Goal: Use online tool/utility: Utilize a website feature to perform a specific function

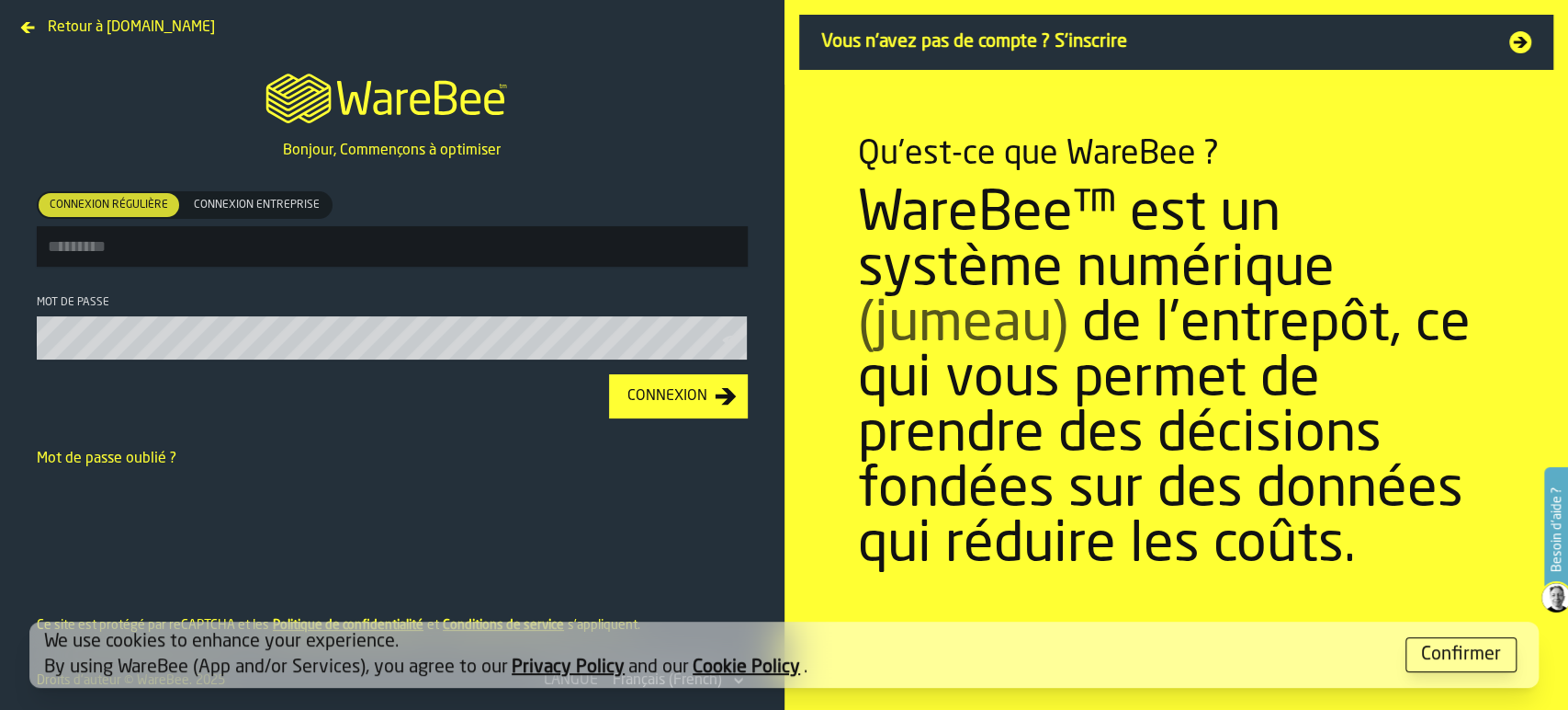
type input "**********"
click at [698, 397] on div "Connexion" at bounding box center [667, 396] width 94 height 22
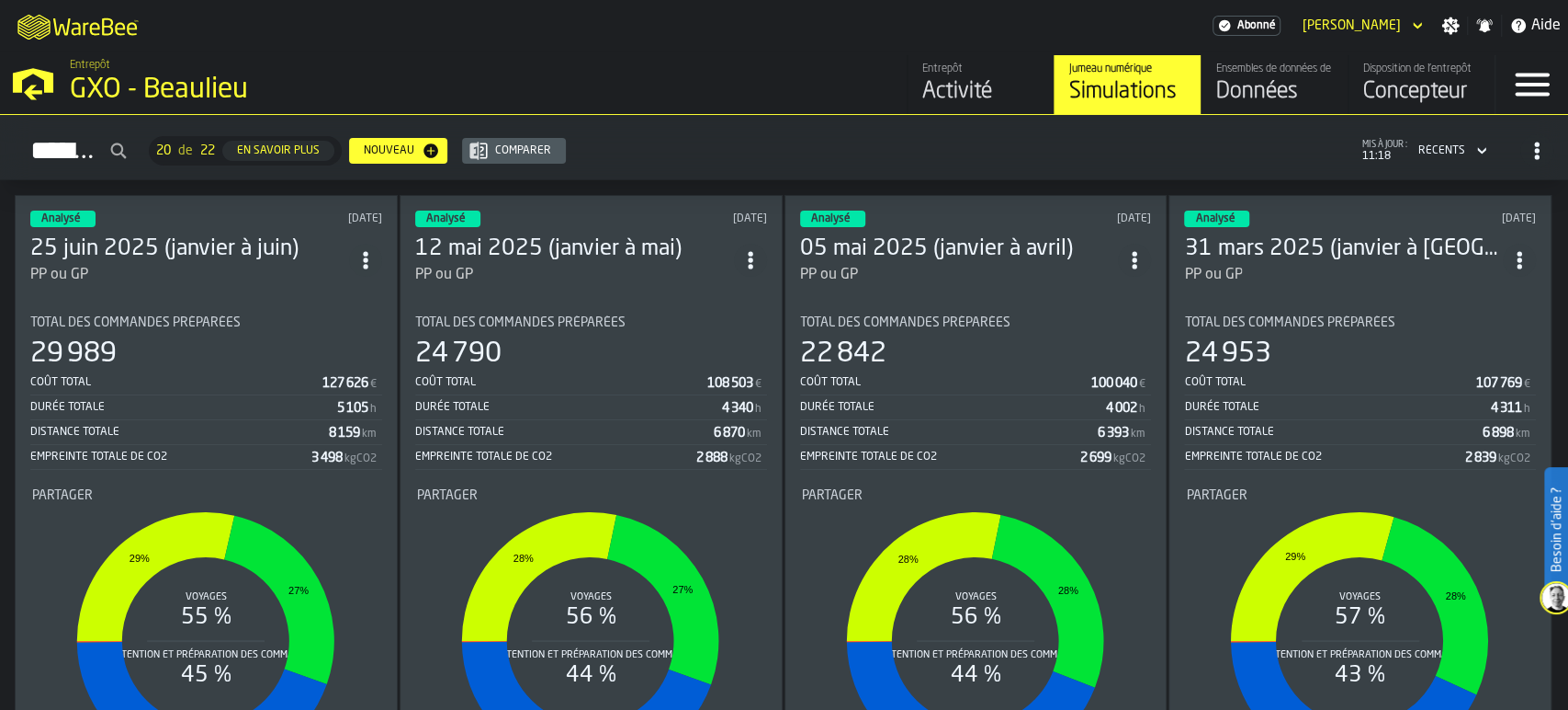
click at [1252, 92] on div "Données" at bounding box center [1274, 92] width 116 height 30
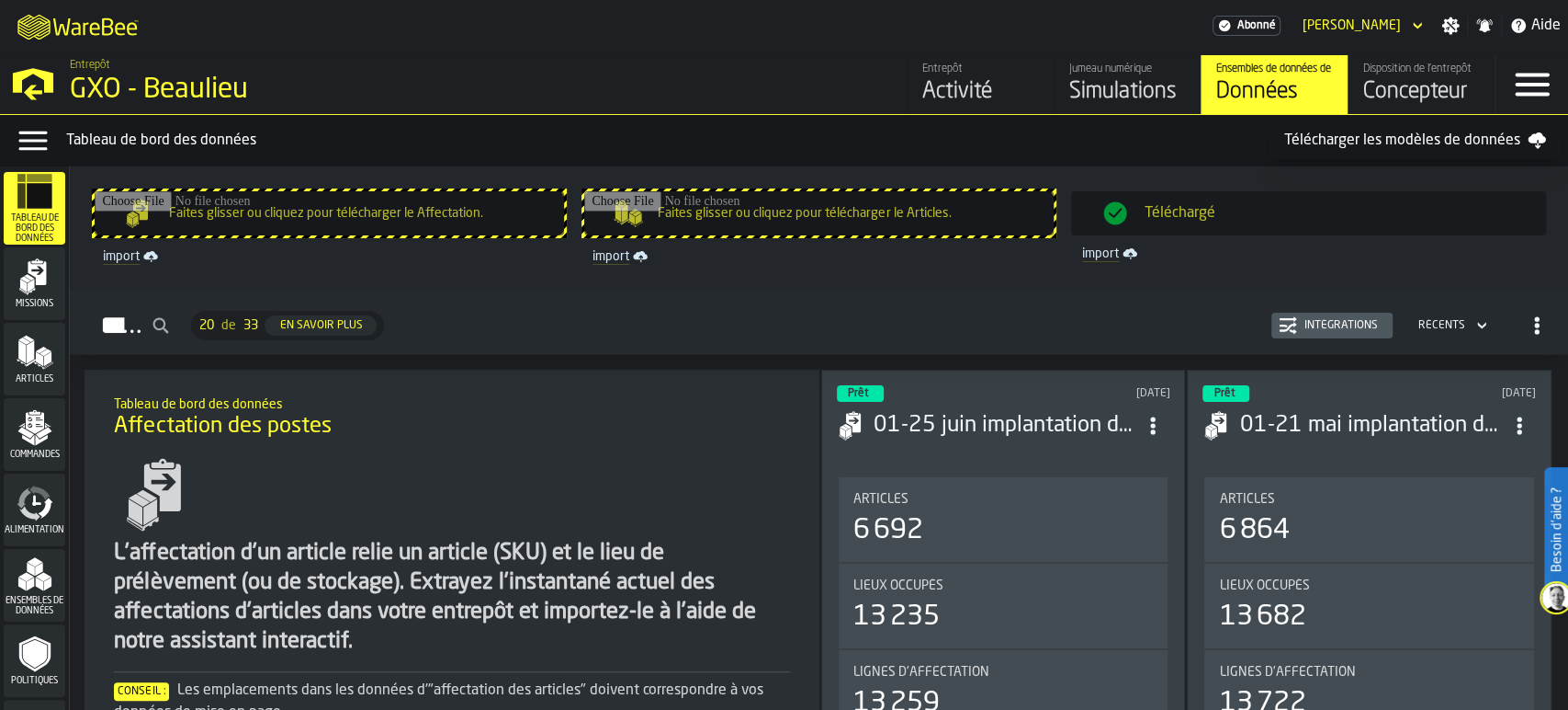
click at [49, 273] on icon "menu Missions" at bounding box center [34, 277] width 37 height 37
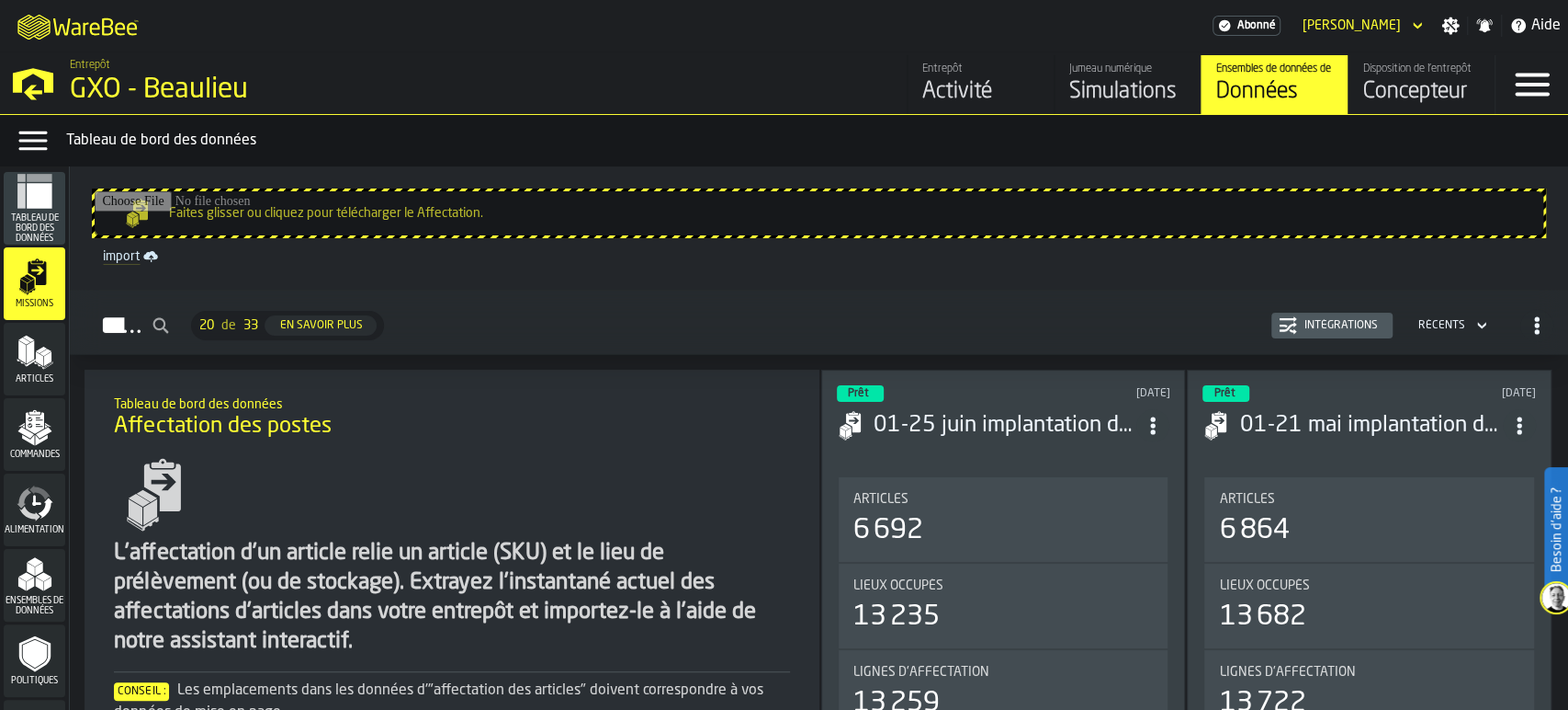
click at [32, 346] on icon "menu Articles" at bounding box center [34, 352] width 37 height 37
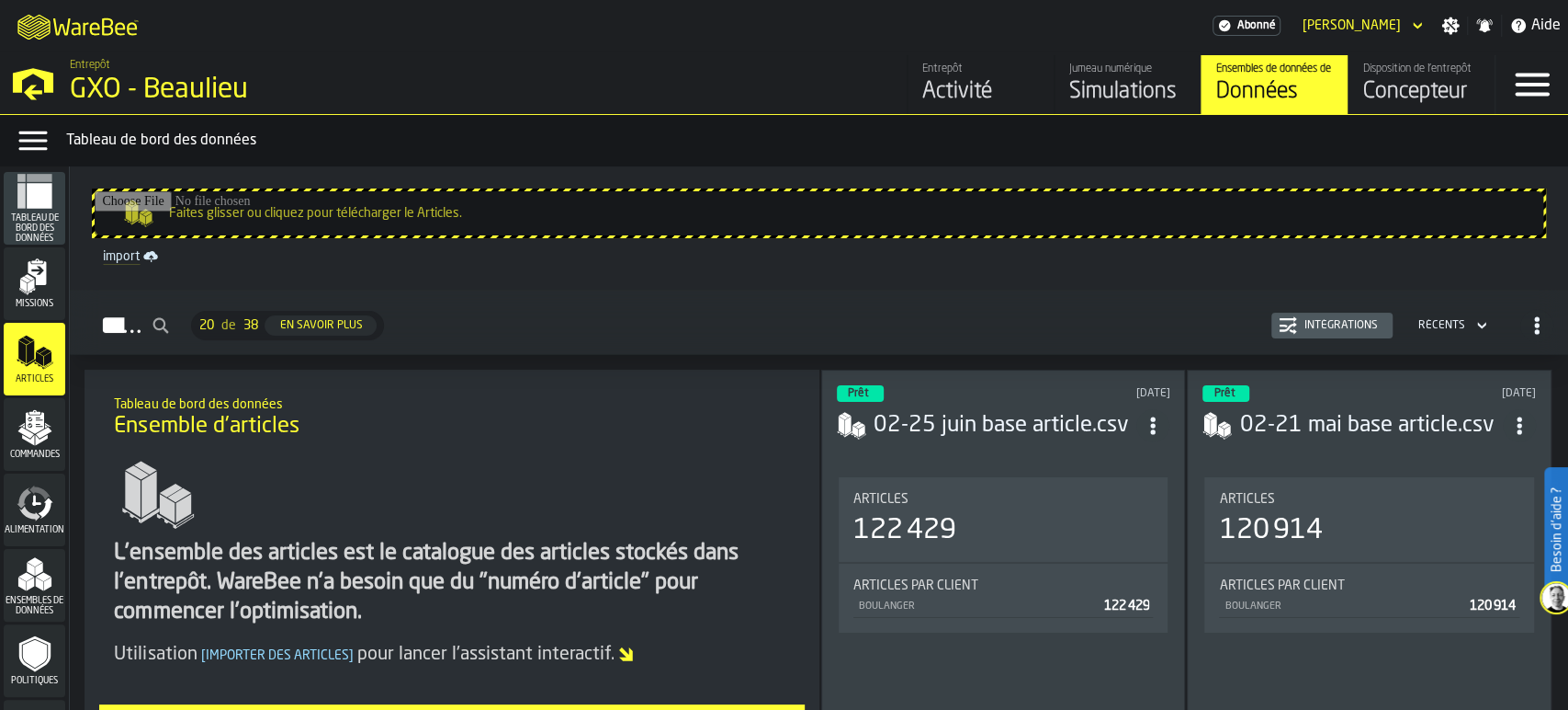
click at [46, 439] on icon "menu Commandes" at bounding box center [34, 428] width 37 height 37
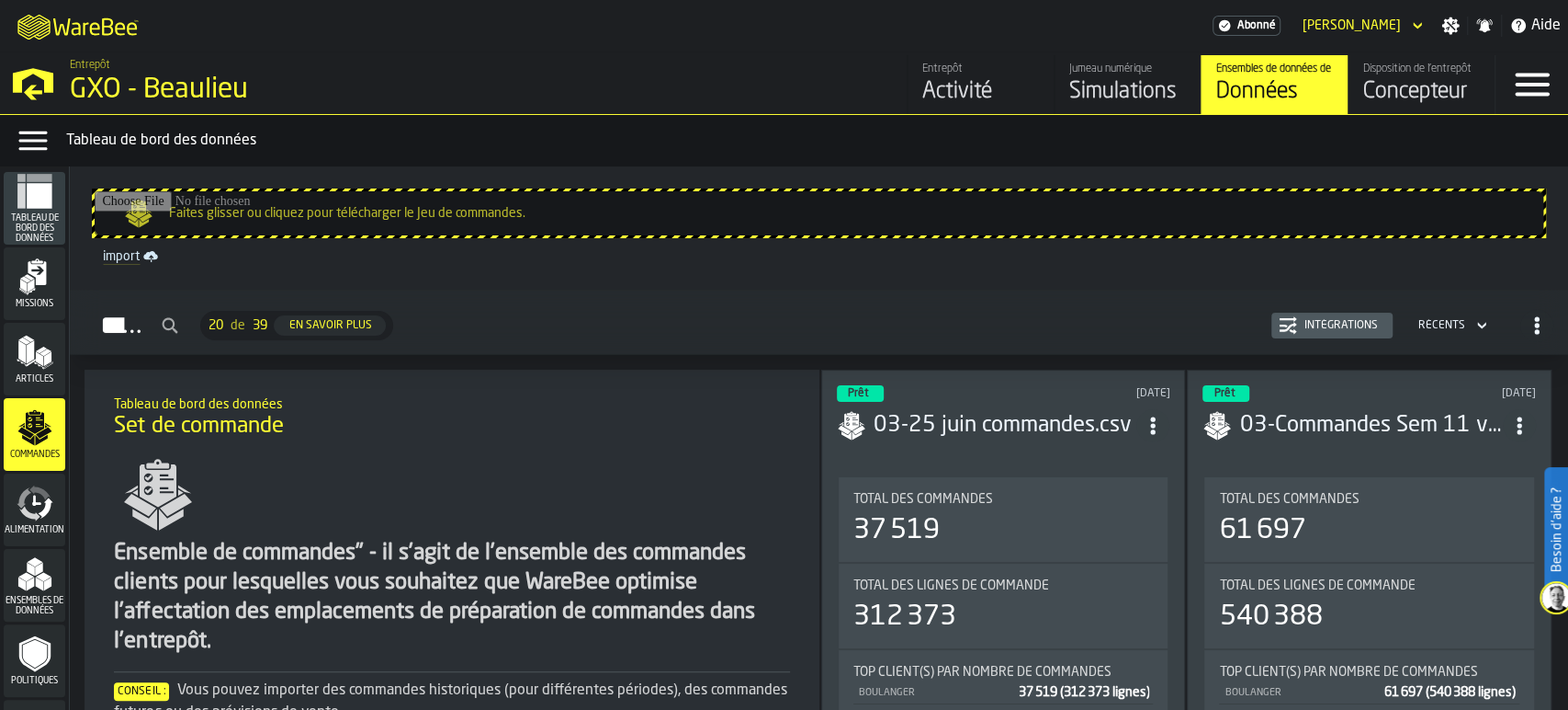
click at [51, 214] on span "Tableau de bord des données" at bounding box center [34, 228] width 62 height 31
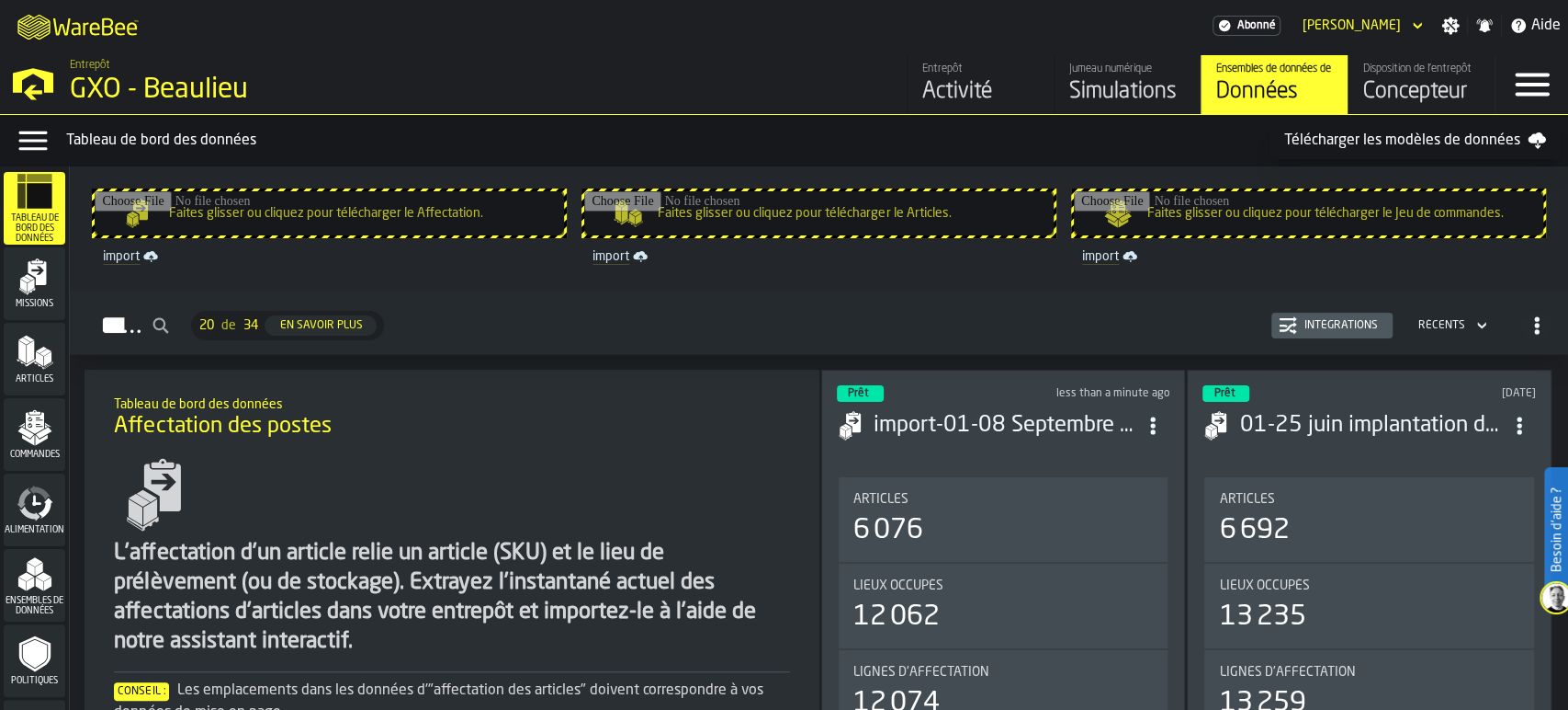
click at [737, 212] on input "Faites glisser ou cliquez pour télécharger le Articles." at bounding box center [819, 213] width 469 height 44
click at [56, 290] on div "Missions" at bounding box center [34, 283] width 62 height 51
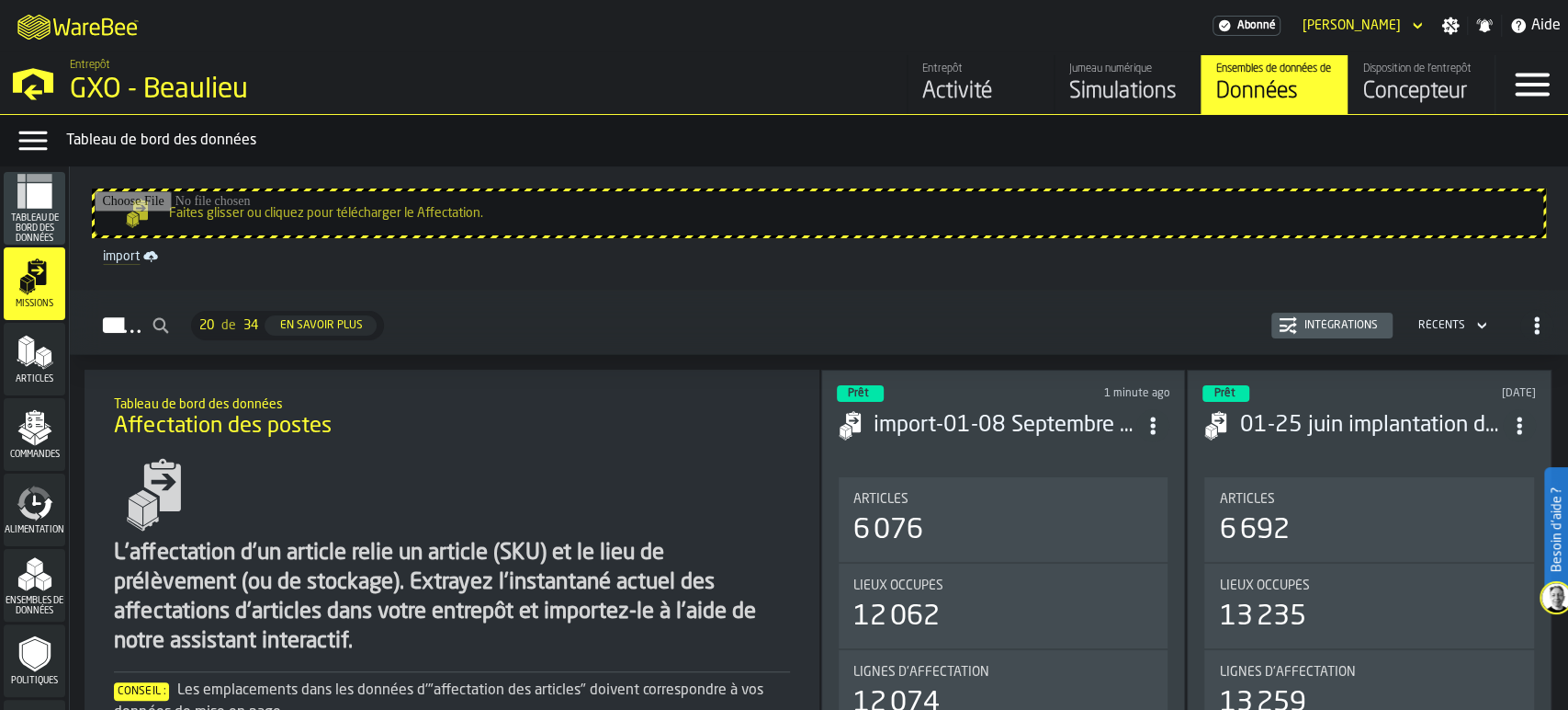
click at [37, 365] on polygon "menu Articles" at bounding box center [39, 365] width 10 height 8
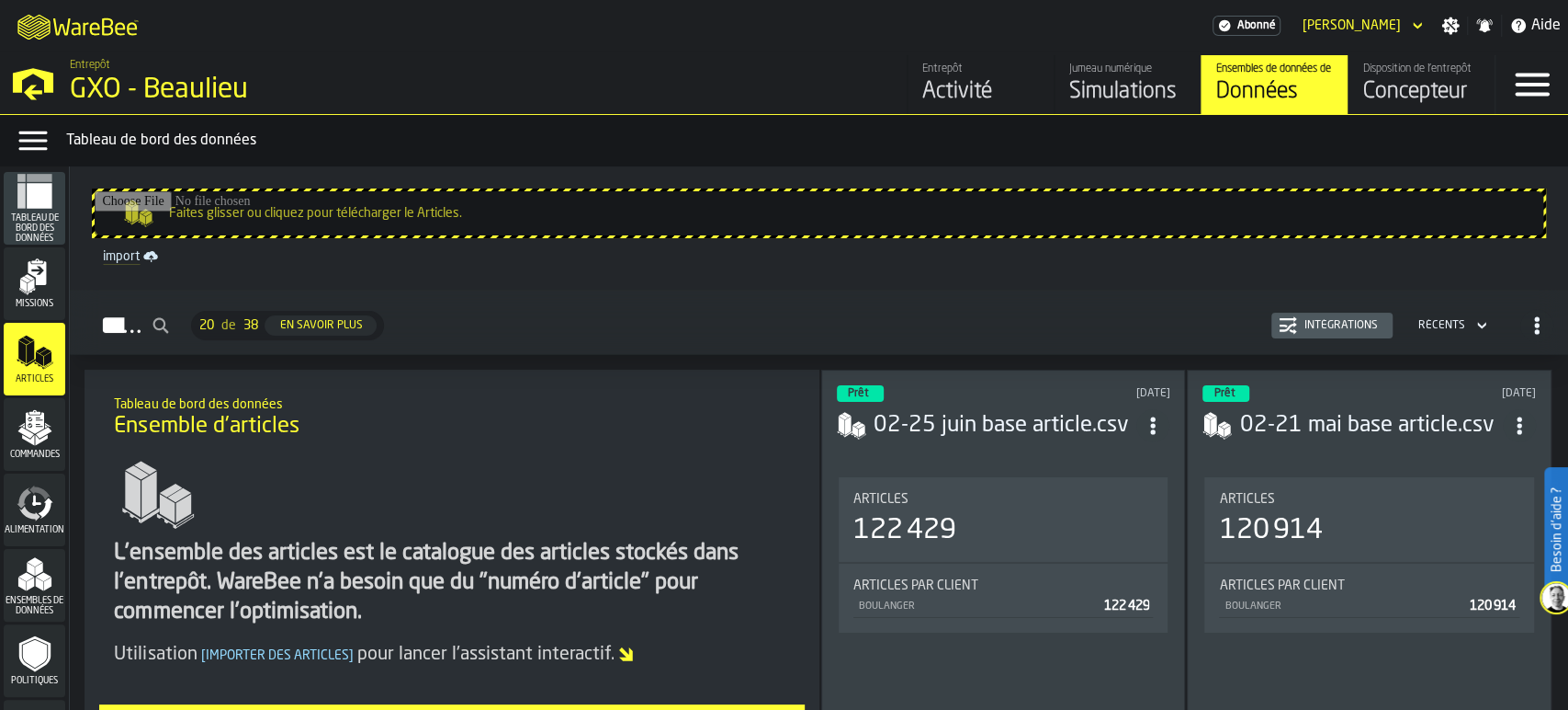
scroll to position [102, 0]
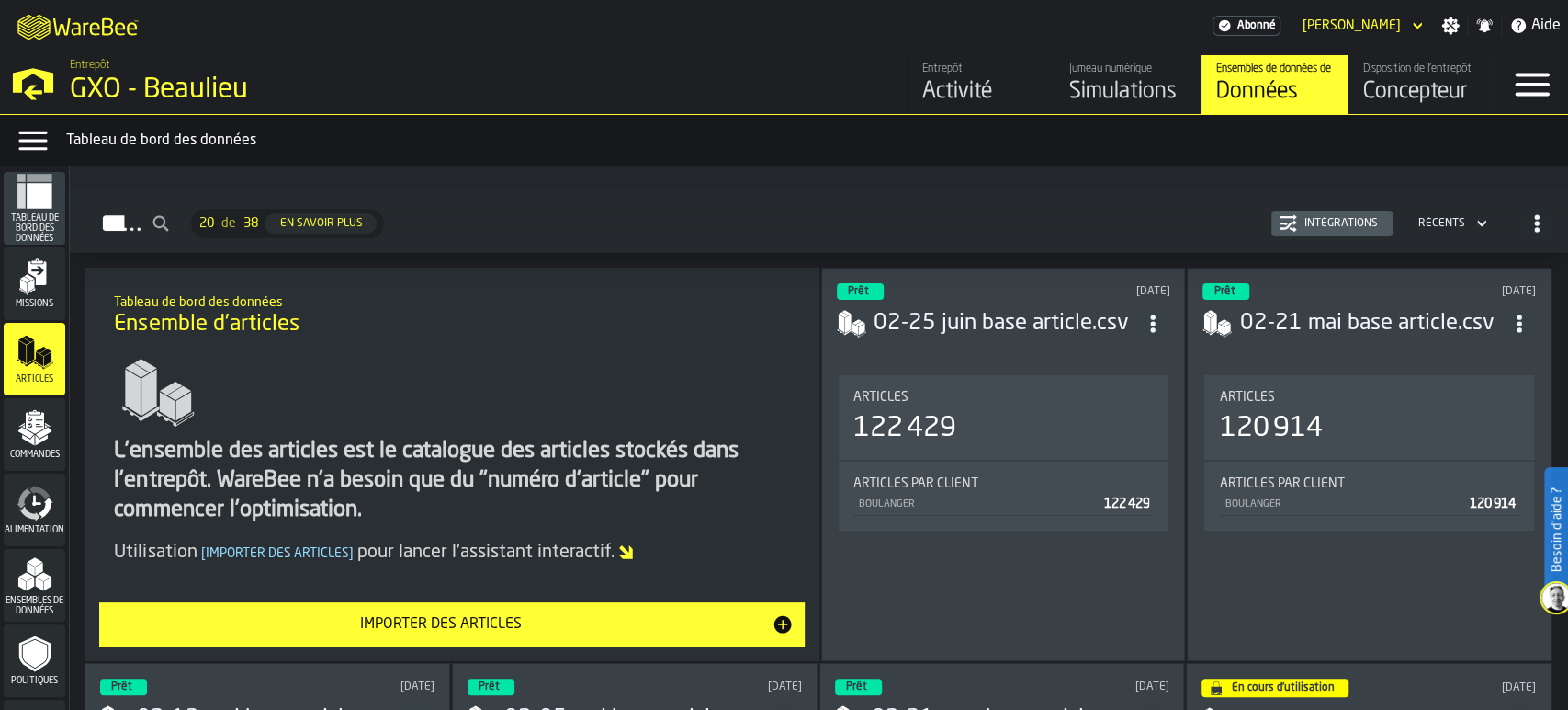
click at [37, 141] on icon "button-toggle-Menu Données" at bounding box center [32, 141] width 29 height 19
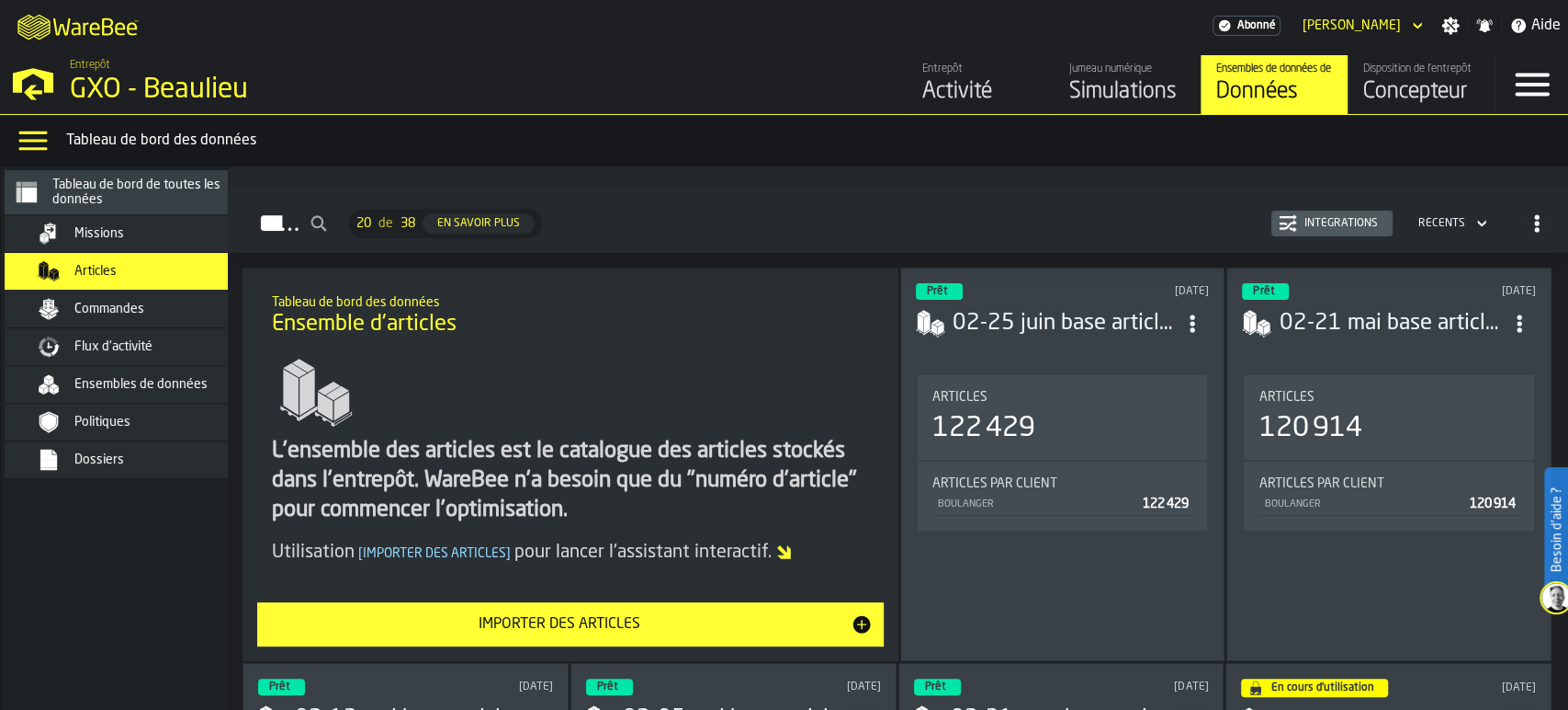
click at [91, 192] on span "Tableau de bord de toutes les données" at bounding box center [154, 192] width 202 height 30
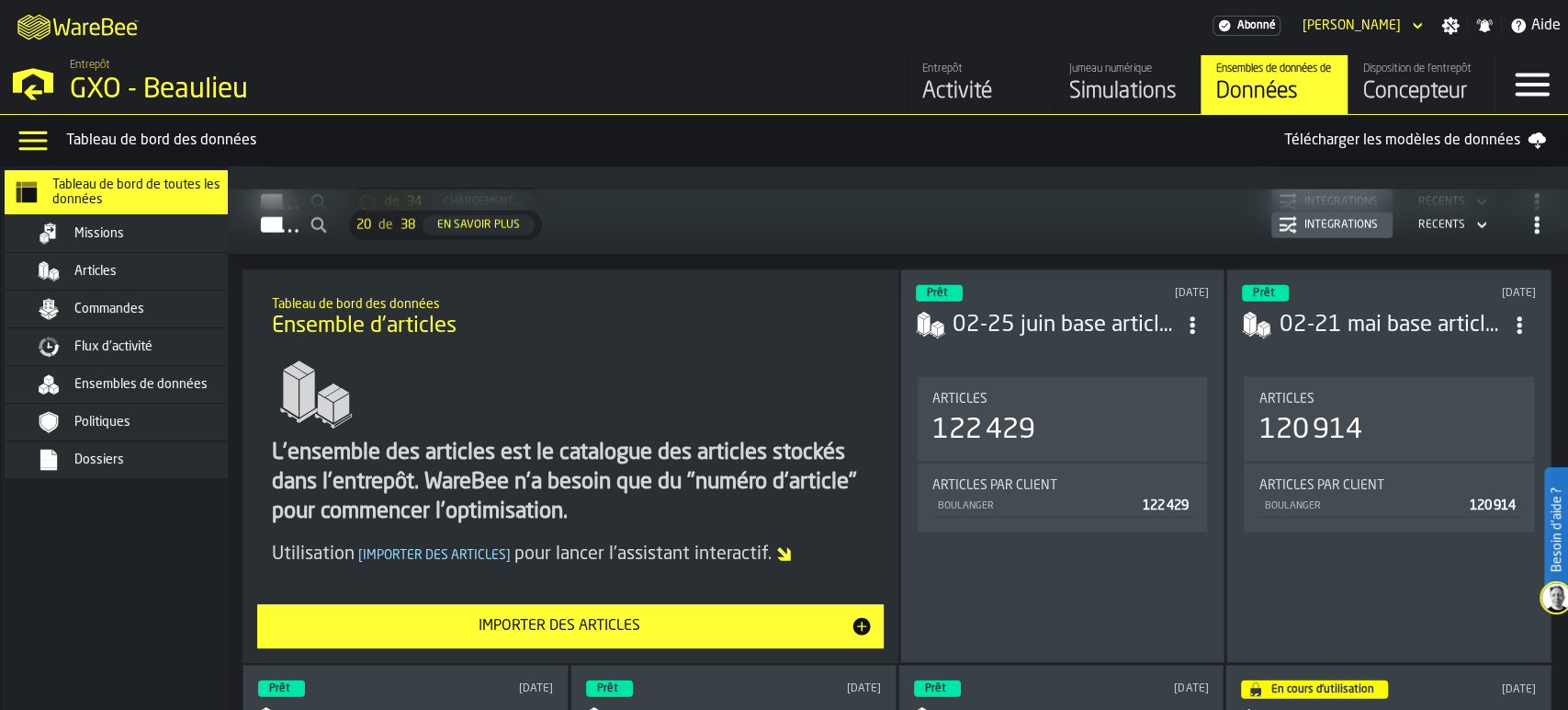
scroll to position [3027, 0]
click at [93, 234] on span "Missions" at bounding box center [99, 233] width 50 height 14
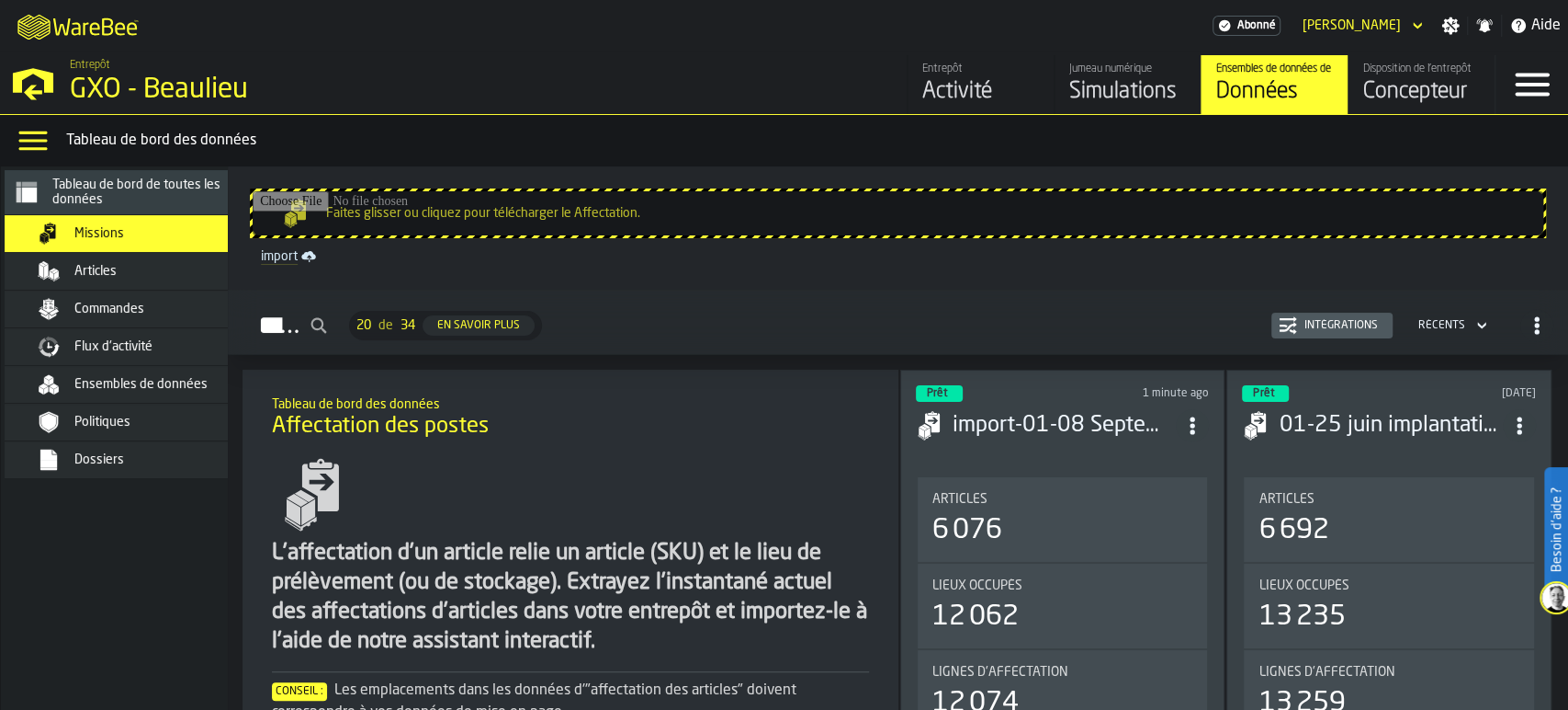
click at [135, 274] on div "Articles" at bounding box center [164, 270] width 180 height 14
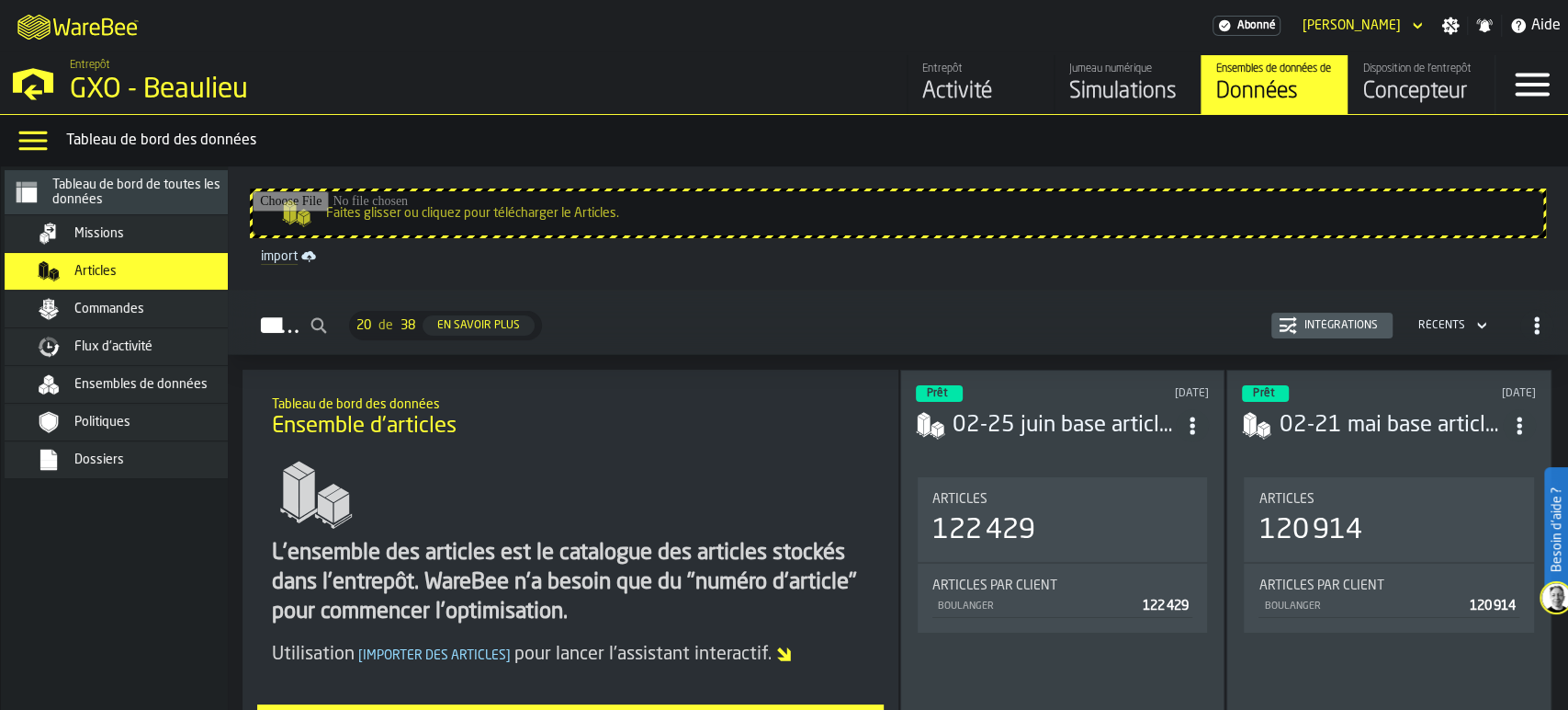
scroll to position [204, 0]
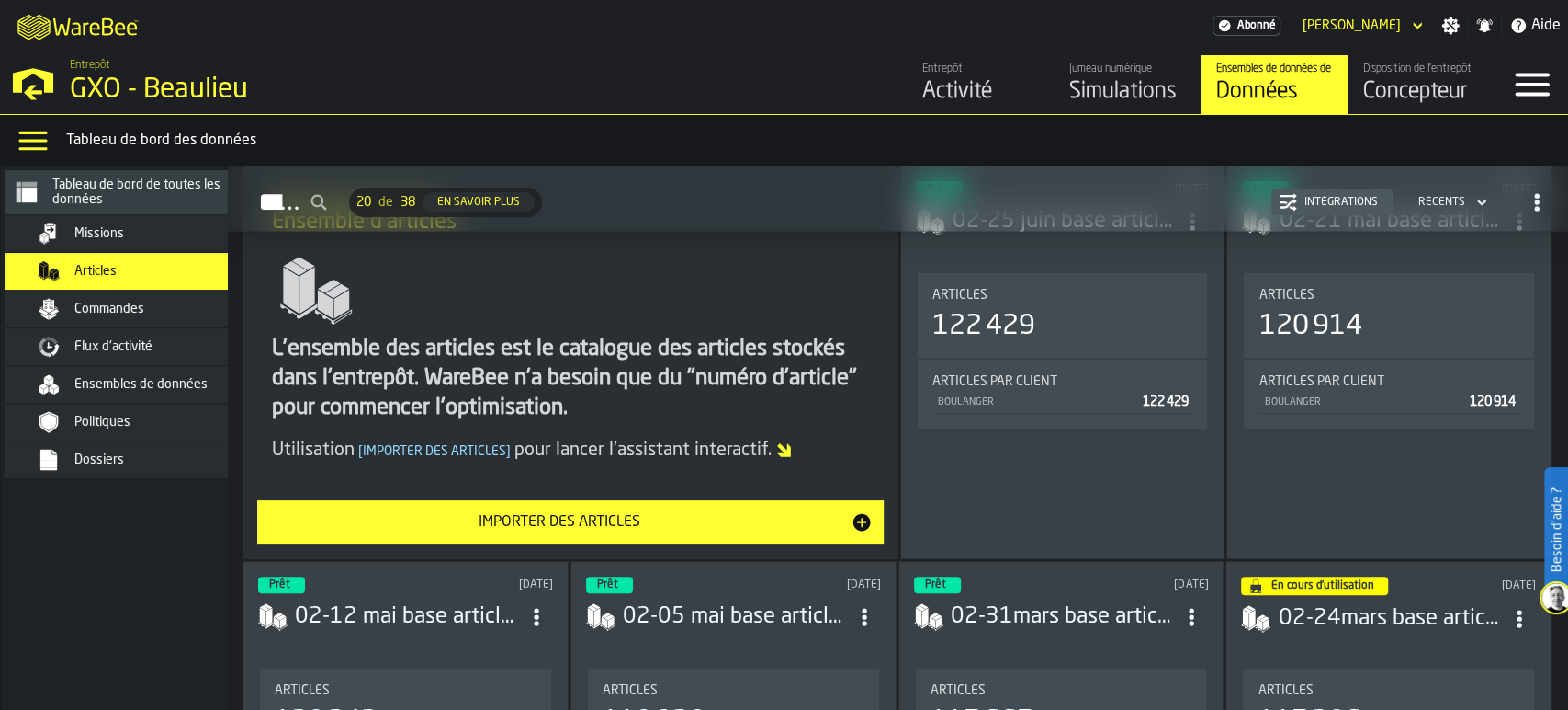
click at [467, 514] on div "Importer des articles" at bounding box center [559, 522] width 582 height 22
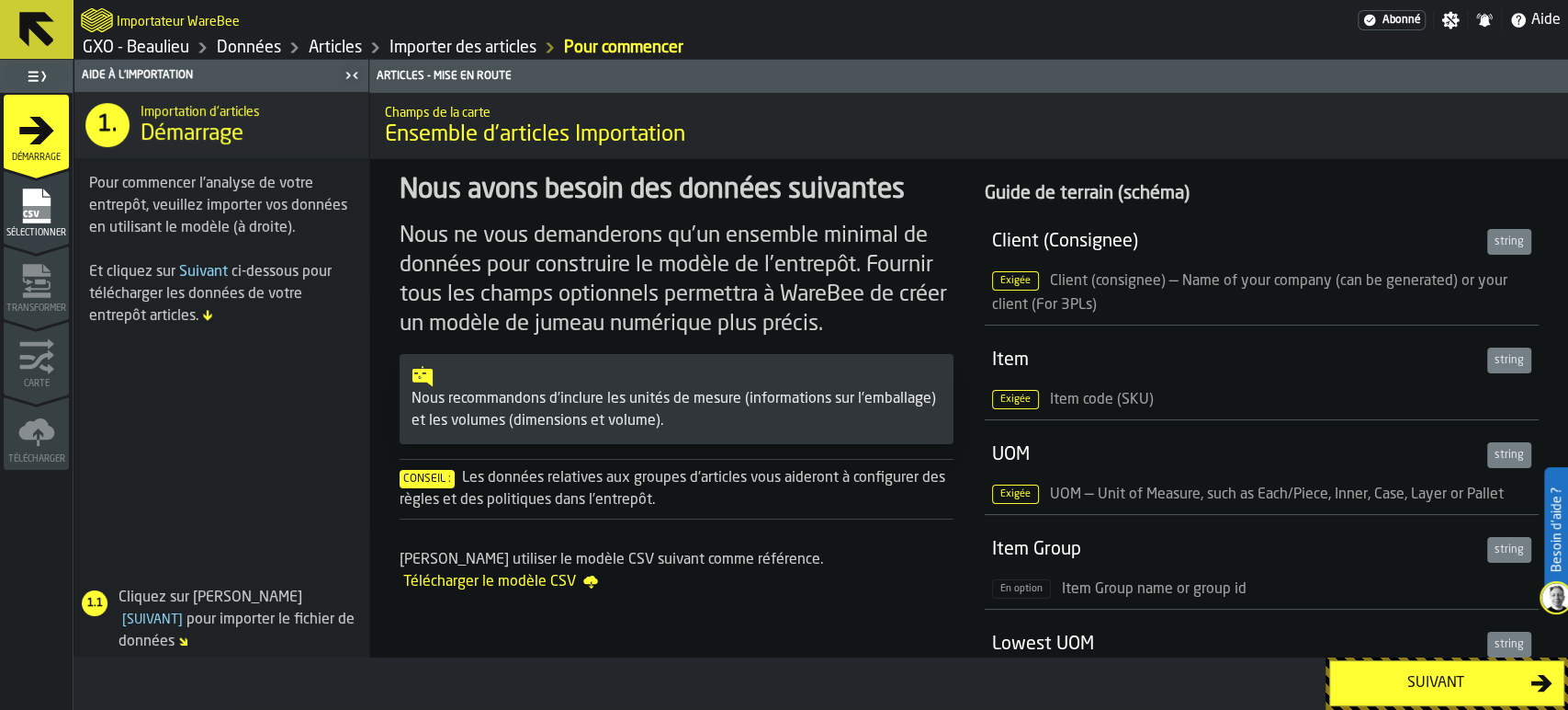
click at [1485, 693] on div "Suivant" at bounding box center [1435, 682] width 189 height 22
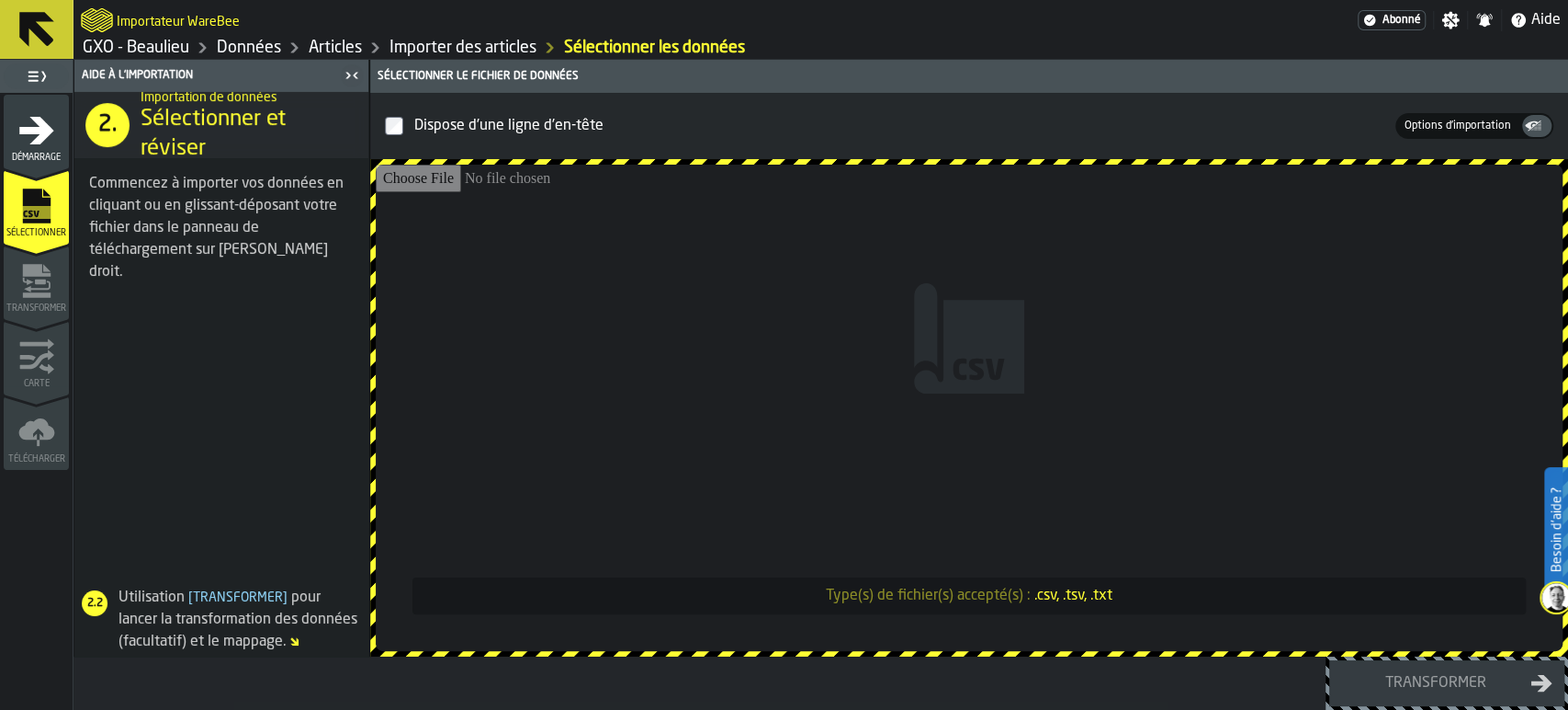
click at [1154, 425] on input "Type(s) de fichier(s) accepté(s) : .csv, .tsv, .txt" at bounding box center [969, 407] width 1186 height 487
type input "**********"
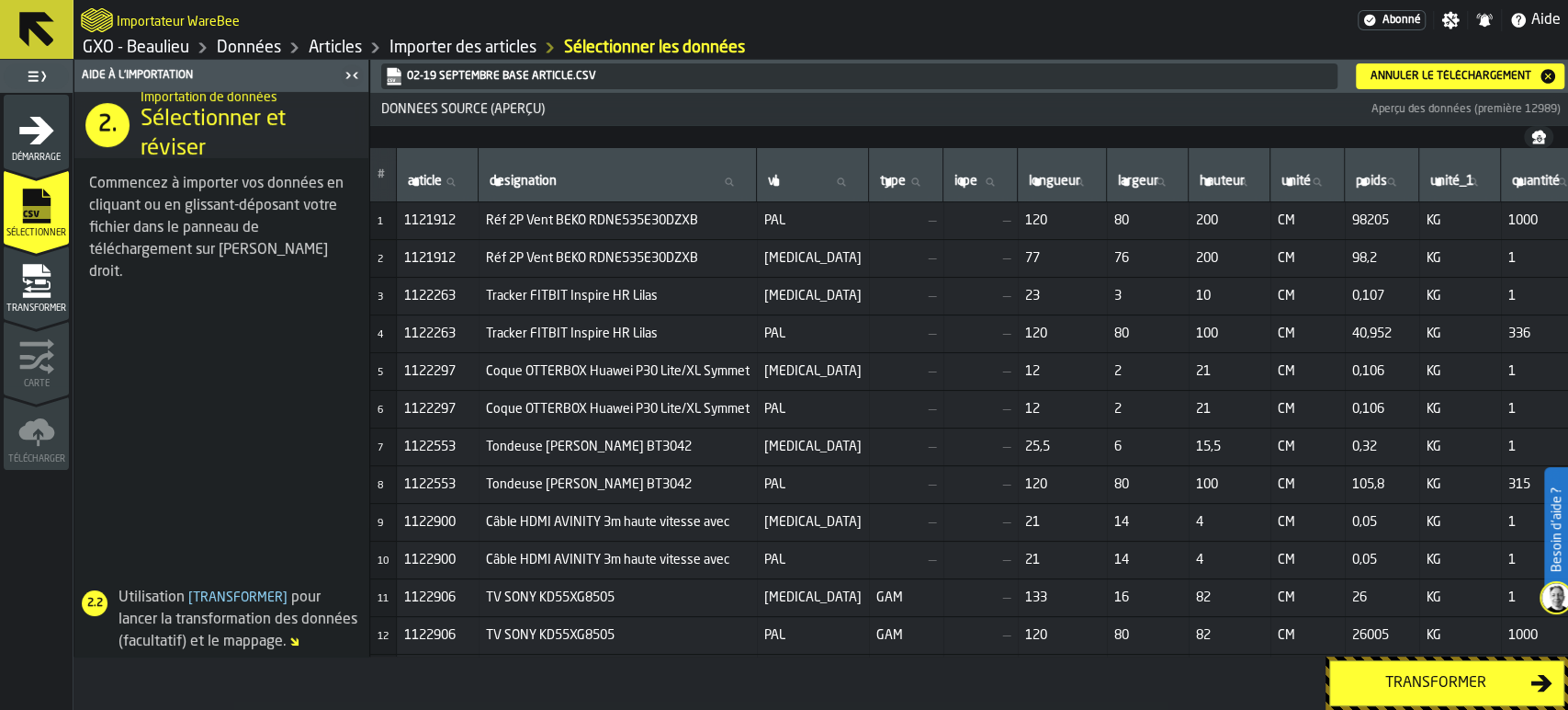
click at [1418, 695] on button "Transformer" at bounding box center [1447, 683] width 236 height 46
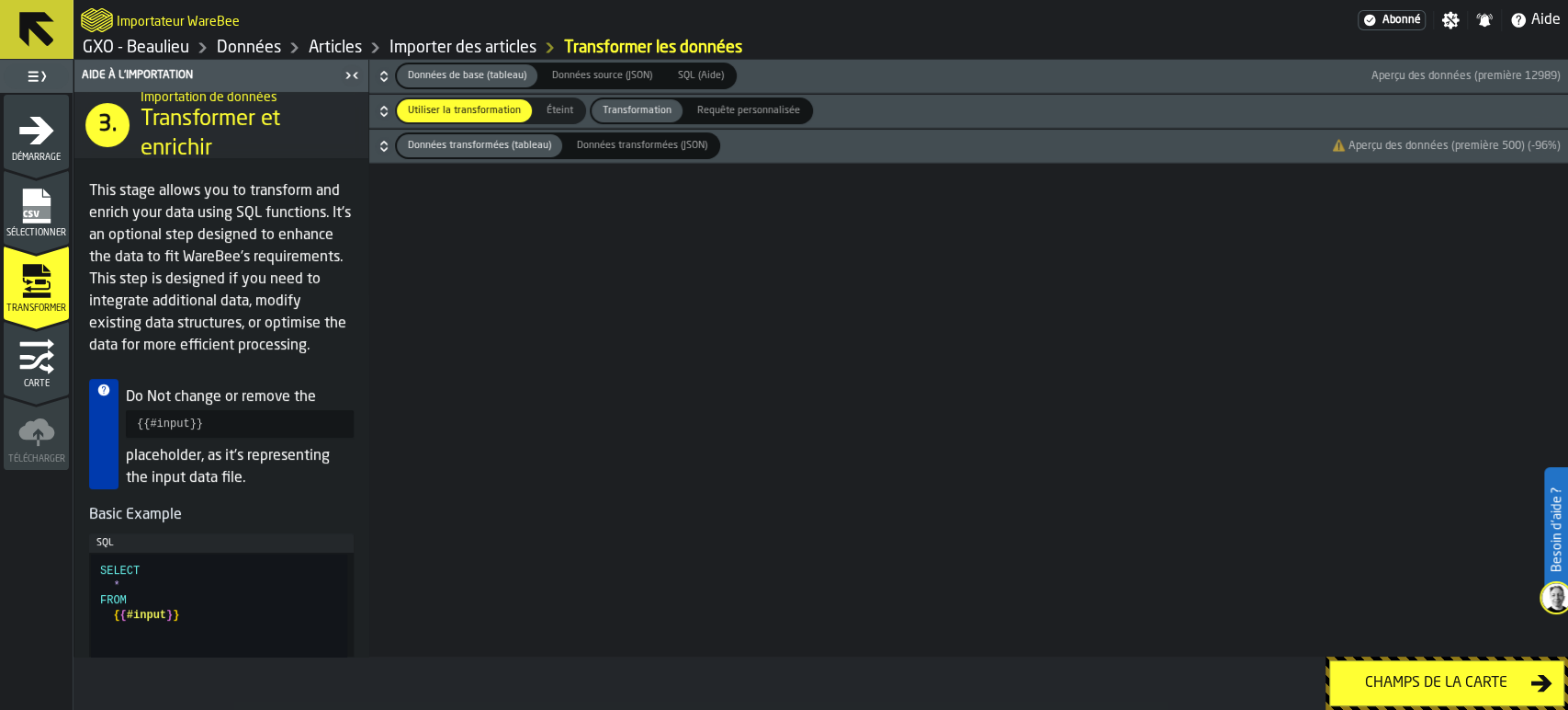
click at [1418, 695] on button "Champs de la carte" at bounding box center [1447, 683] width 236 height 46
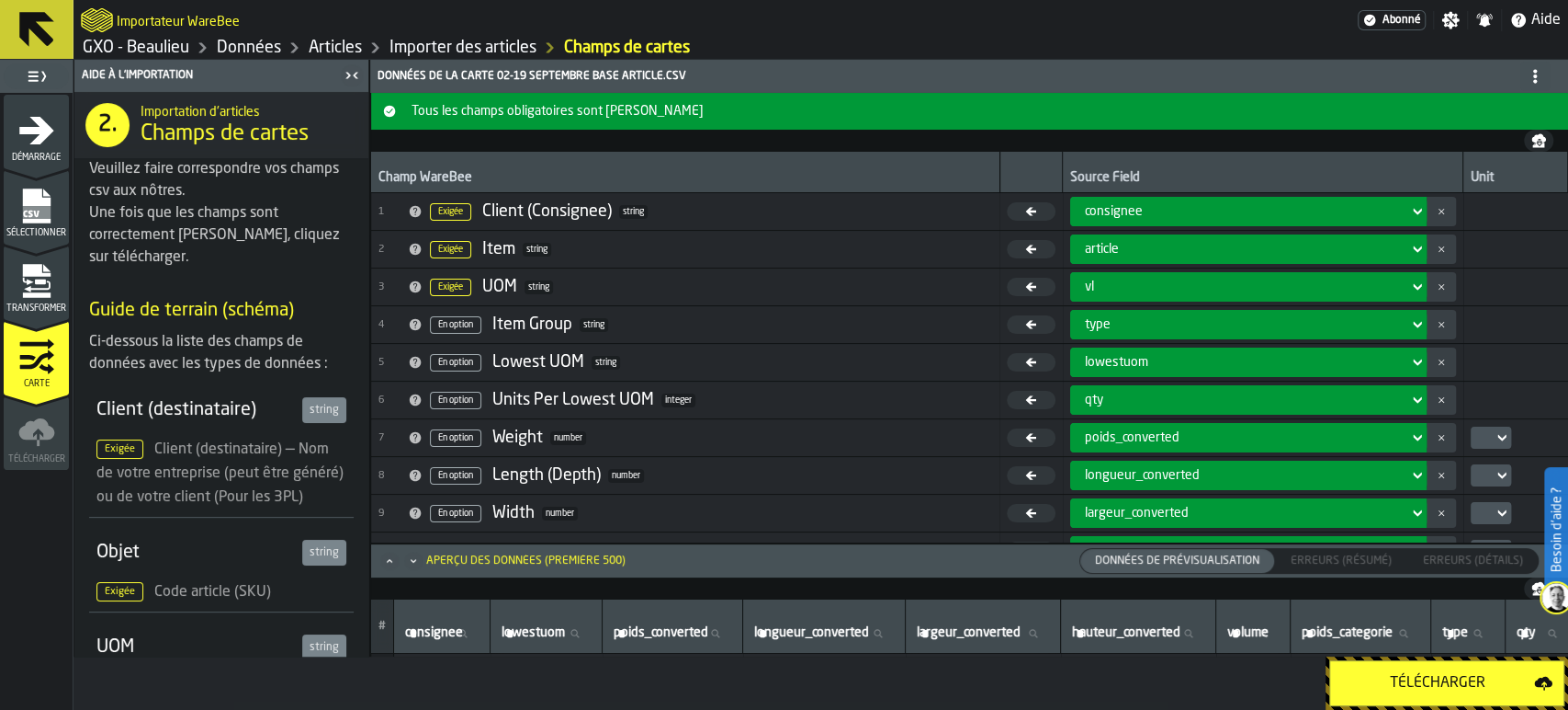
click at [1418, 695] on button "Télécharger" at bounding box center [1447, 683] width 236 height 46
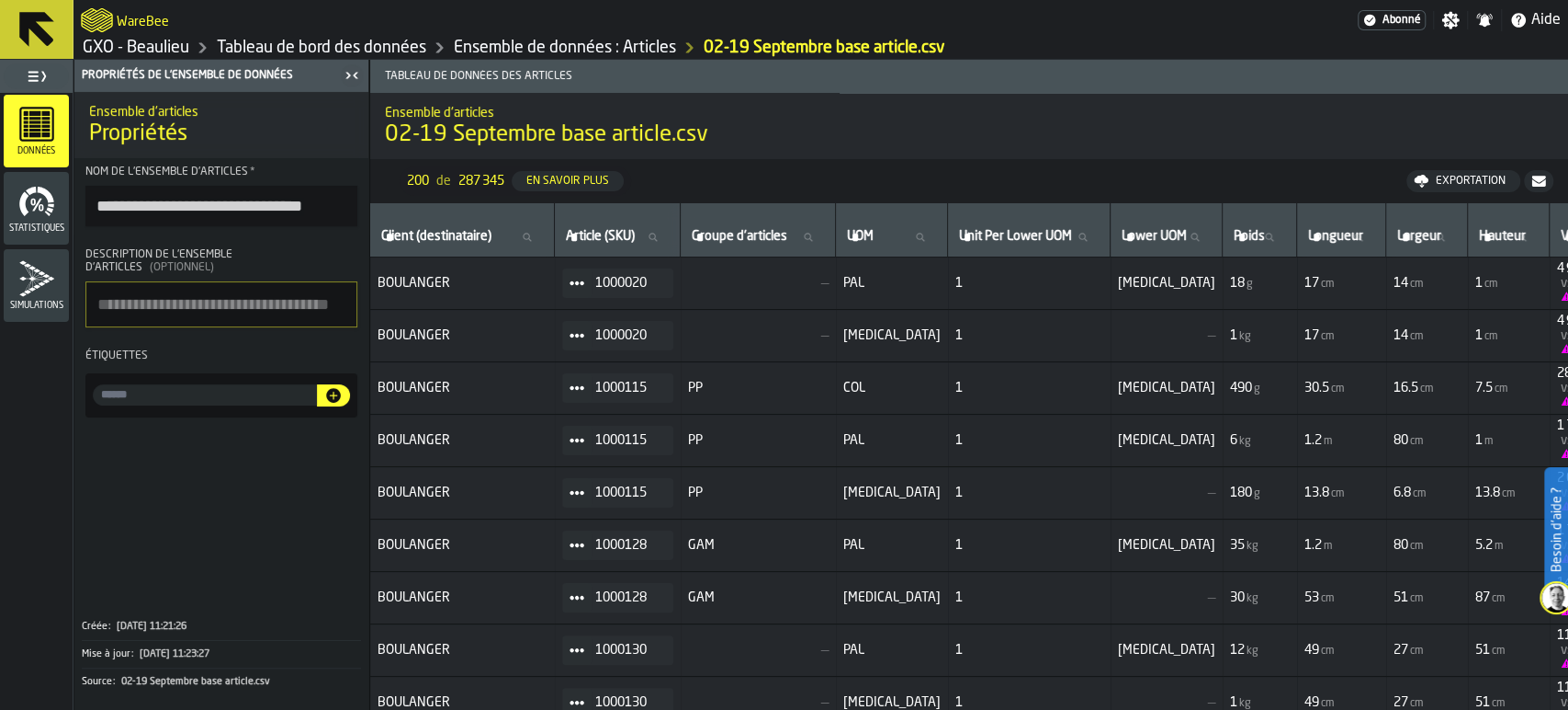
click at [315, 37] on link "Tableau de bord des données" at bounding box center [321, 47] width 210 height 20
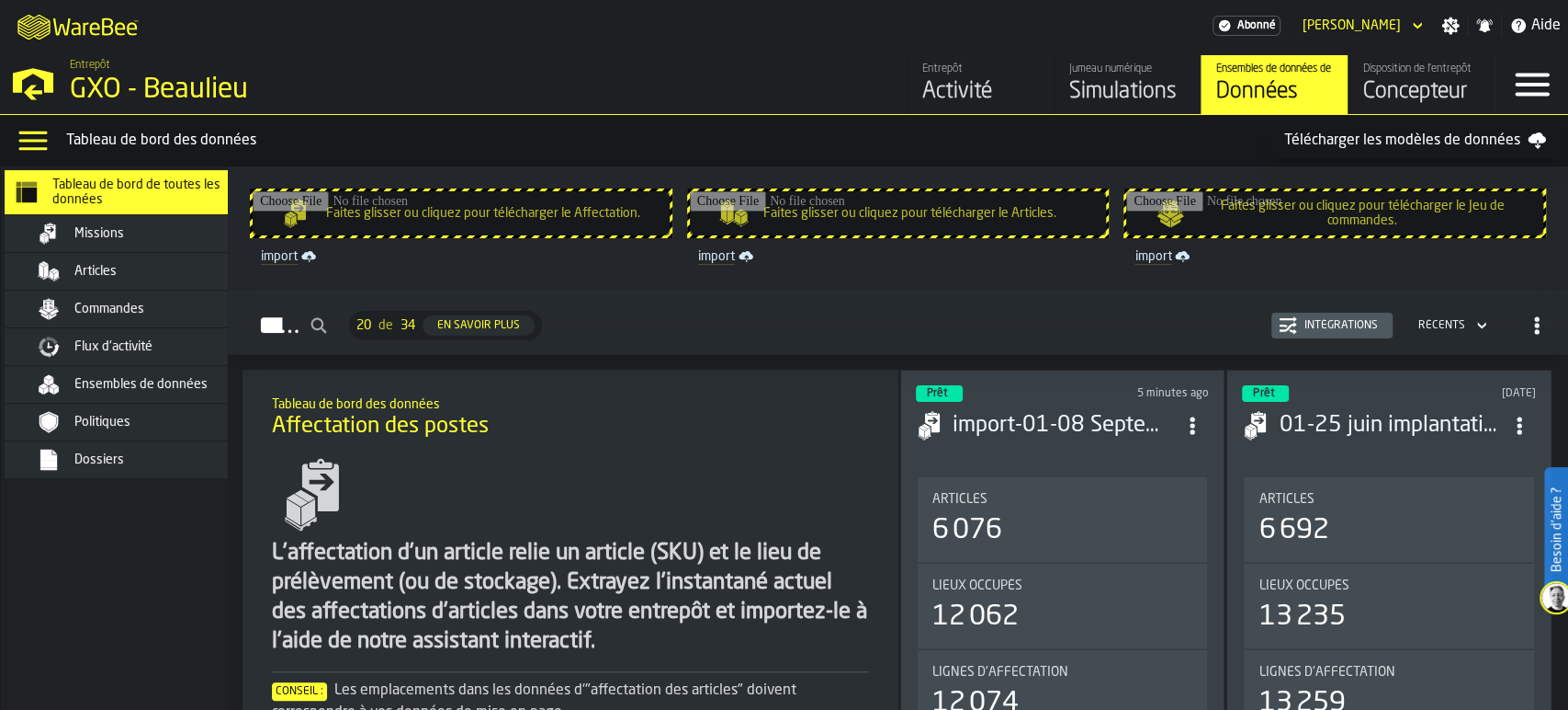
click at [103, 265] on span "Articles" at bounding box center [95, 270] width 42 height 14
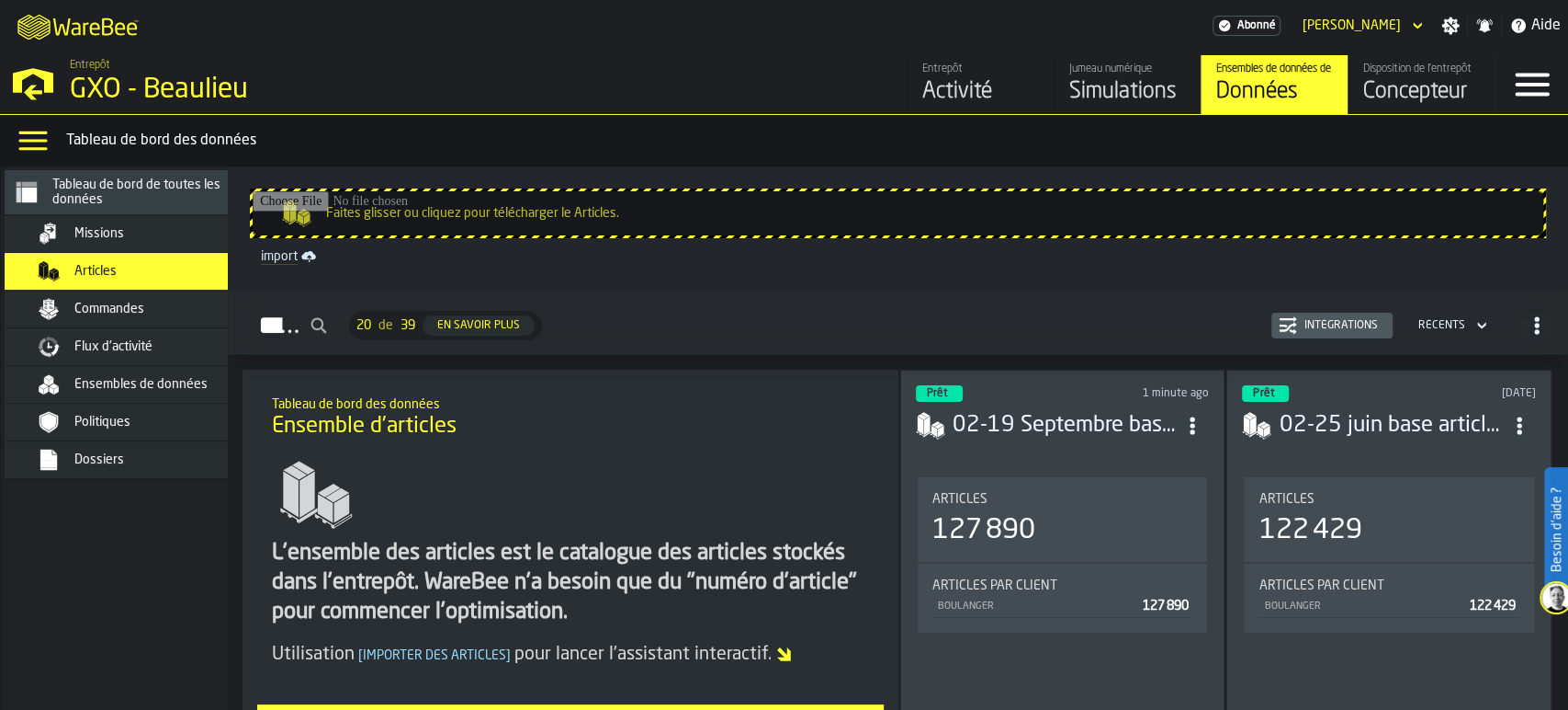
click at [133, 312] on span "Commandes" at bounding box center [109, 308] width 70 height 14
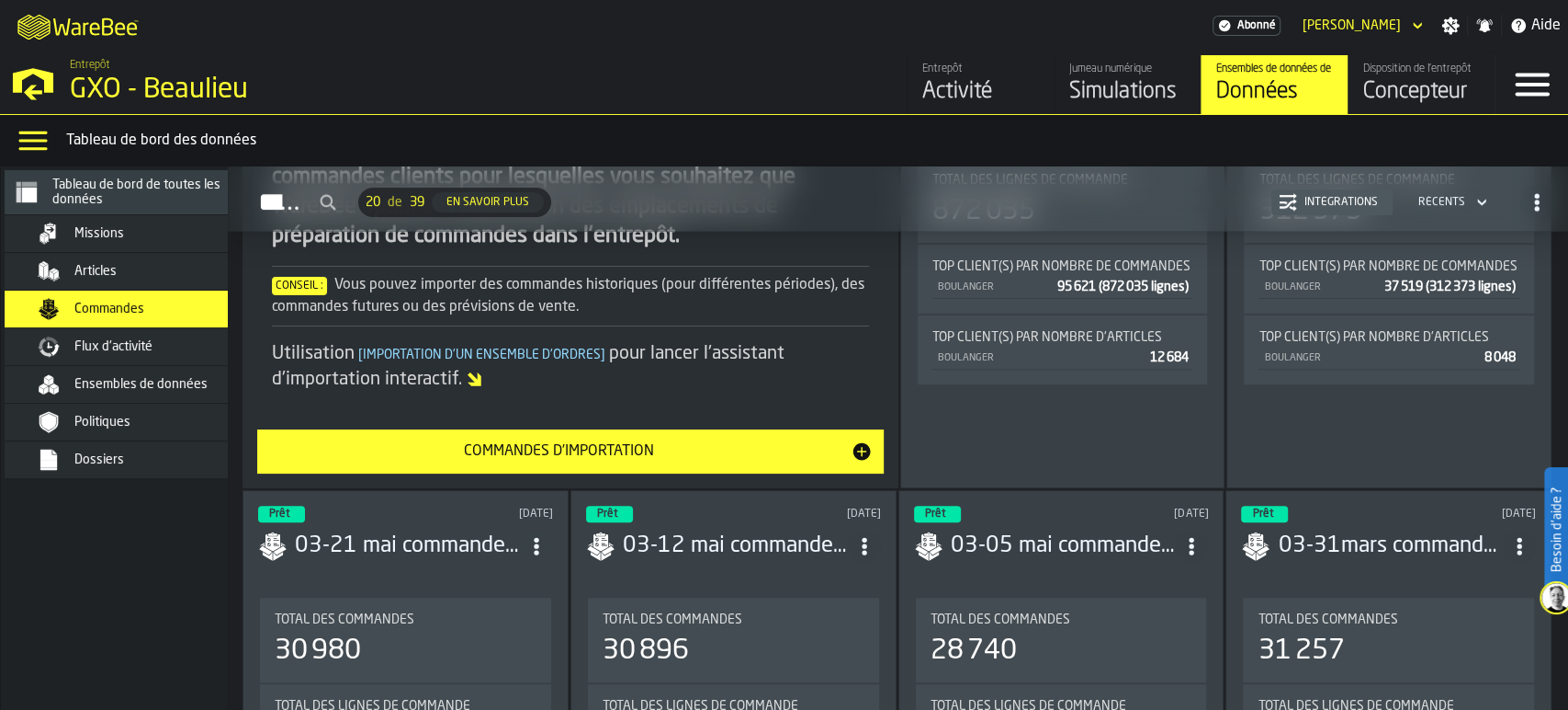
scroll to position [408, 0]
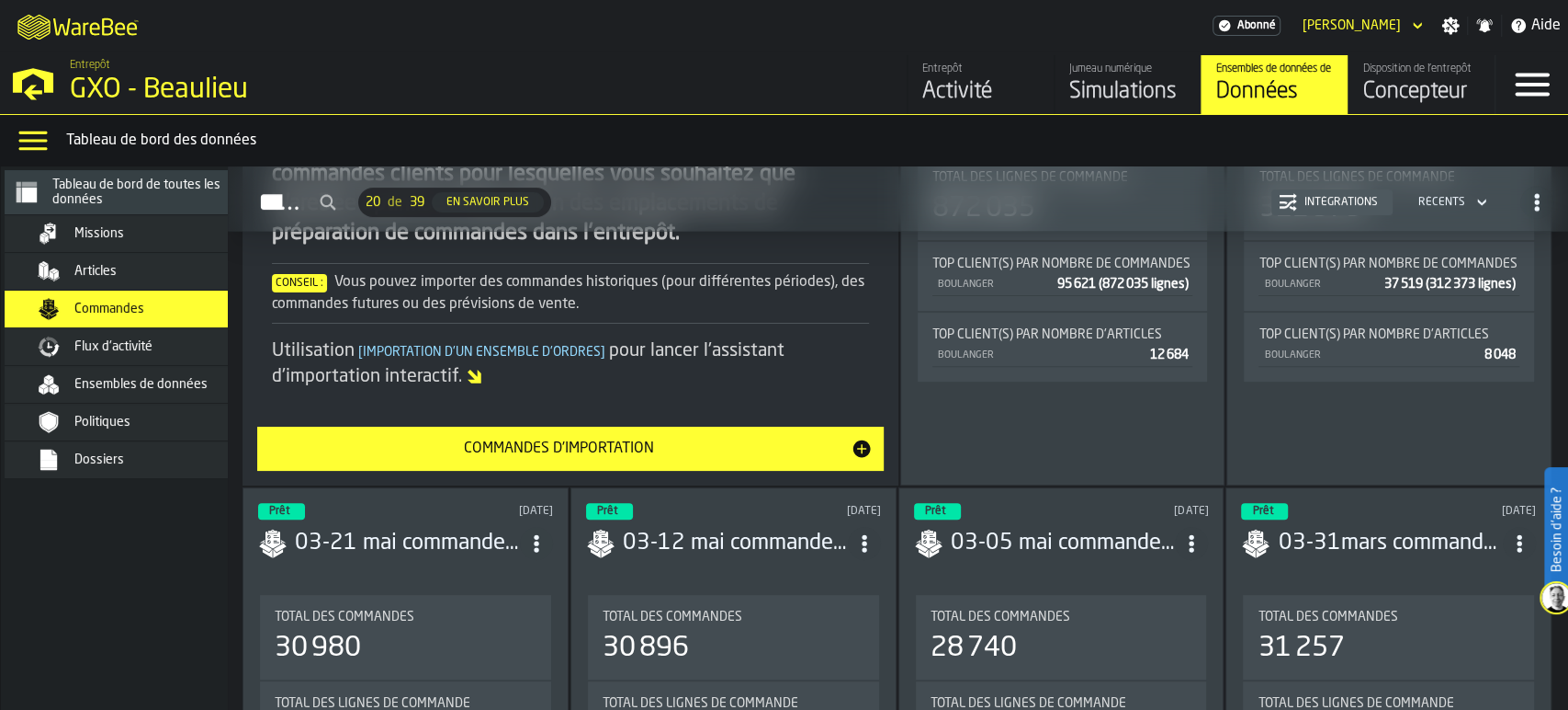
click at [581, 442] on div "Commandes d'importation" at bounding box center [559, 448] width 582 height 22
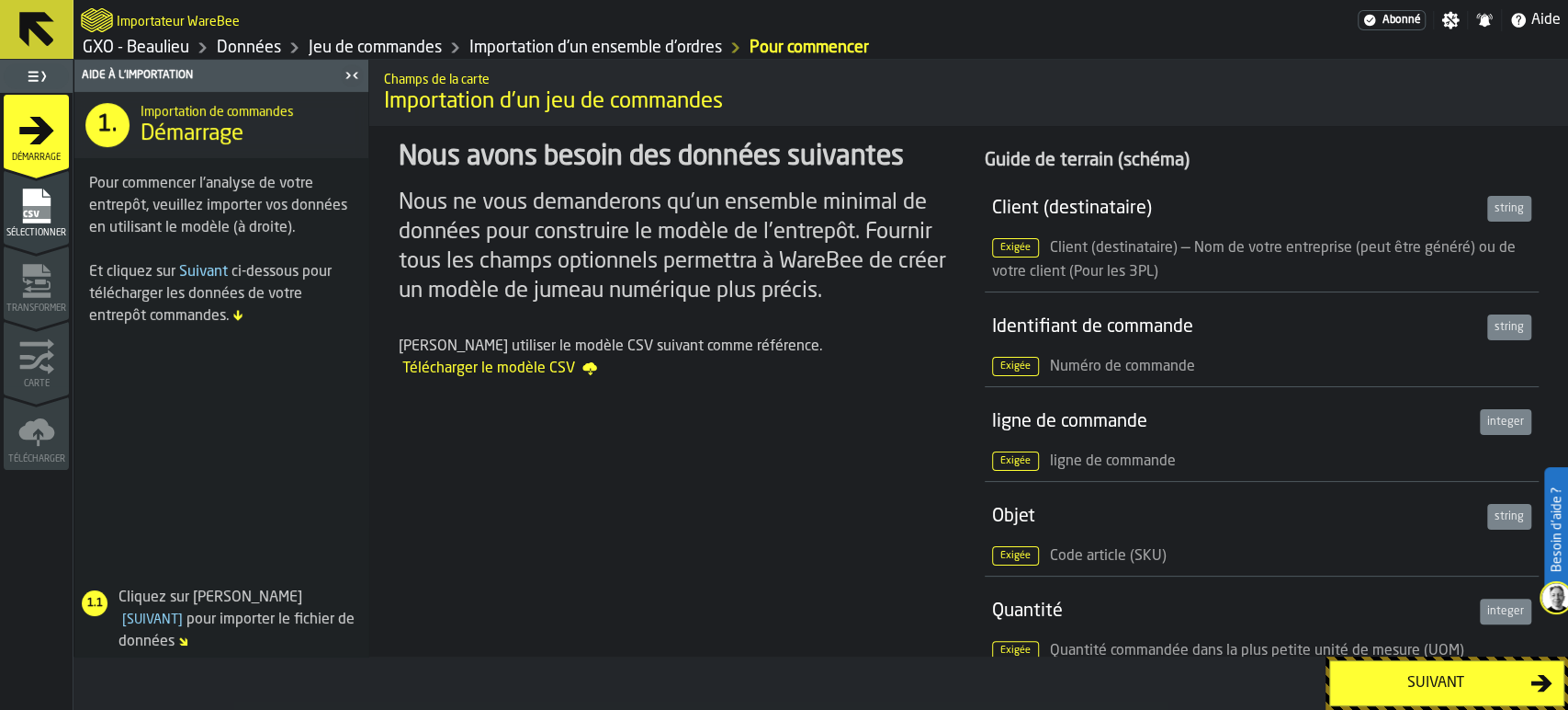
click at [1417, 675] on div "Suivant" at bounding box center [1435, 682] width 189 height 22
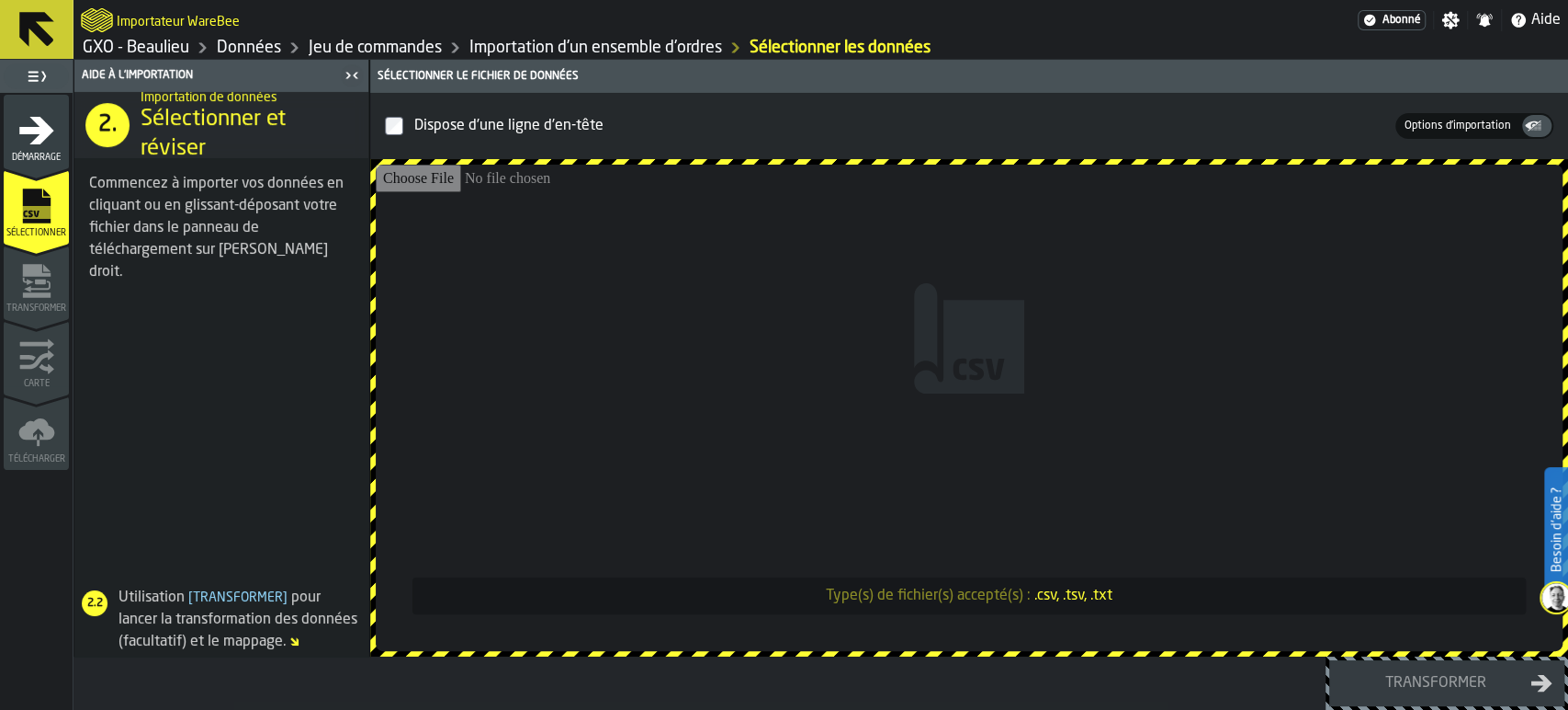
click at [1167, 470] on input "Type(s) de fichier(s) accepté(s) : .csv, .tsv, .txt" at bounding box center [969, 407] width 1186 height 487
type input "**********"
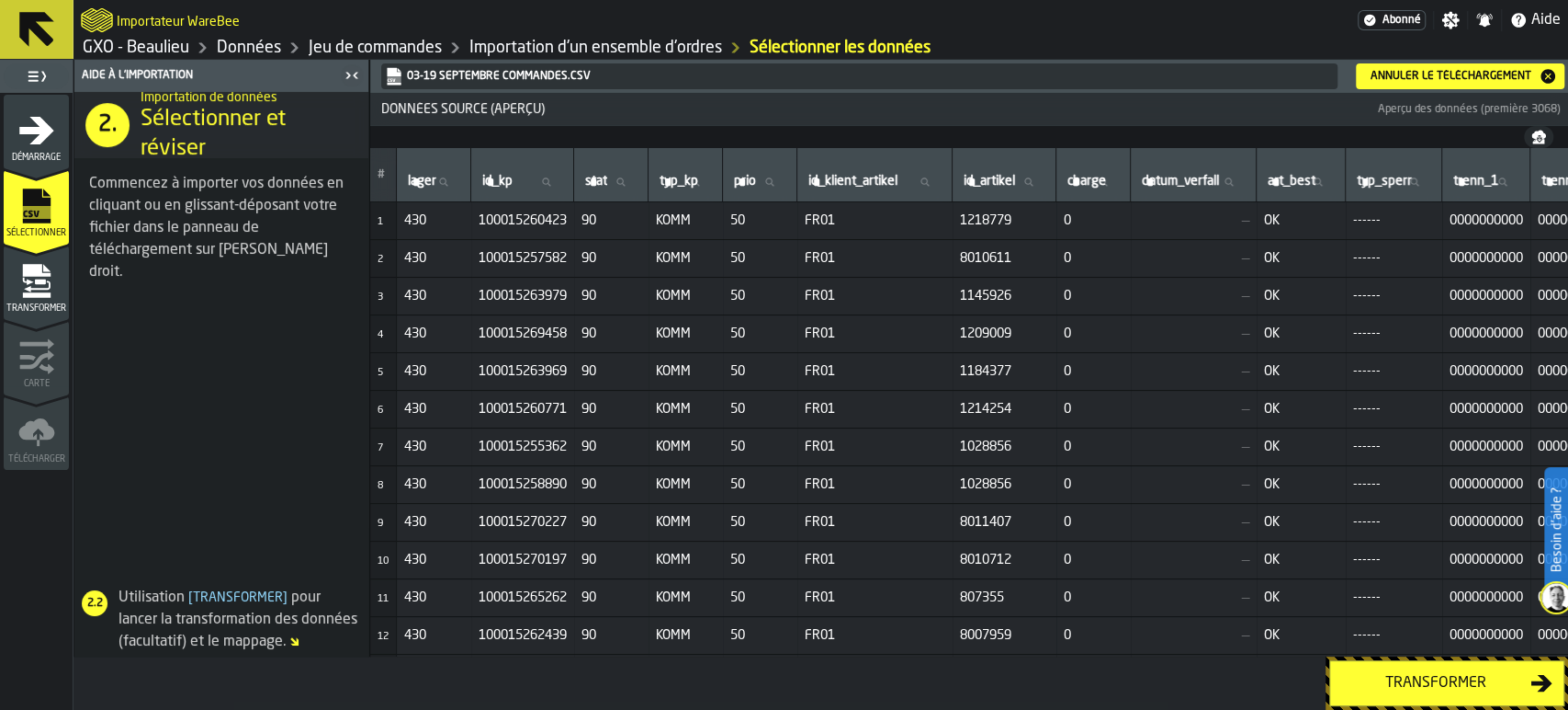
click at [1462, 678] on div "Transformer" at bounding box center [1435, 682] width 189 height 22
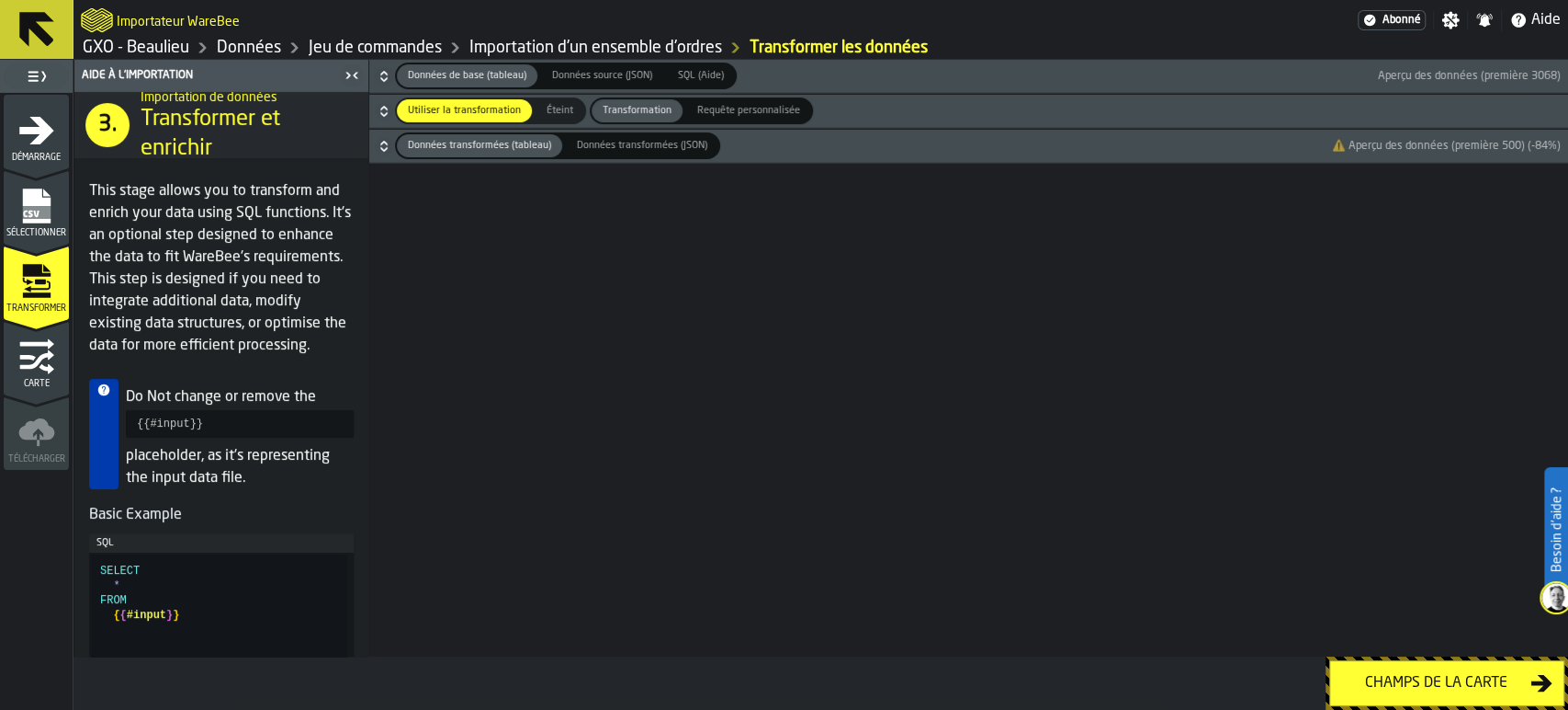
click at [1462, 678] on div "Champs de la carte" at bounding box center [1435, 682] width 189 height 22
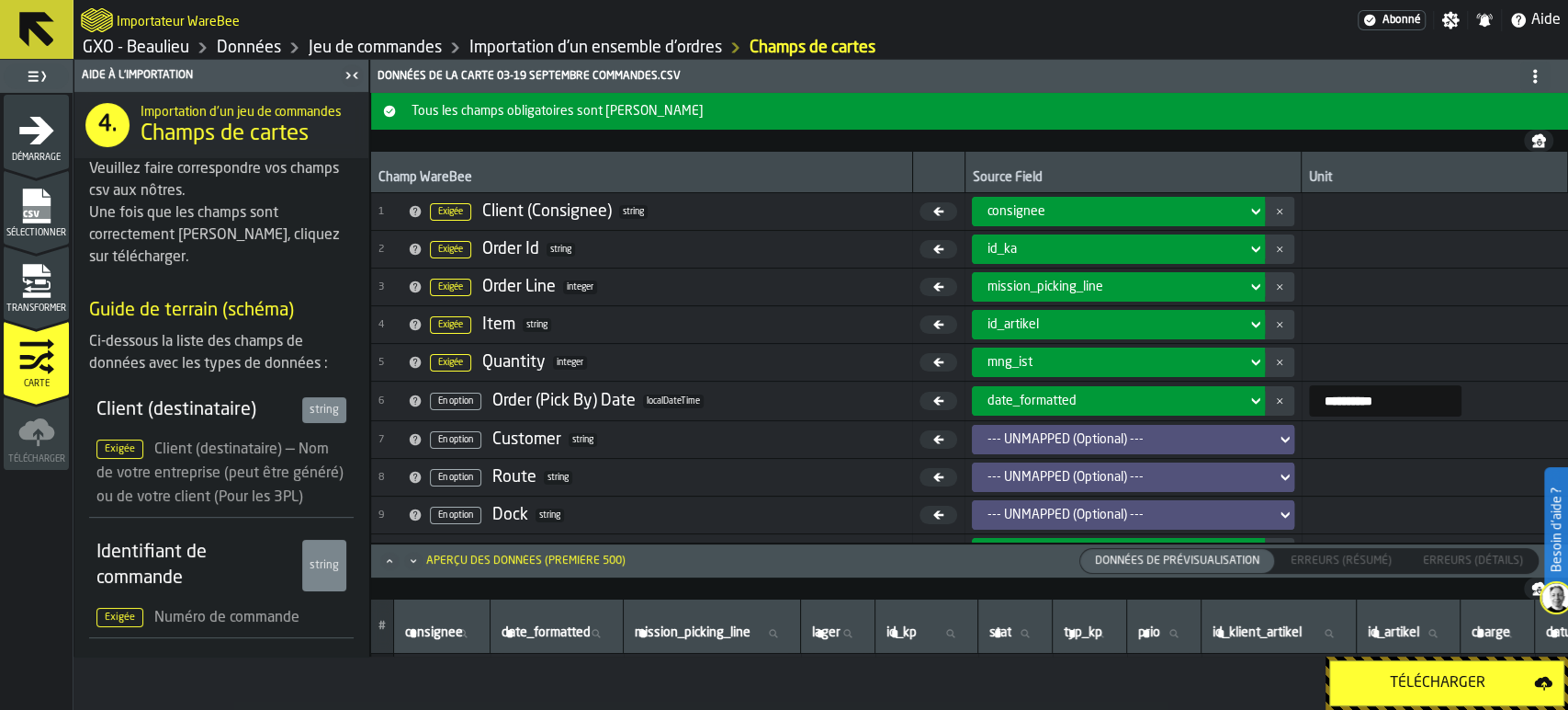
click at [1462, 678] on div "Télécharger" at bounding box center [1437, 682] width 193 height 22
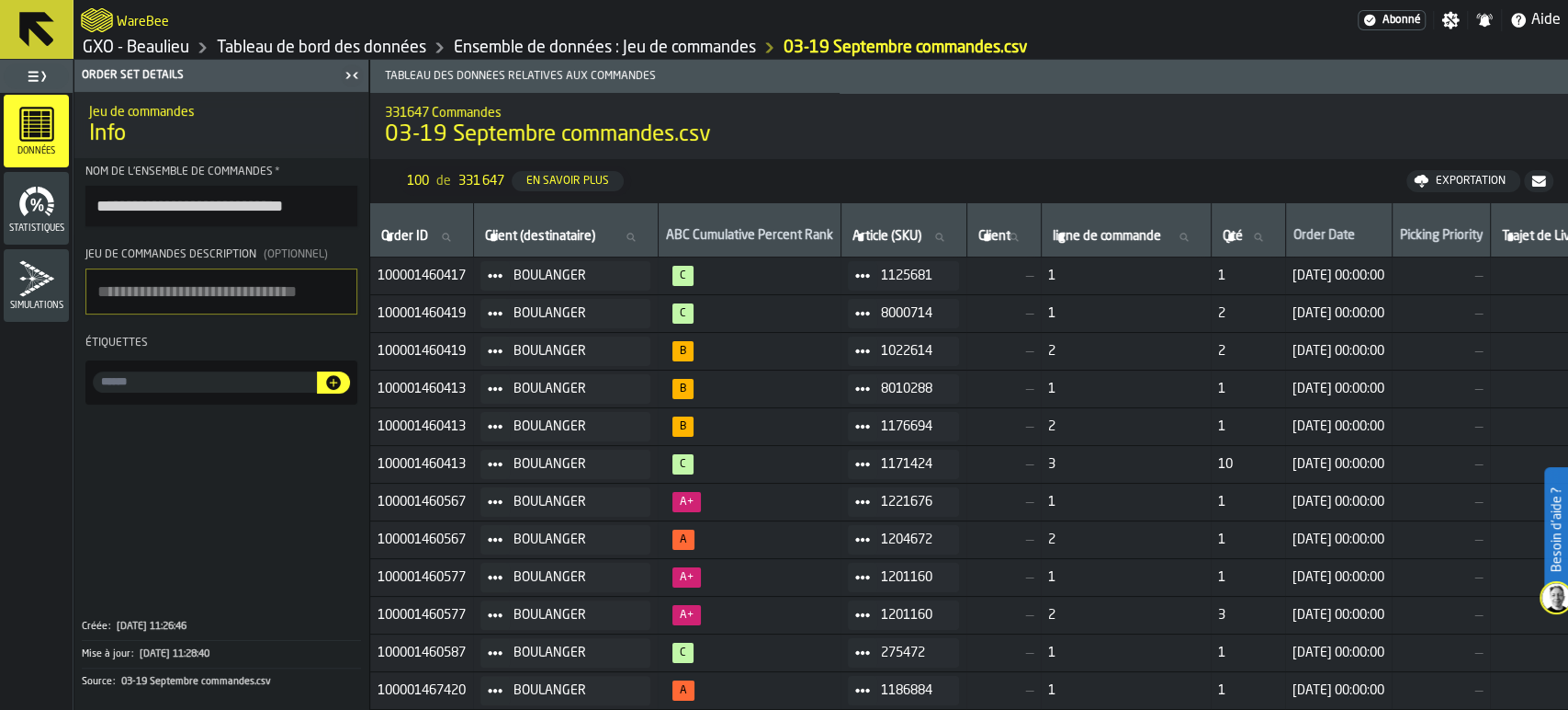
click at [1475, 178] on div "Exportation" at bounding box center [1471, 180] width 85 height 12
click at [353, 42] on link "Tableau de bord des données" at bounding box center [321, 47] width 210 height 20
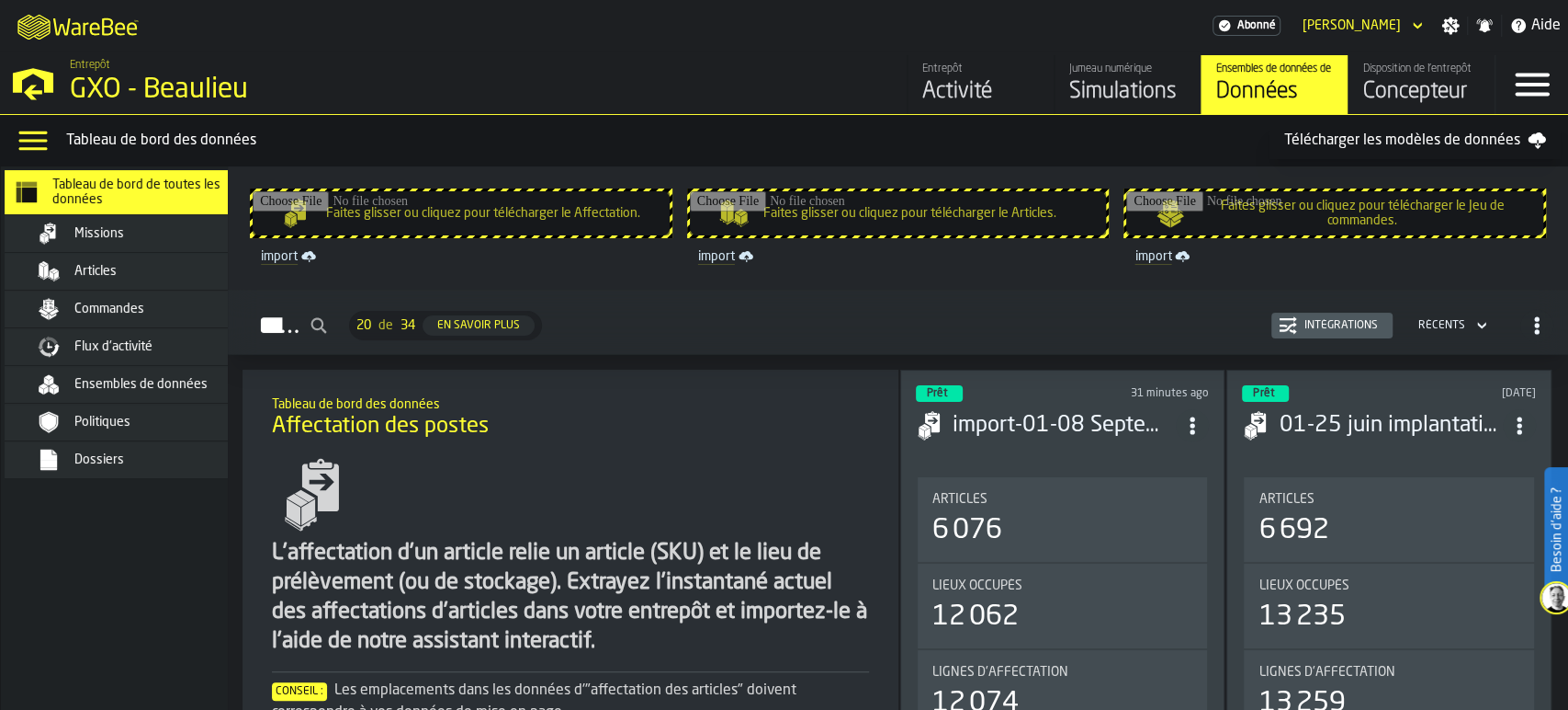
click at [1117, 90] on div "Simulations" at bounding box center [1127, 92] width 116 height 30
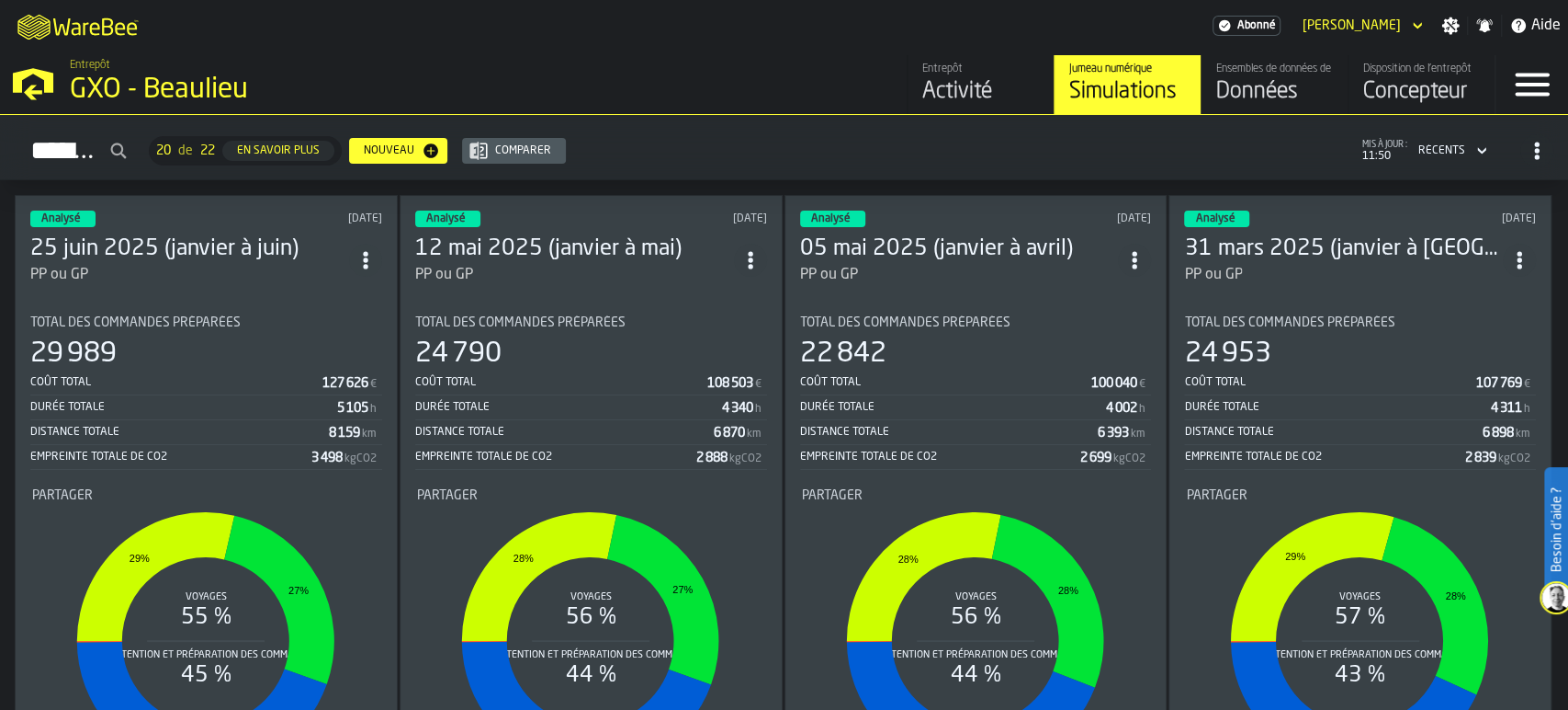
click at [367, 263] on circle "ItemListCard-DashboardItemContainer" at bounding box center [364, 265] width 5 height 5
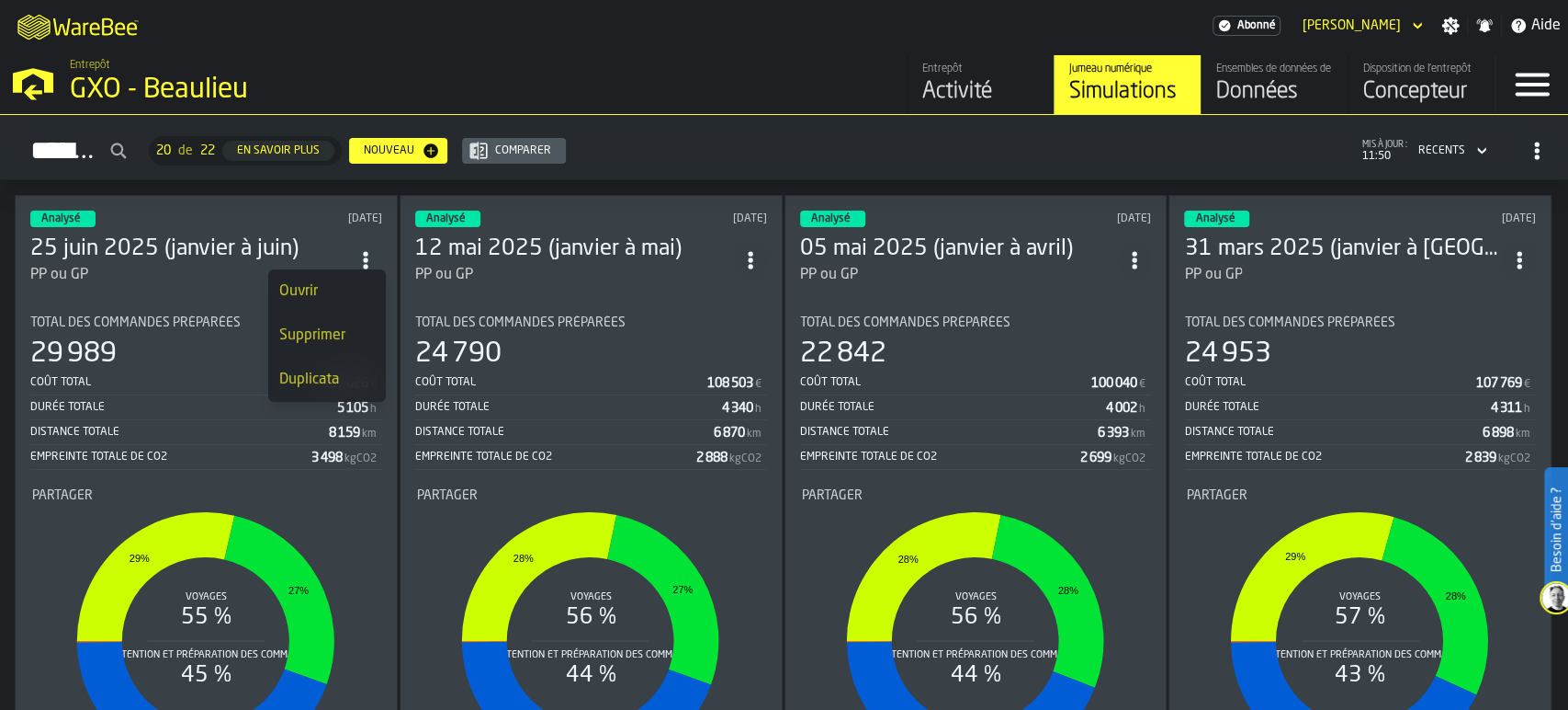
click at [333, 379] on div "Duplicata" at bounding box center [327, 379] width 95 height 22
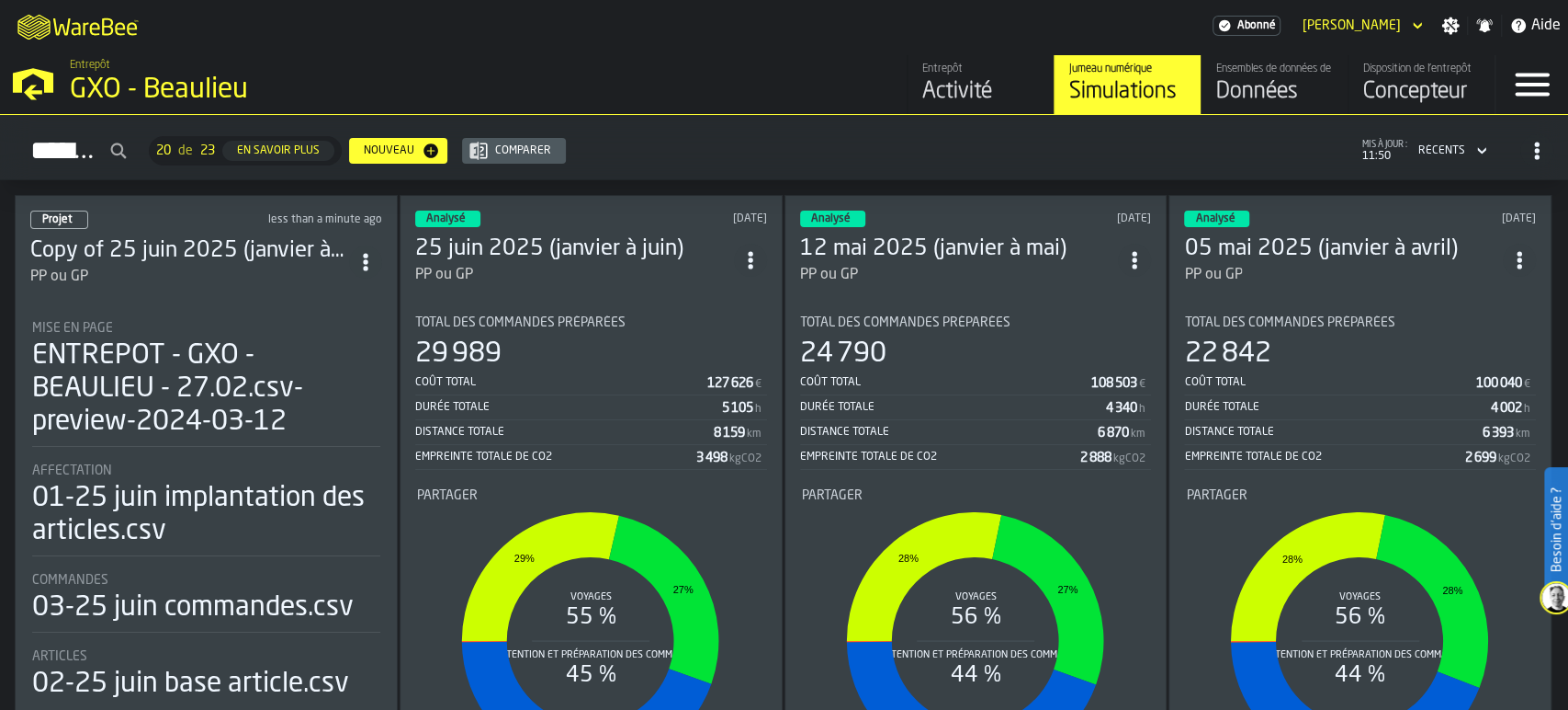
click at [227, 286] on div "Projet less than a minute ago Copy of 25 juin 2025 (janvier à juin) PP ou GP Mi…" at bounding box center [206, 503] width 383 height 617
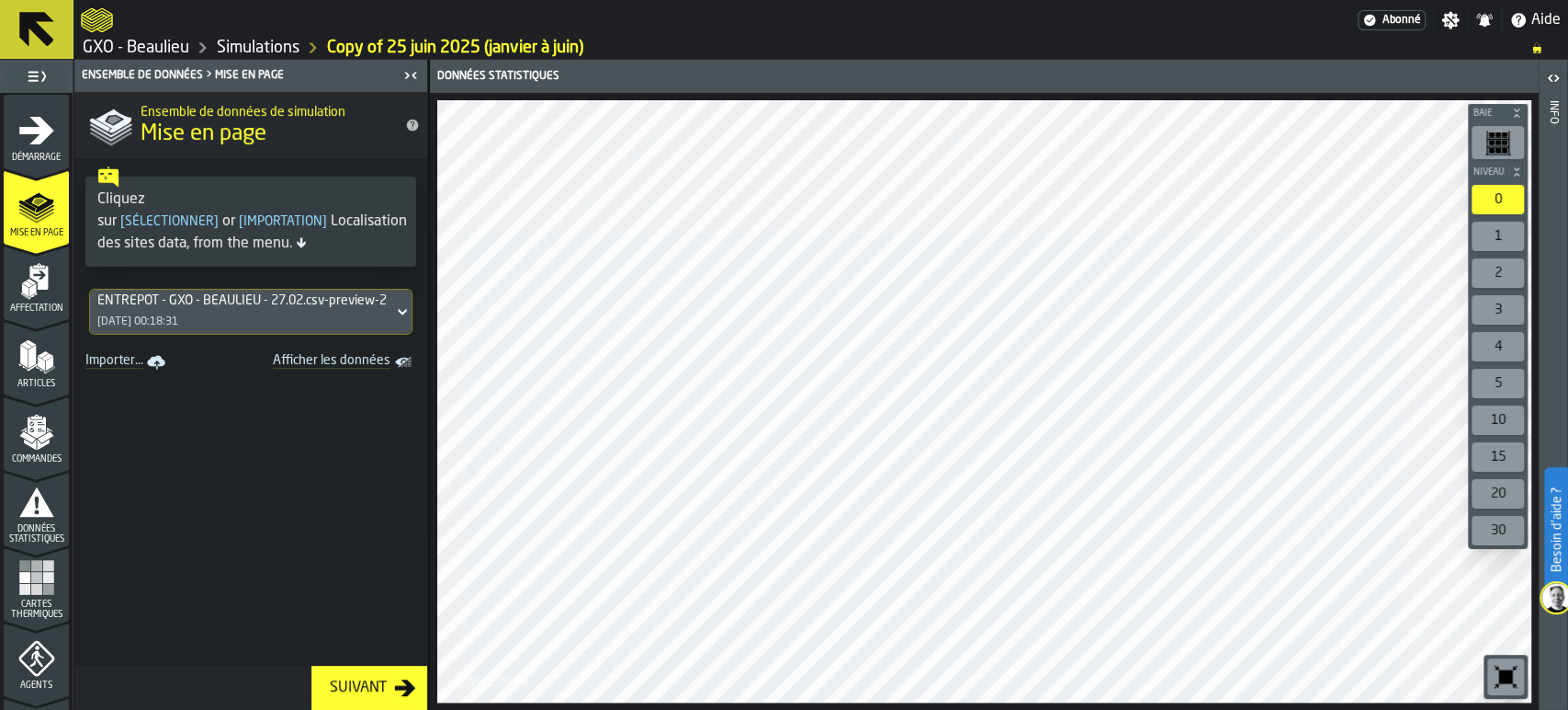
click at [39, 308] on span "Affectation" at bounding box center [36, 308] width 65 height 10
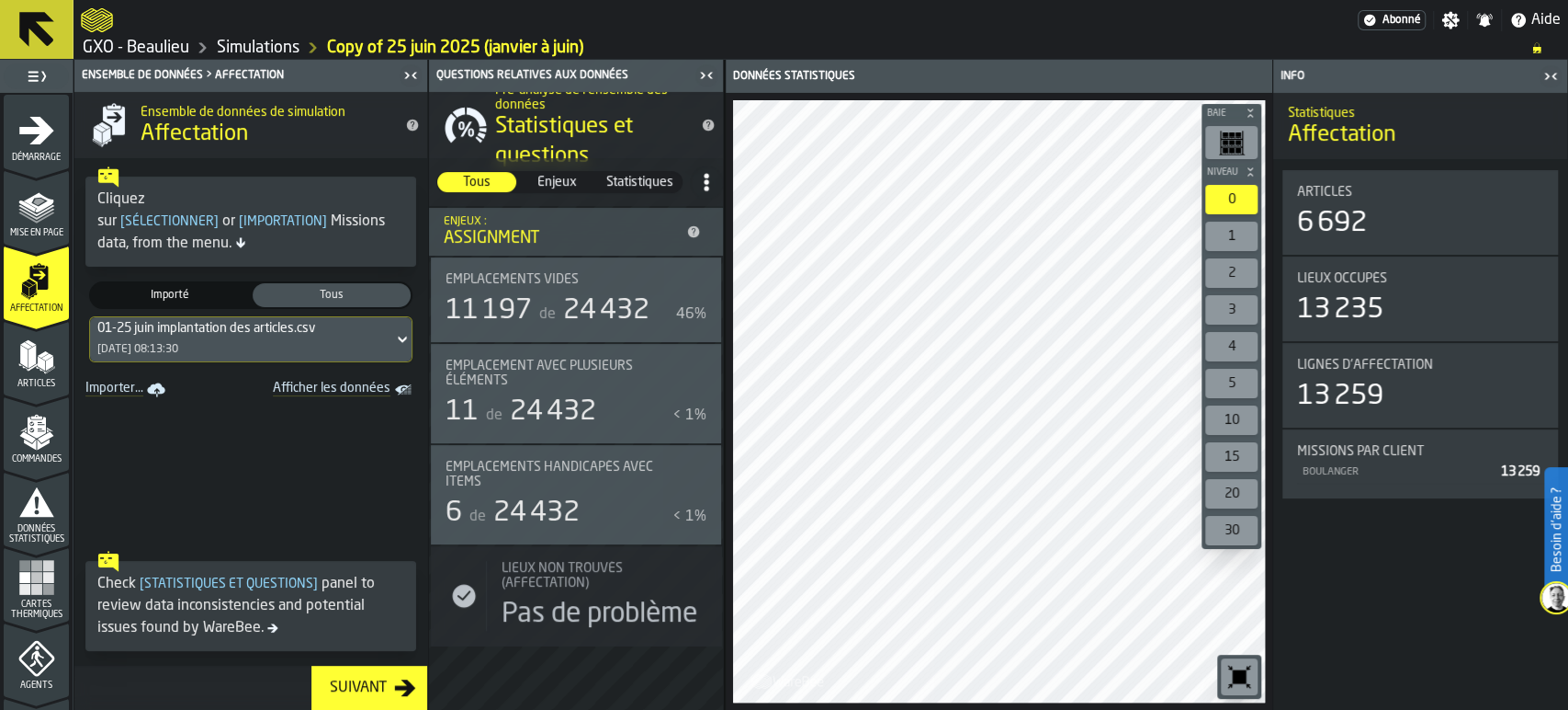
click at [393, 343] on icon at bounding box center [402, 339] width 18 height 22
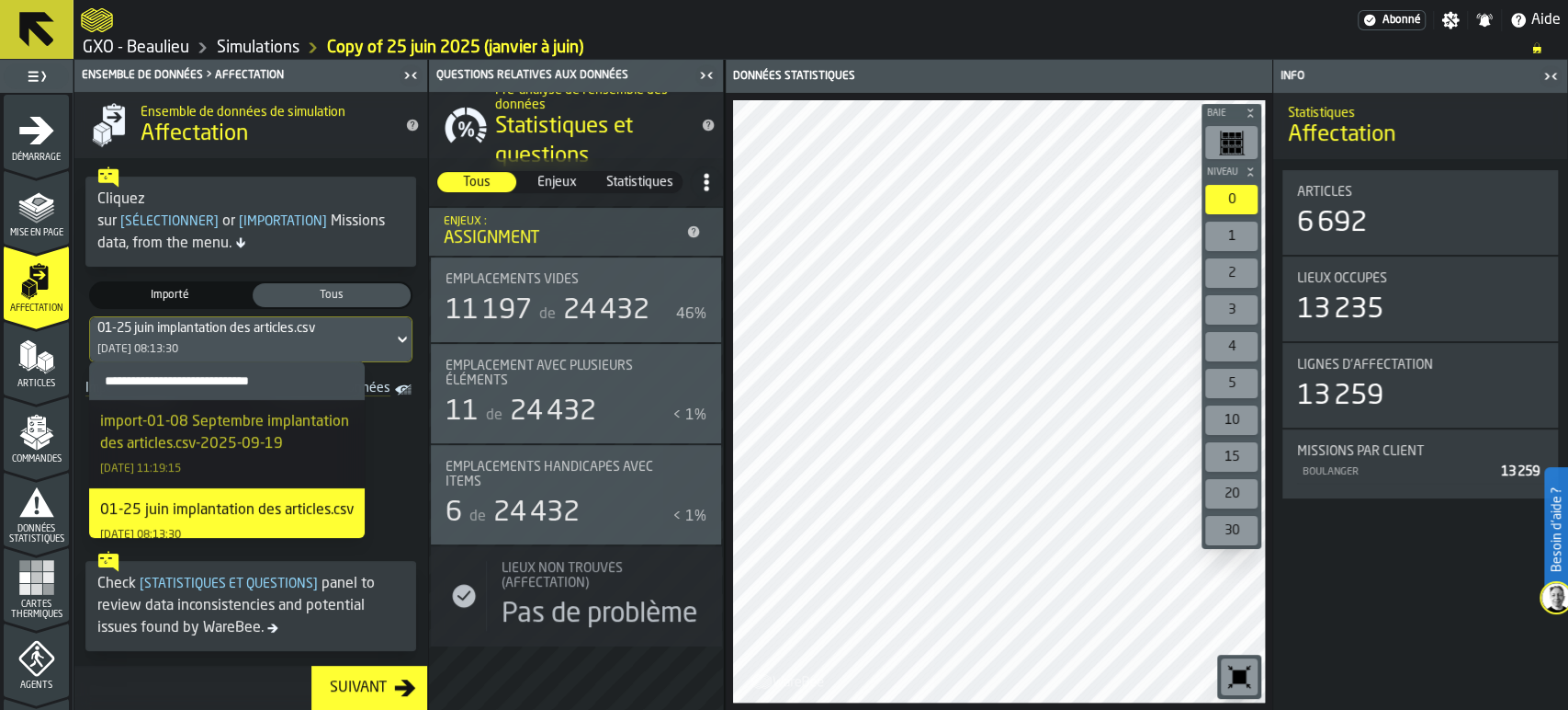
click at [210, 427] on div "import-01-08 Septembre implantation des articles.csv-2025-09-19" at bounding box center [227, 433] width 254 height 44
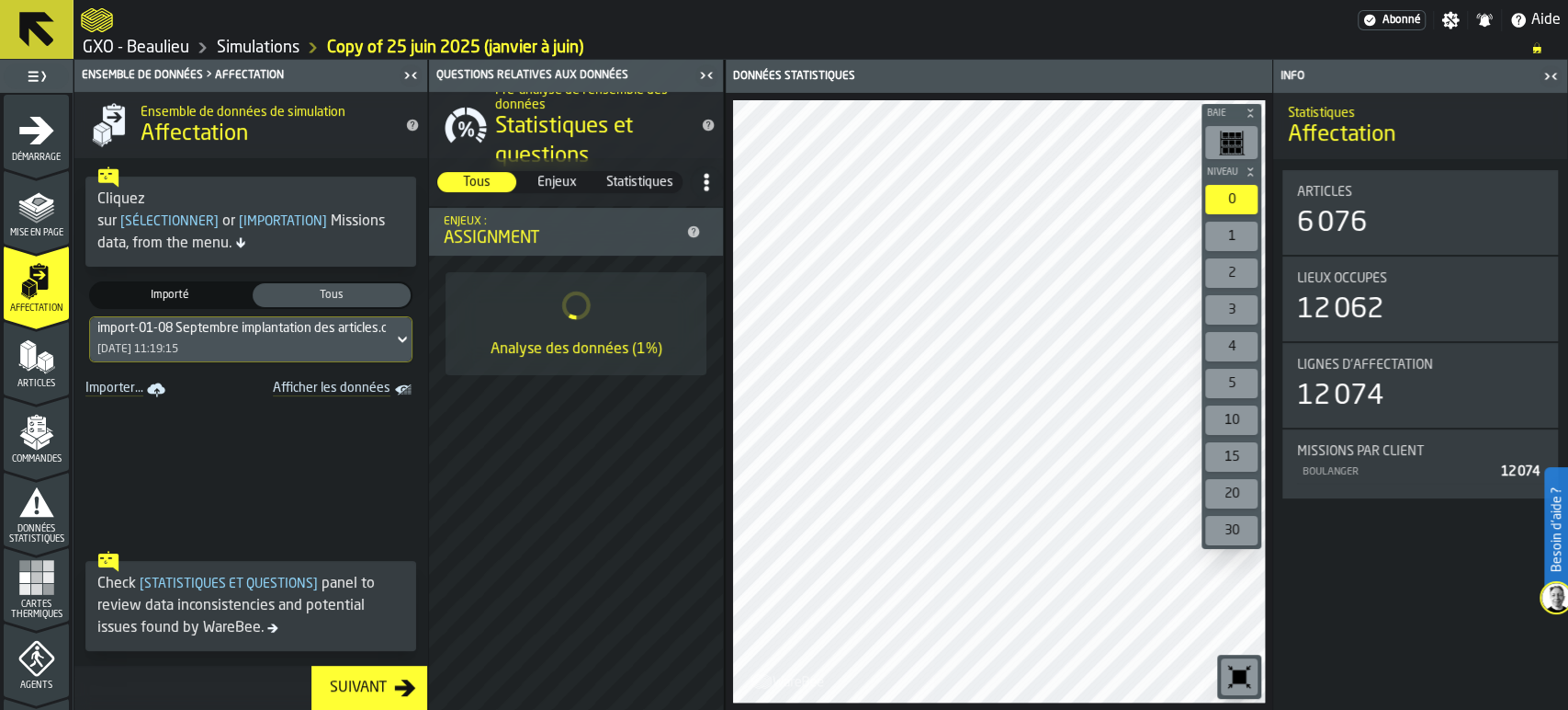
click at [61, 371] on div "Articles" at bounding box center [36, 363] width 65 height 51
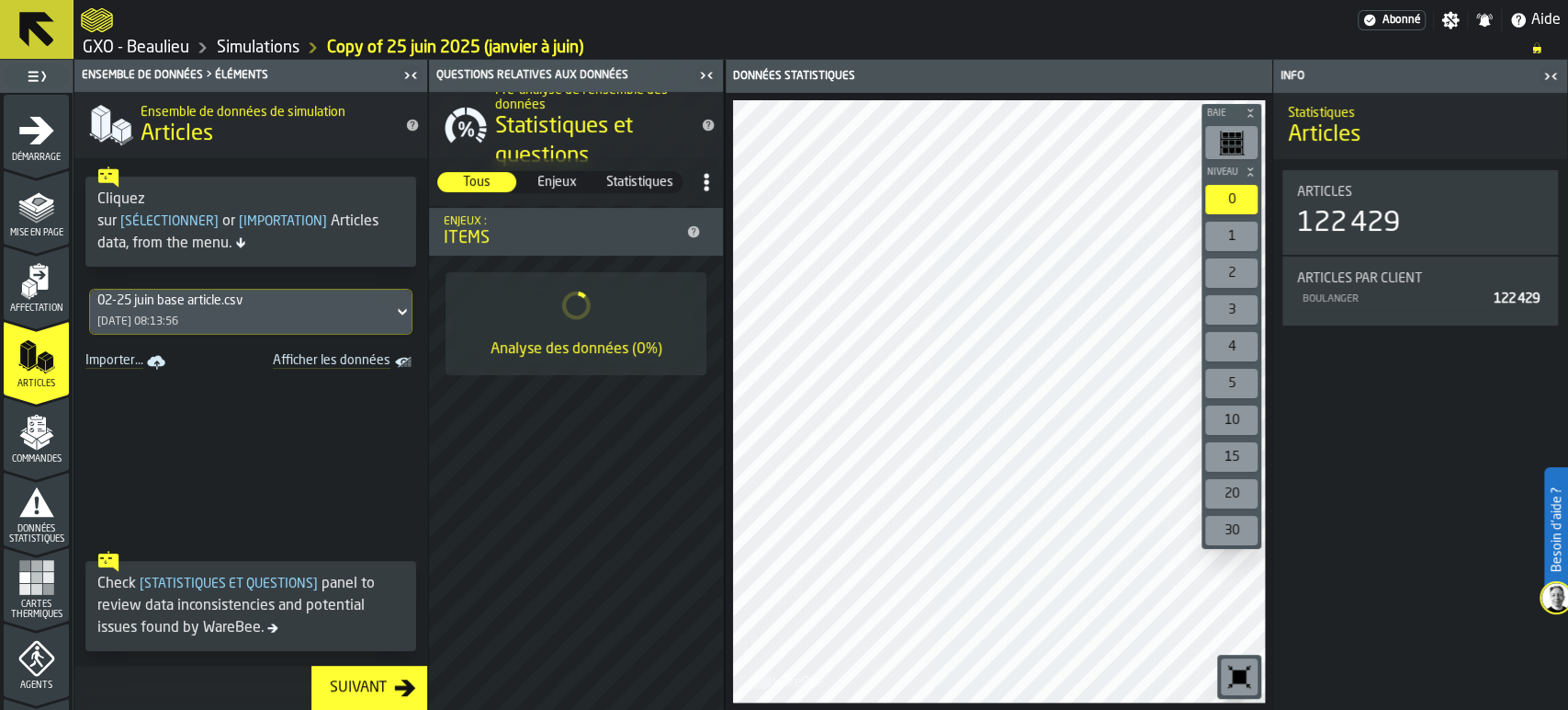
click at [0, 0] on icon "Afficher les données" at bounding box center [0, 0] width 0 height 0
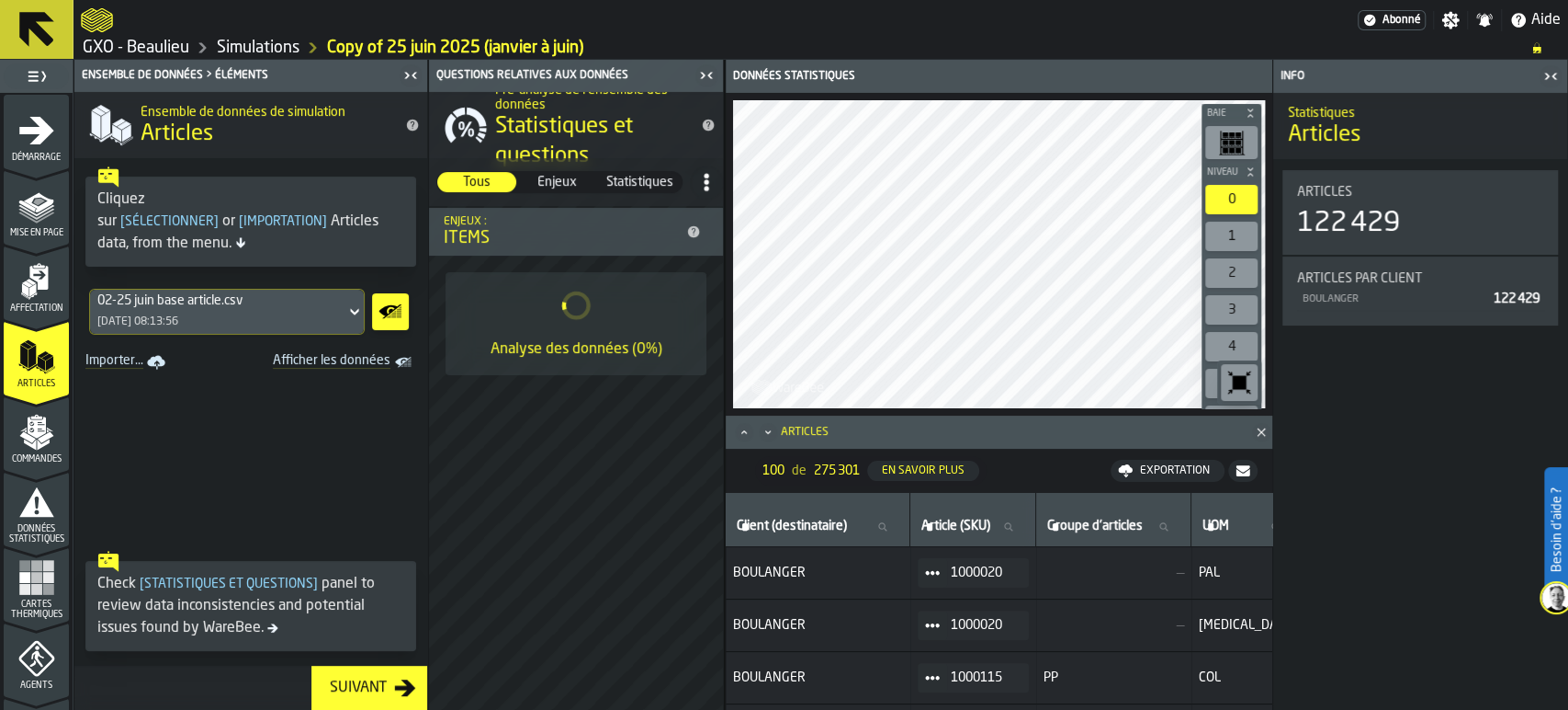
click at [357, 314] on icon at bounding box center [354, 311] width 18 height 22
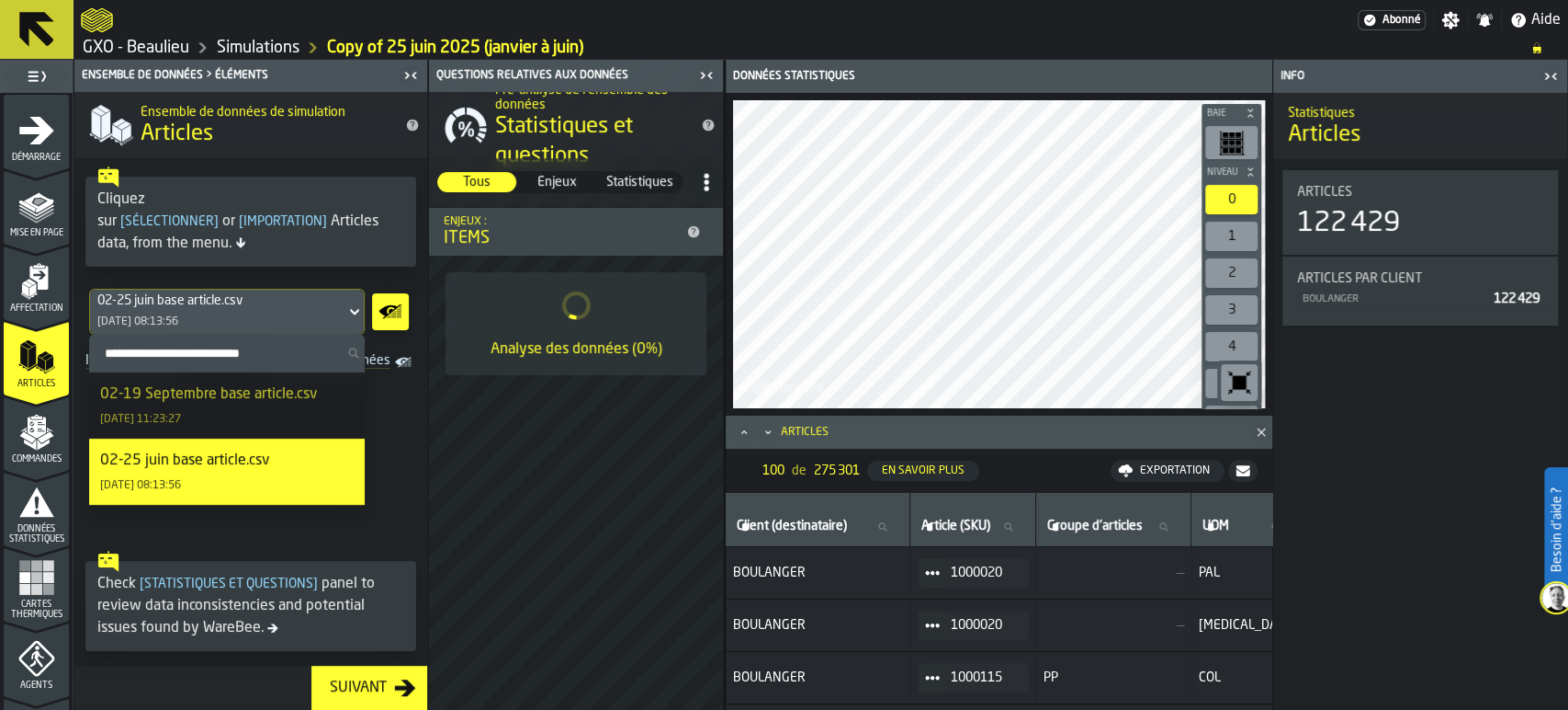
click at [230, 404] on div "02-19 Septembre base article.csv" at bounding box center [208, 394] width 217 height 22
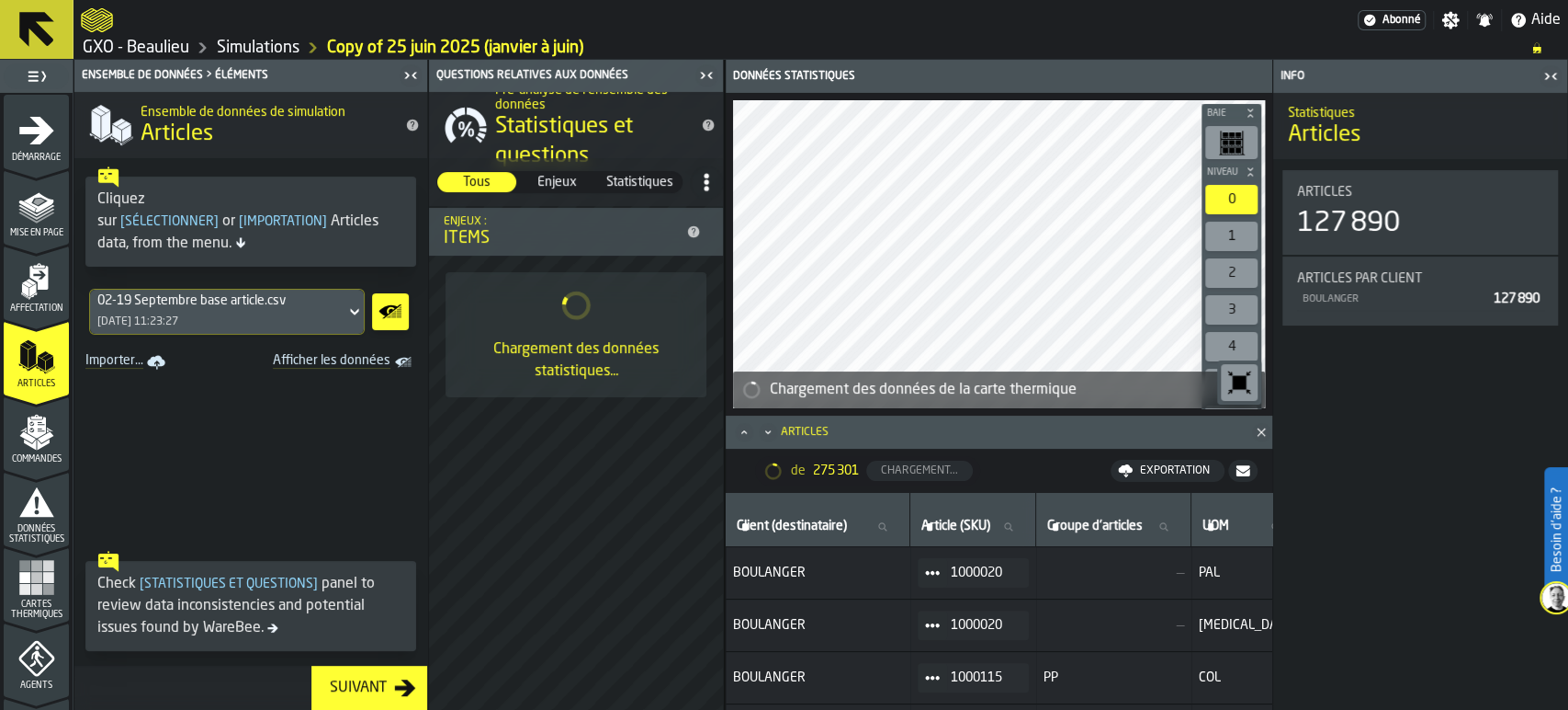
click at [27, 449] on icon "menu Commandes" at bounding box center [36, 431] width 37 height 37
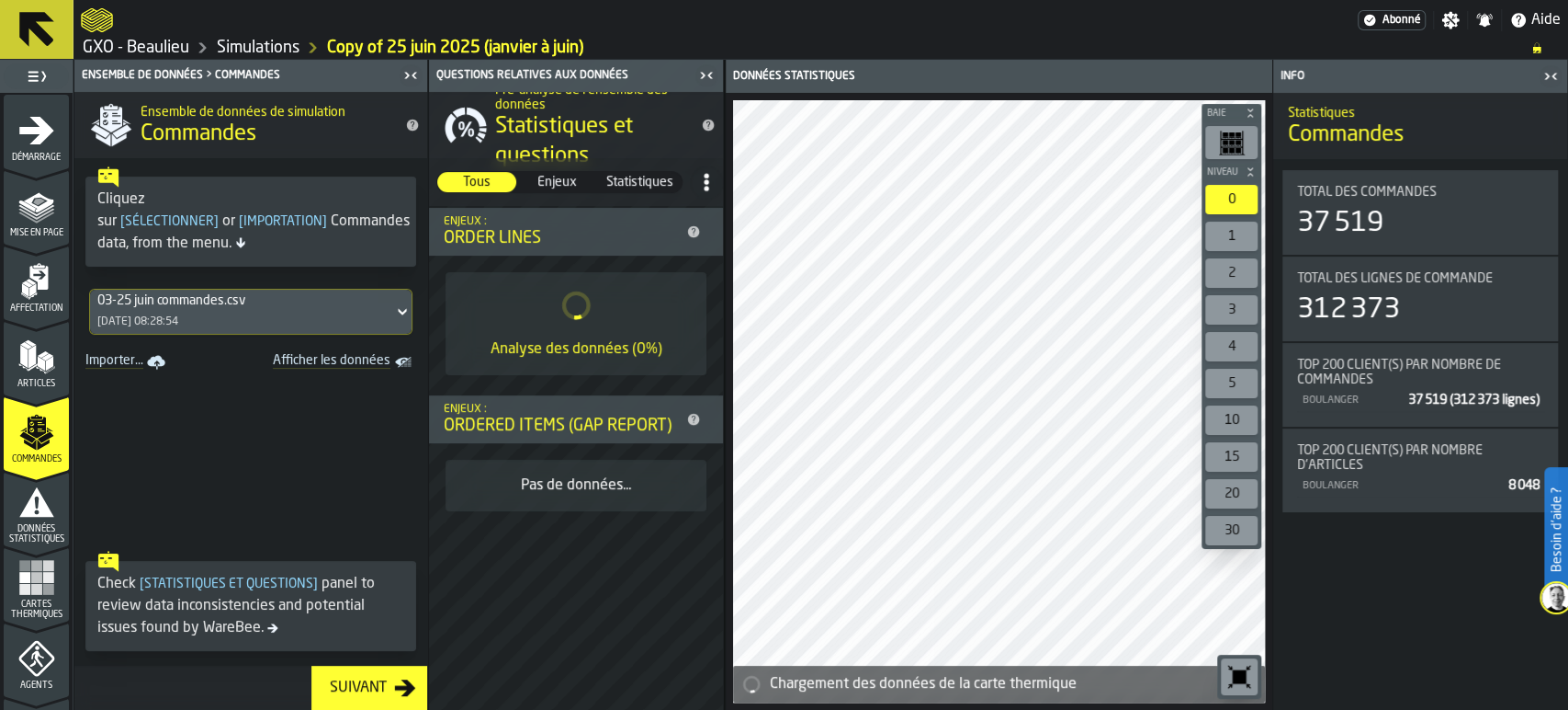
click at [393, 315] on icon at bounding box center [402, 311] width 18 height 22
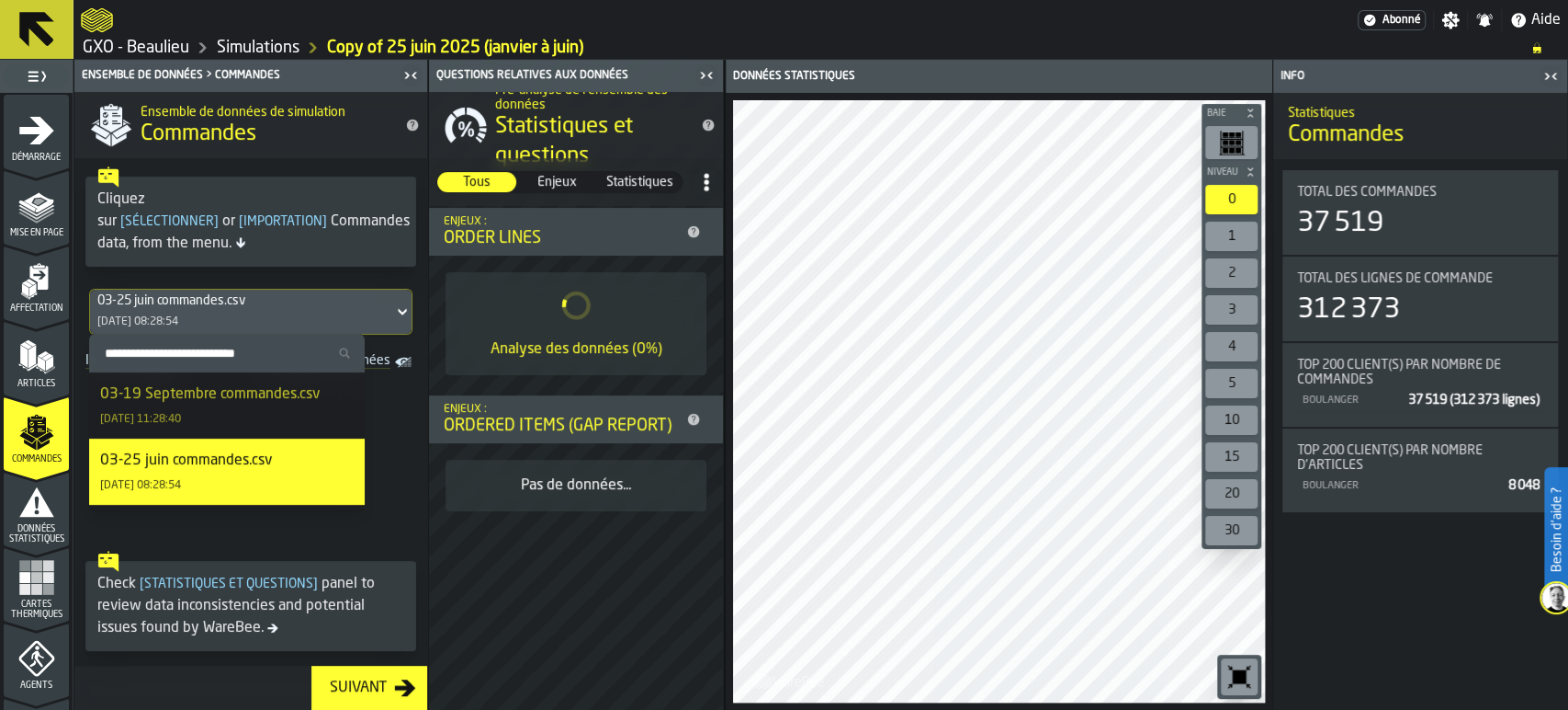
click at [206, 407] on div "03-19 Septembre commandes.csv [DATE] 11:28:40" at bounding box center [227, 406] width 254 height 44
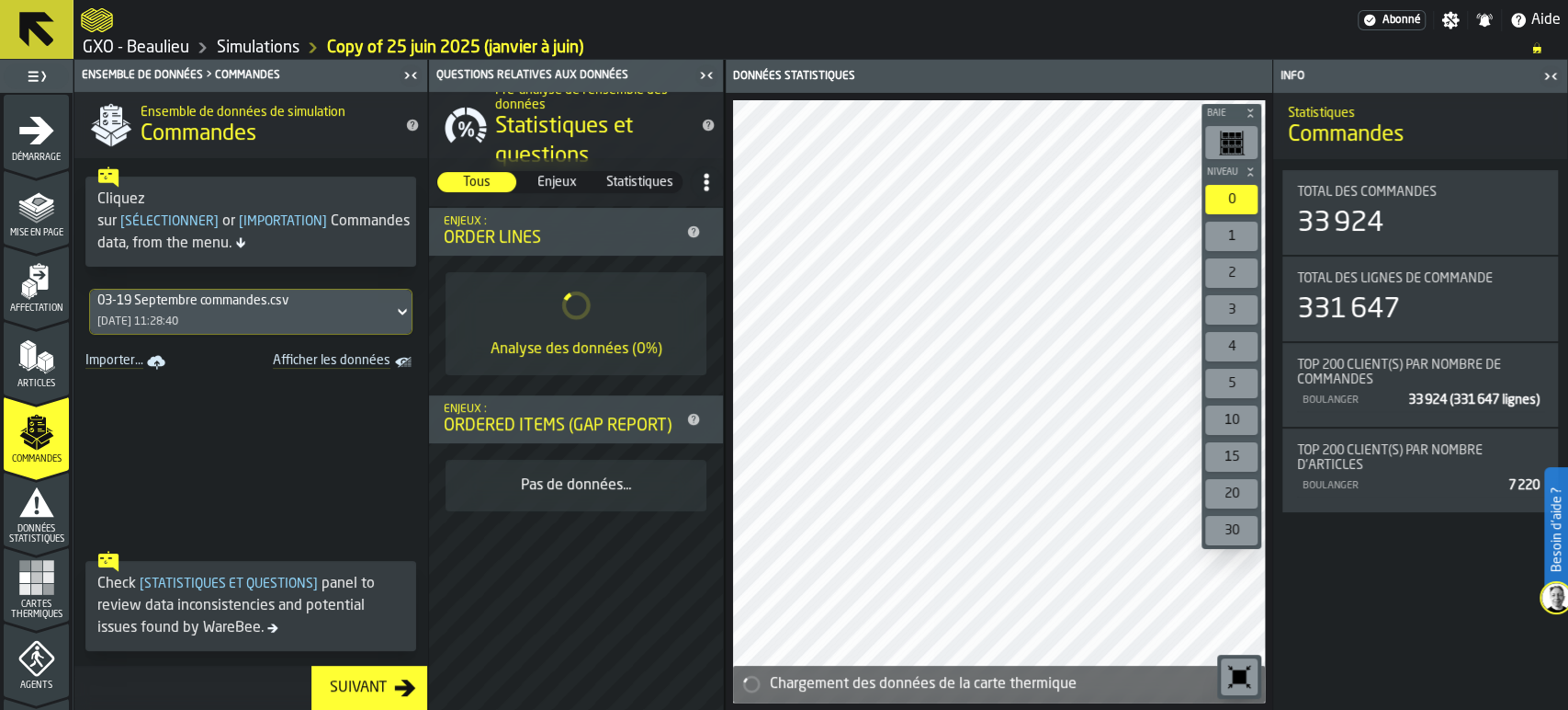
click at [400, 692] on icon "button-Suivant" at bounding box center [404, 687] width 22 height 22
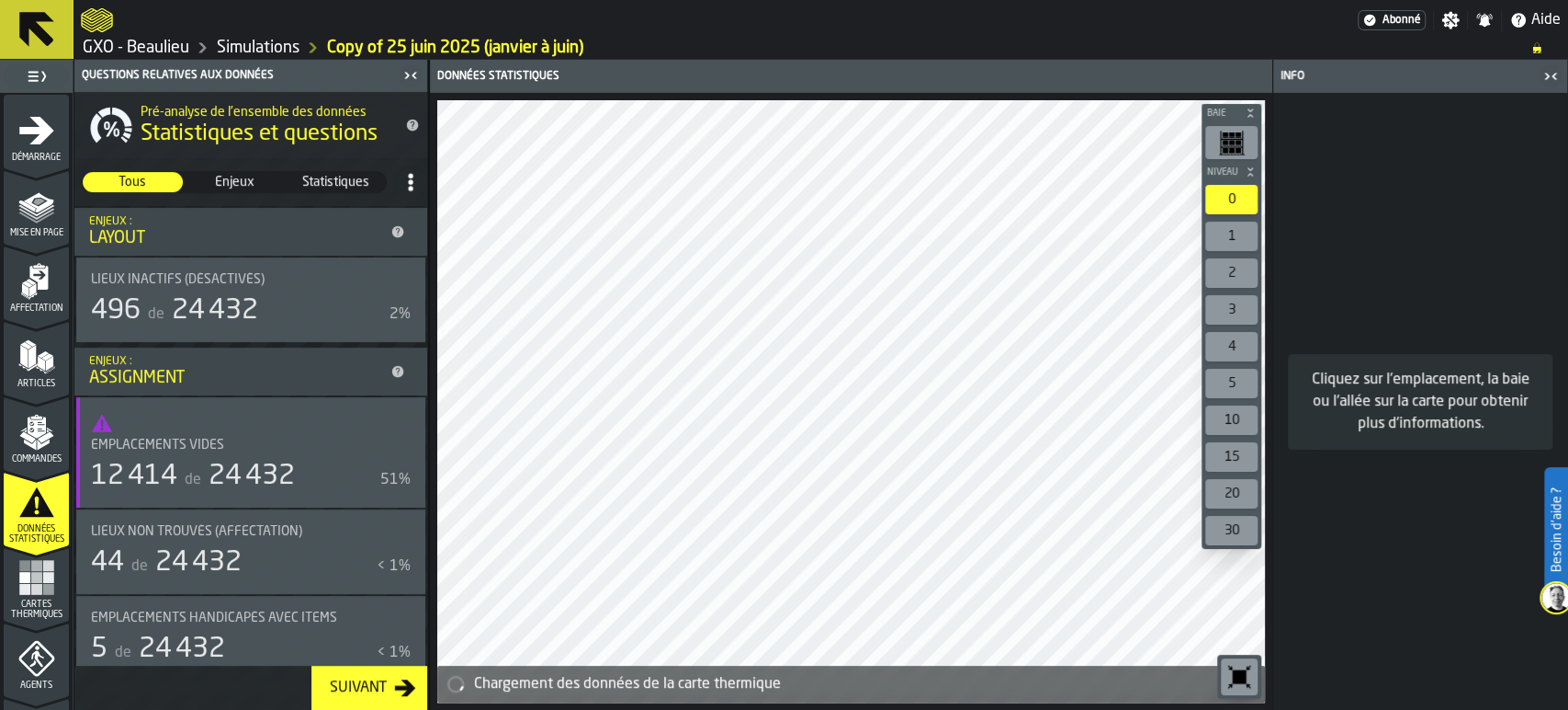
click at [367, 686] on div "Suivant" at bounding box center [358, 687] width 72 height 22
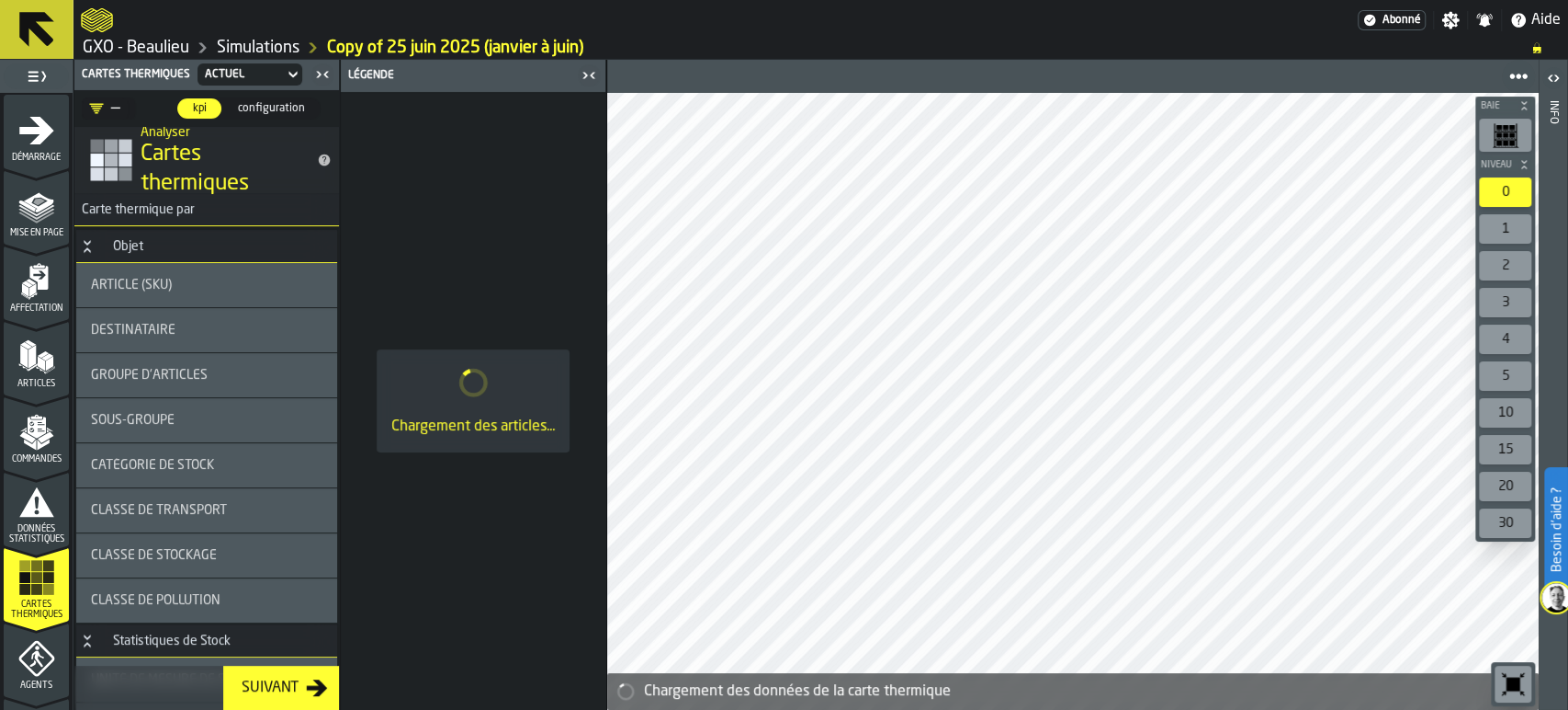
click at [303, 690] on div "Suivant" at bounding box center [270, 687] width 72 height 22
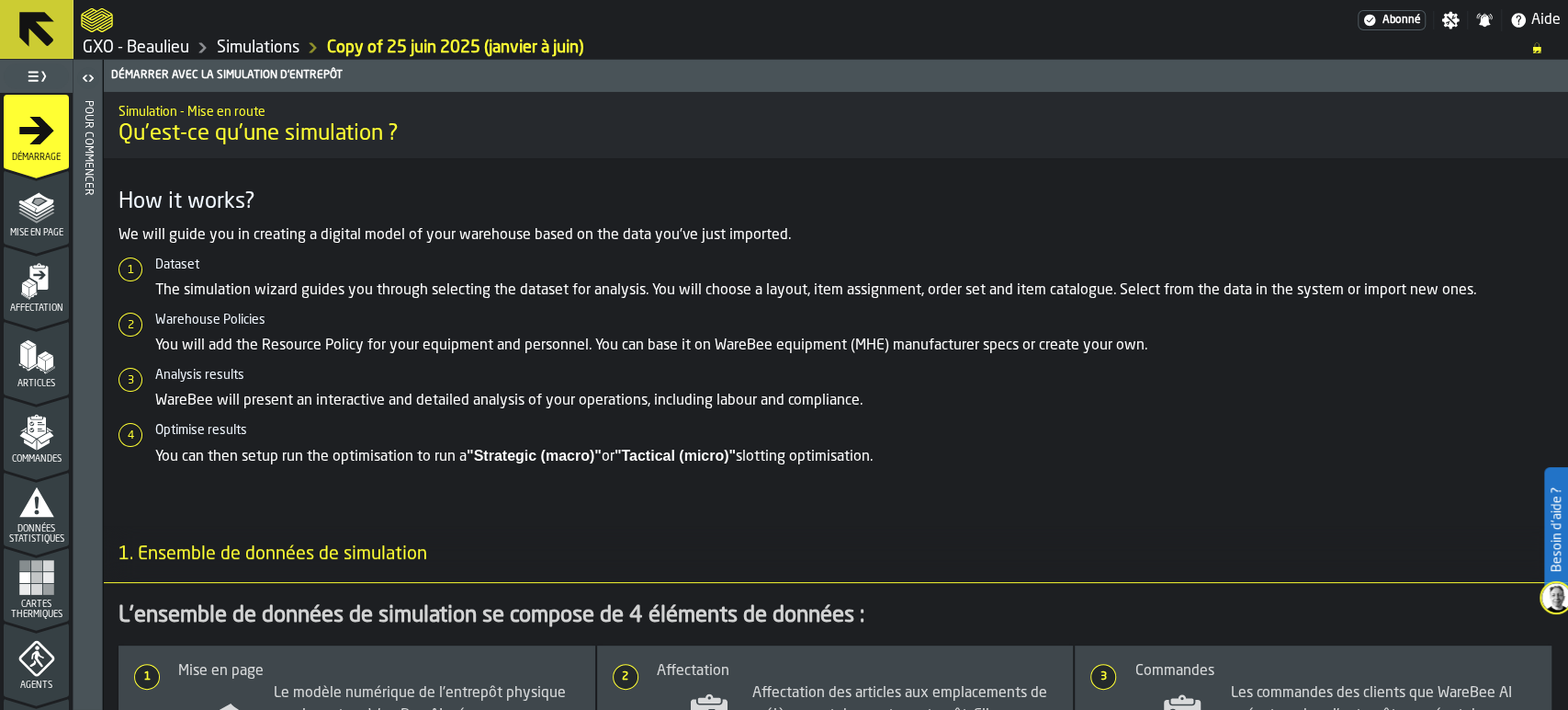
drag, startPoint x: 51, startPoint y: 286, endPoint x: 41, endPoint y: 359, distance: 73.7
click at [50, 286] on icon "menu Affectation" at bounding box center [36, 281] width 37 height 37
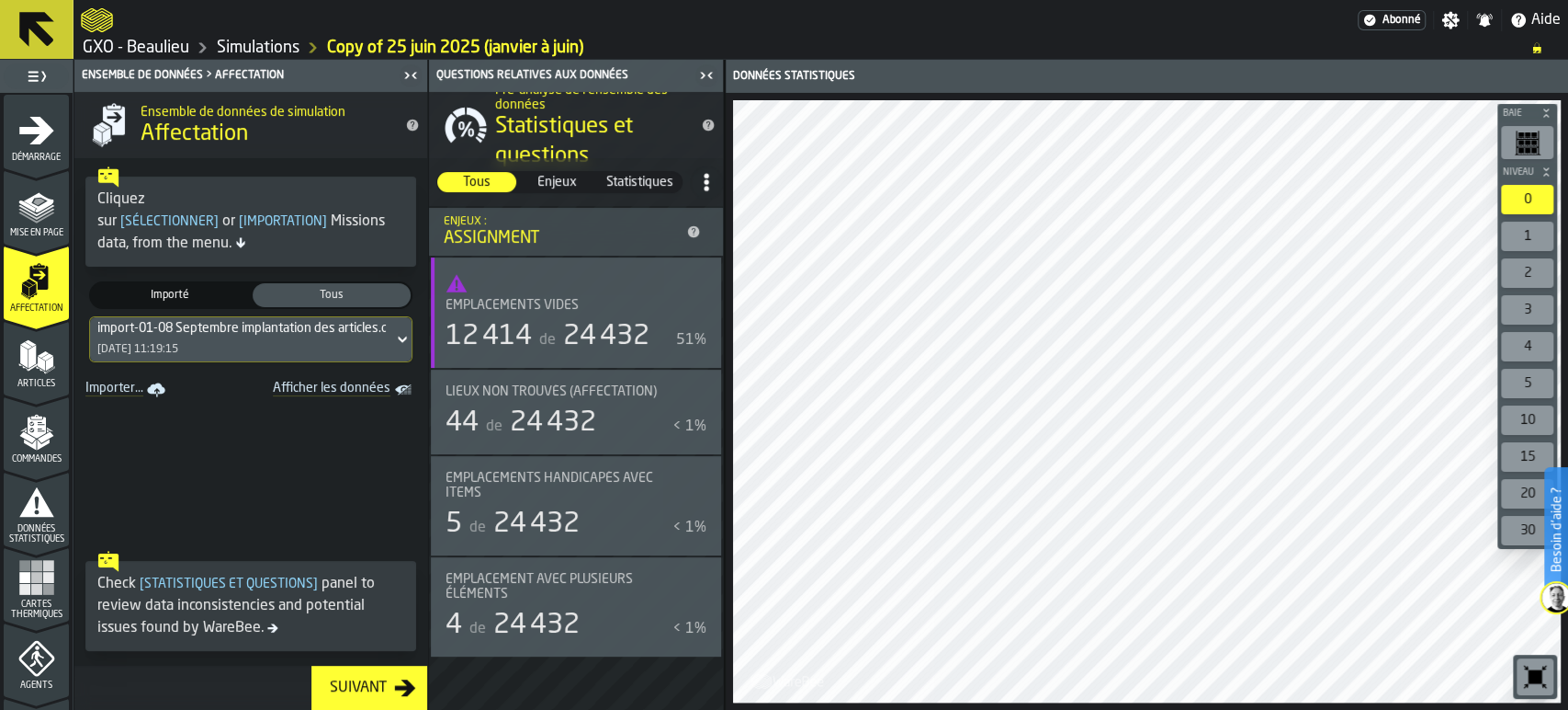
click at [360, 687] on div "Suivant" at bounding box center [358, 687] width 72 height 22
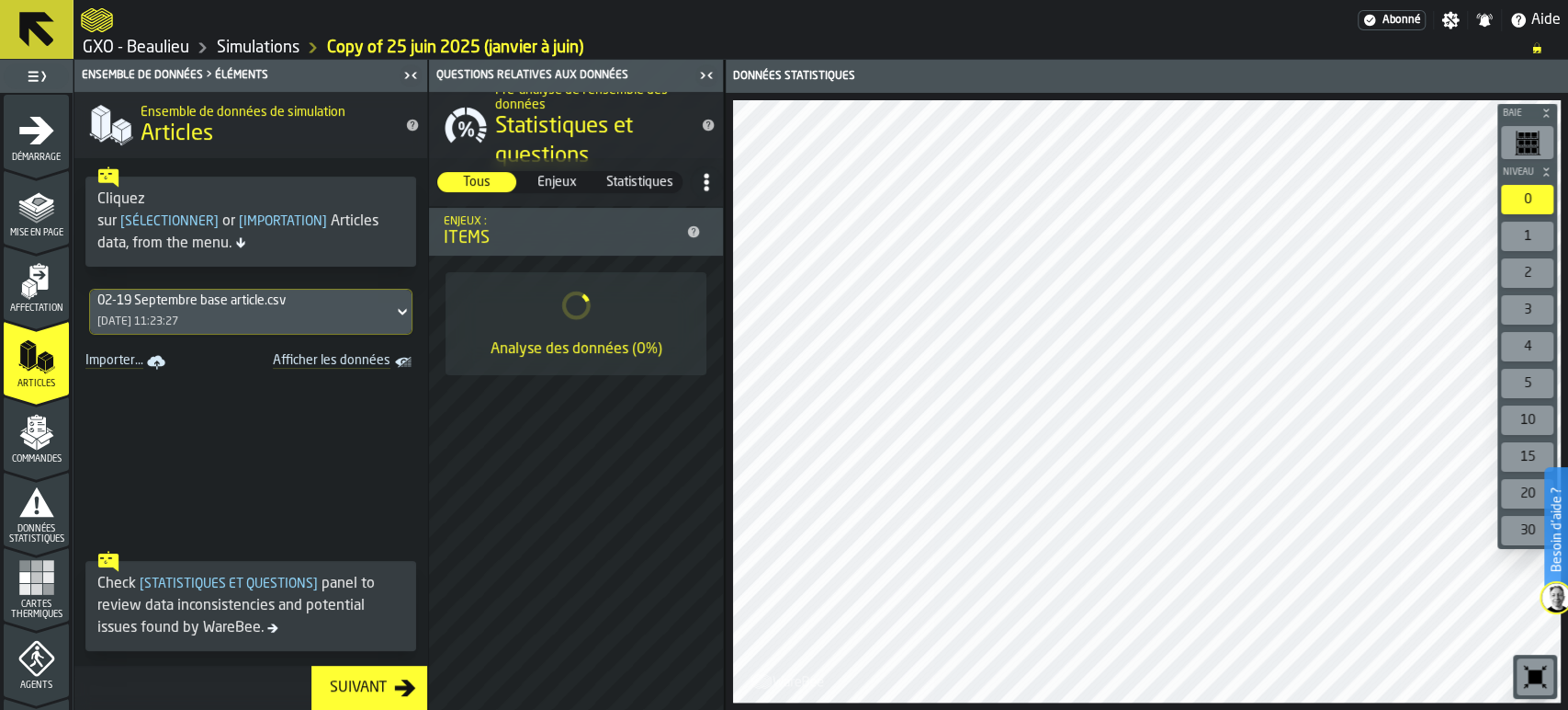
click at [361, 688] on div "Suivant" at bounding box center [358, 687] width 72 height 22
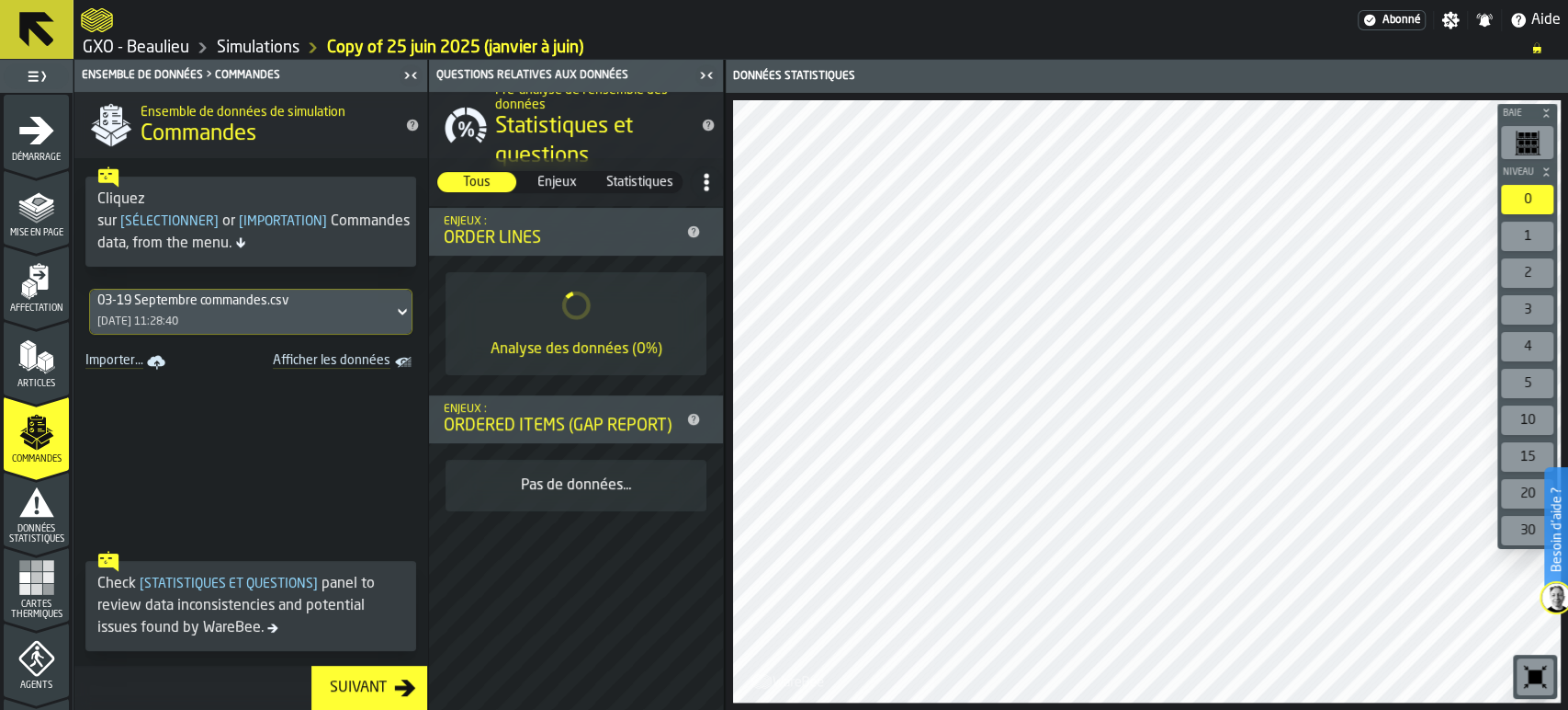
click at [44, 288] on icon "menu Affectation" at bounding box center [36, 281] width 37 height 37
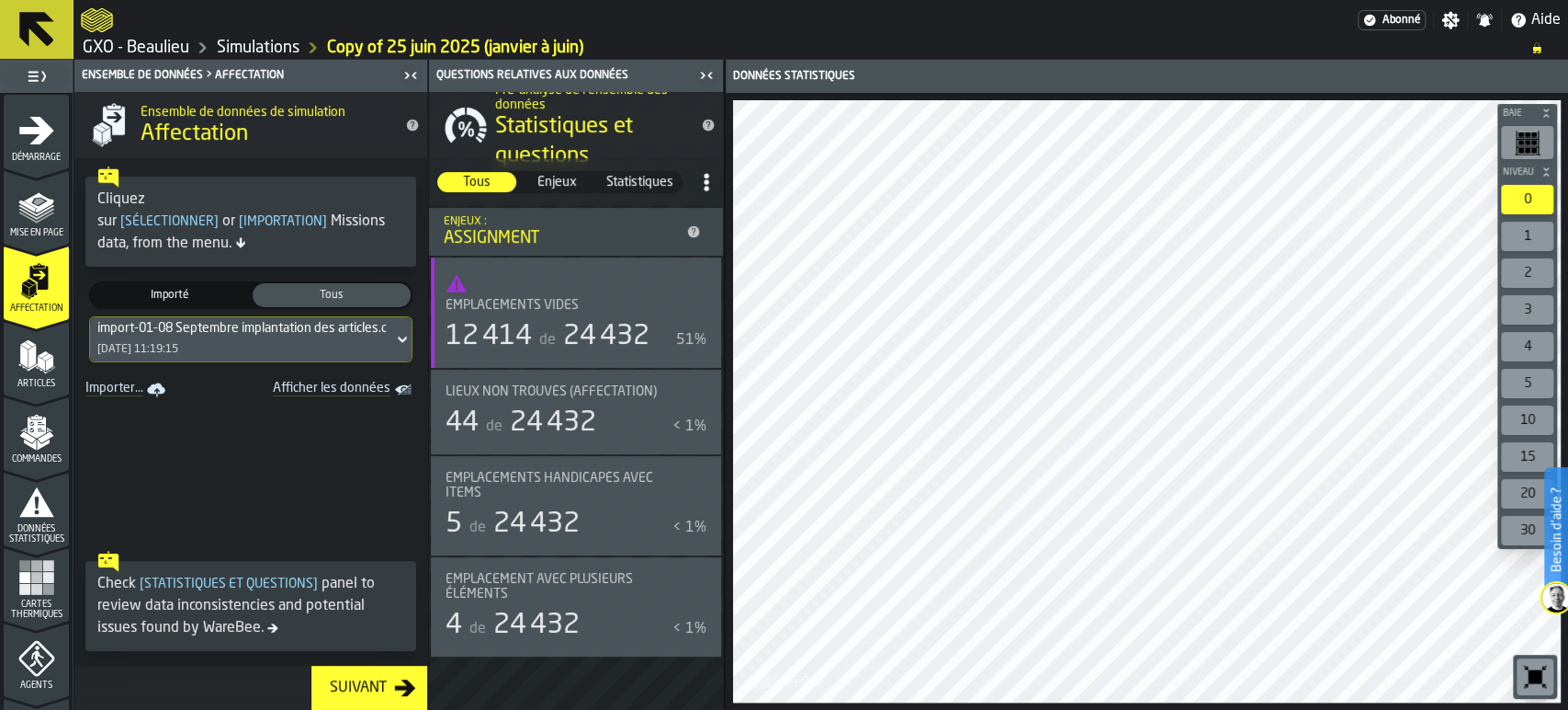
click at [45, 363] on polygon "menu Articles" at bounding box center [49, 363] width 8 height 14
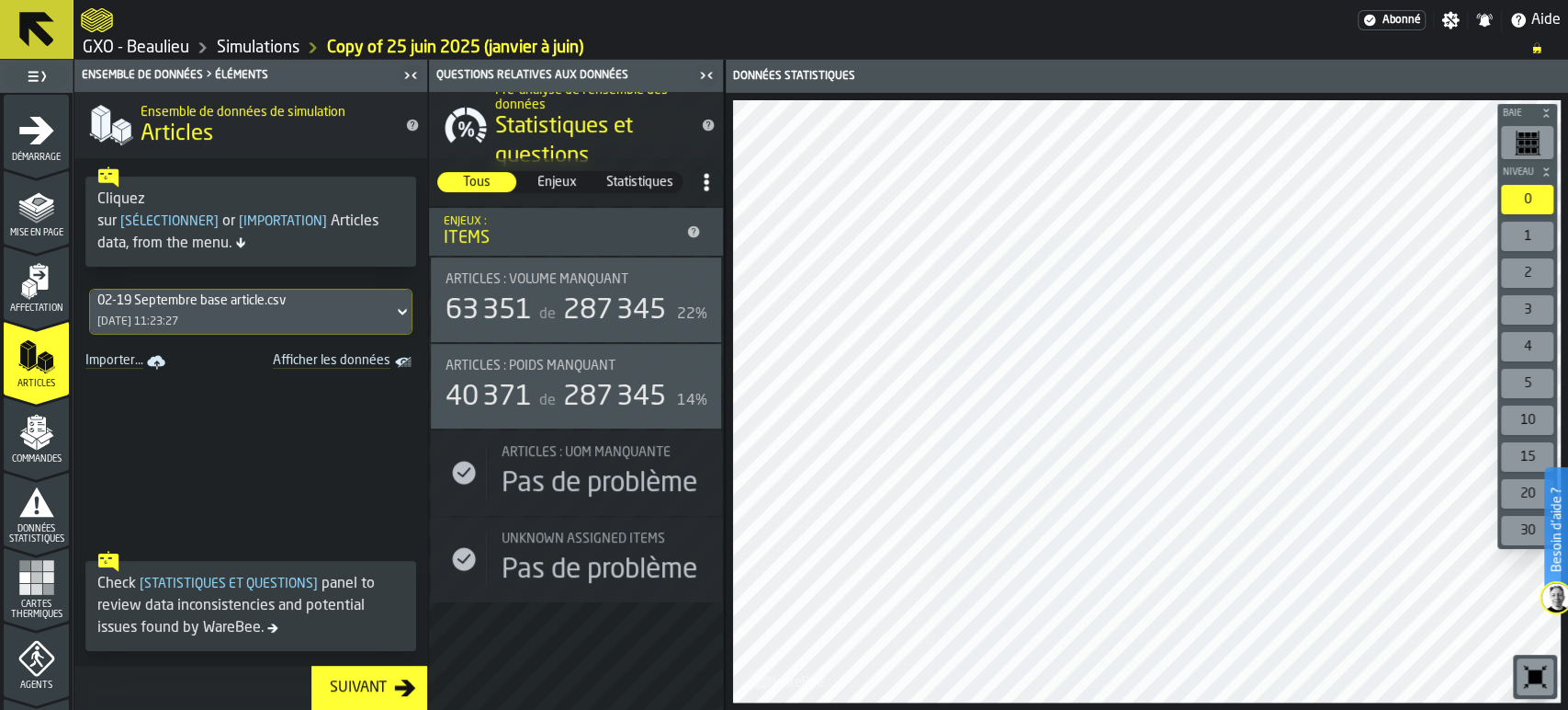
click at [373, 690] on div "Suivant" at bounding box center [358, 687] width 72 height 22
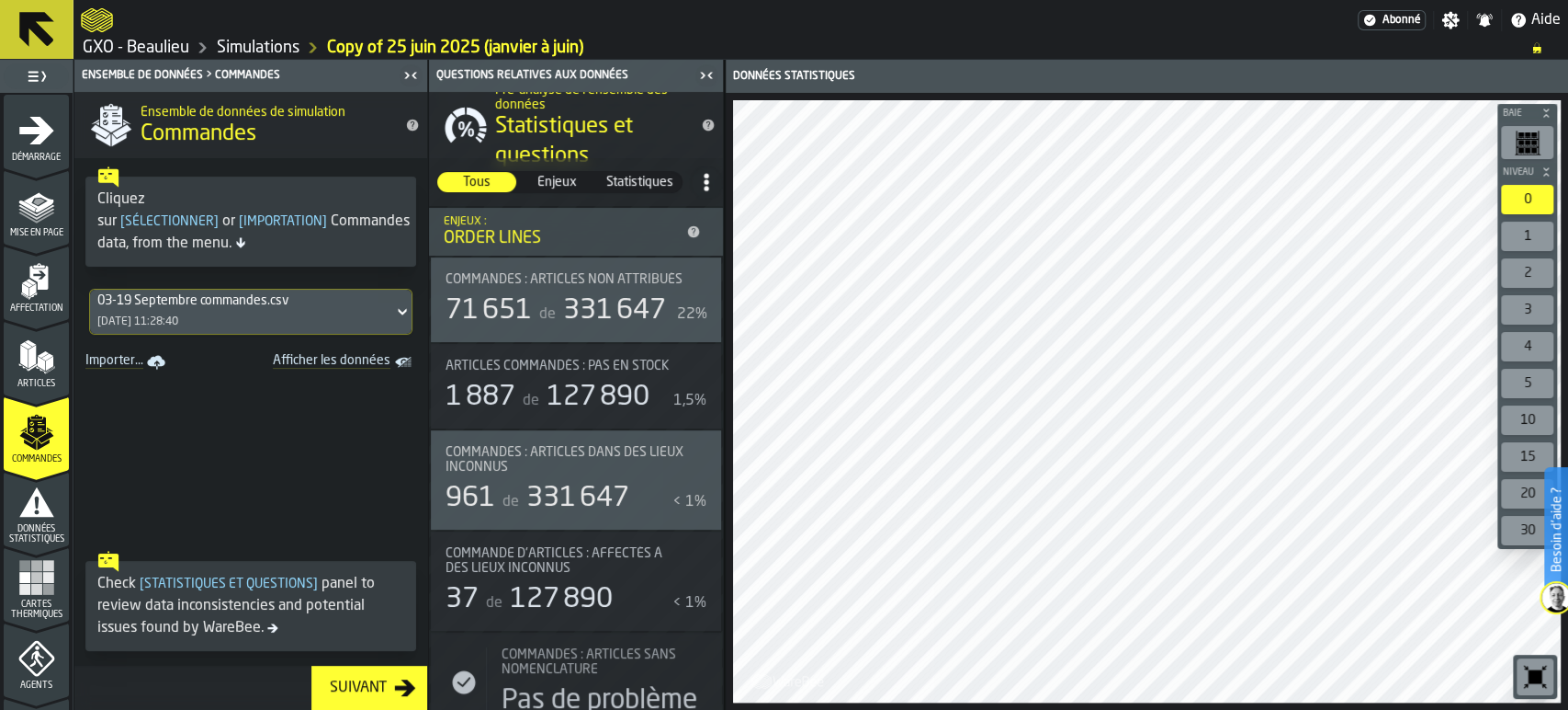
click at [394, 682] on icon "button-Suivant" at bounding box center [404, 687] width 22 height 22
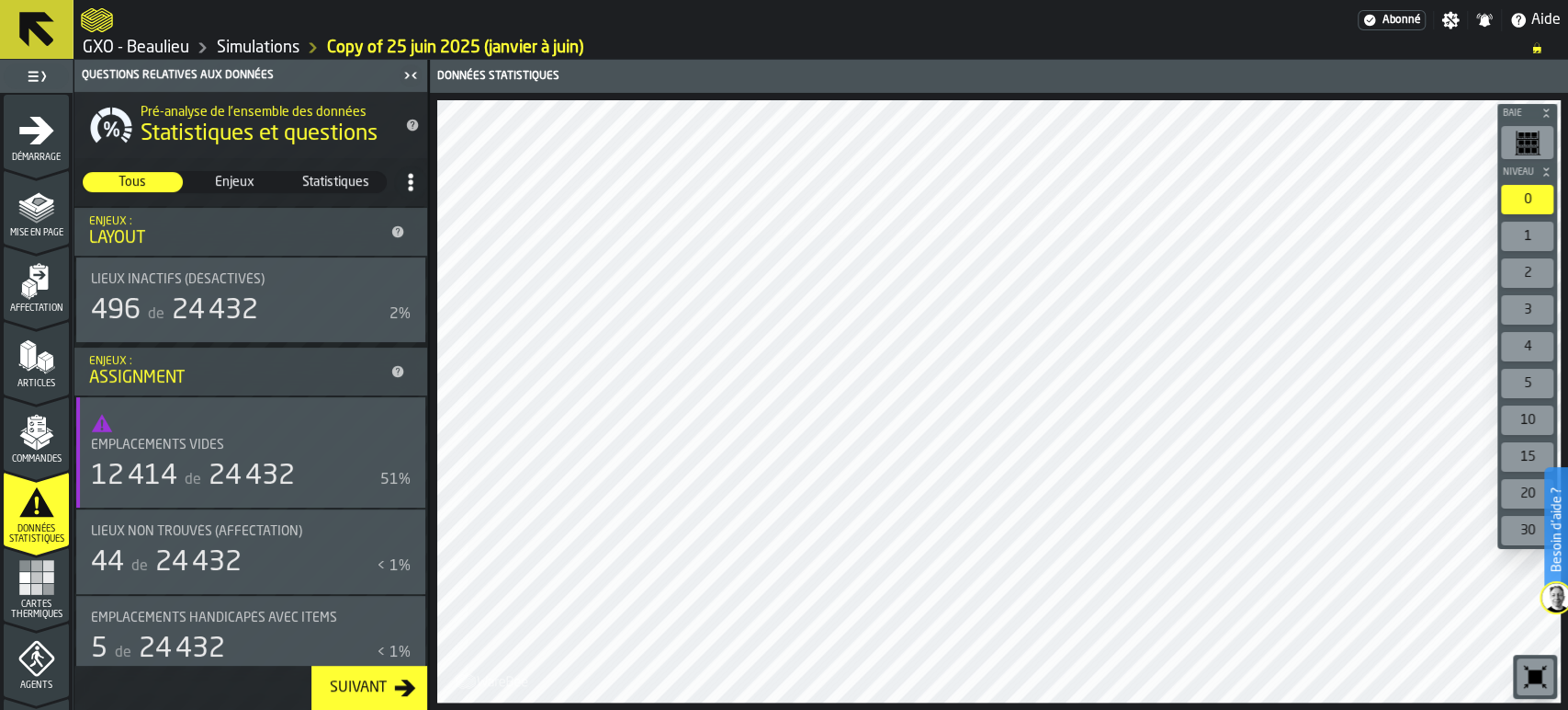
click at [394, 682] on icon "button-Suivant" at bounding box center [404, 687] width 22 height 22
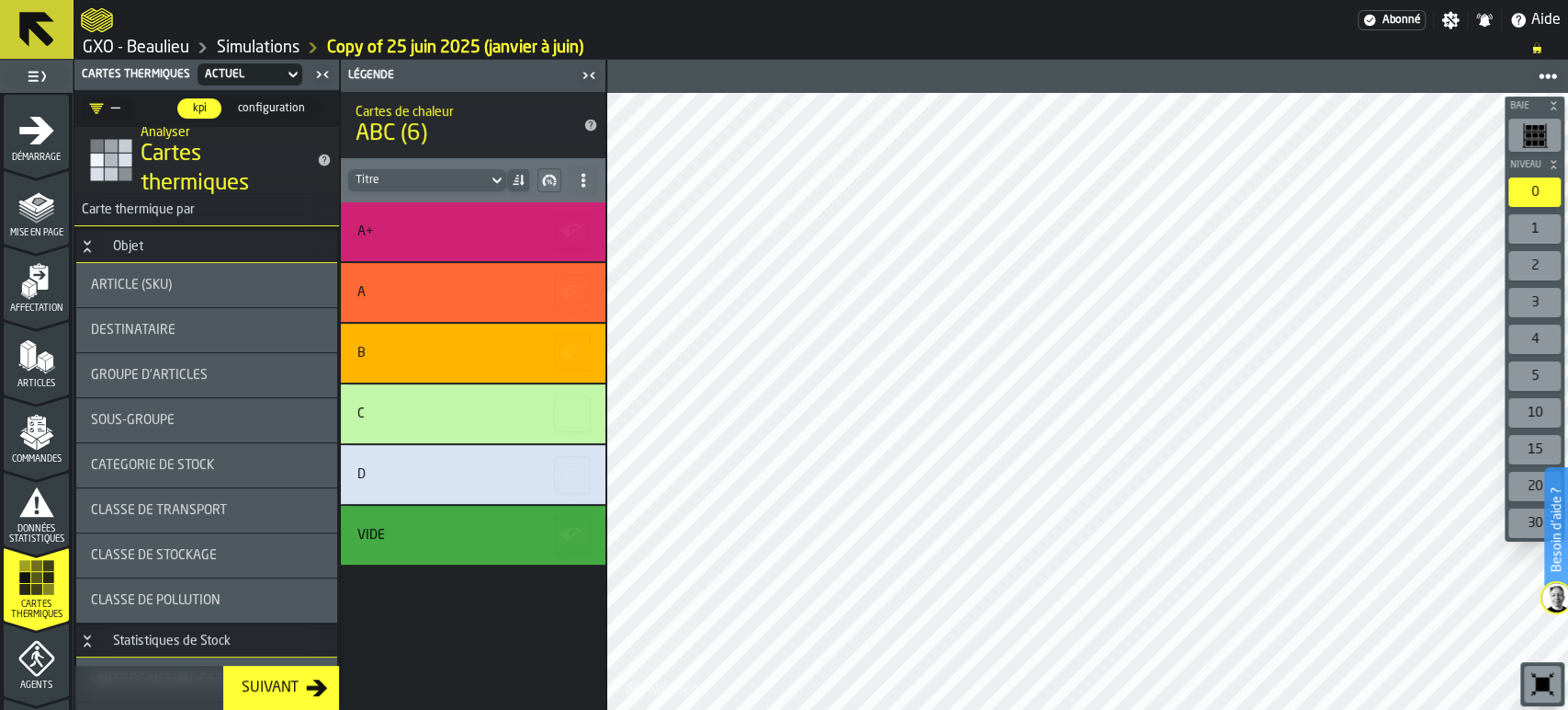
click at [317, 688] on icon "button-Suivant" at bounding box center [318, 687] width 21 height 16
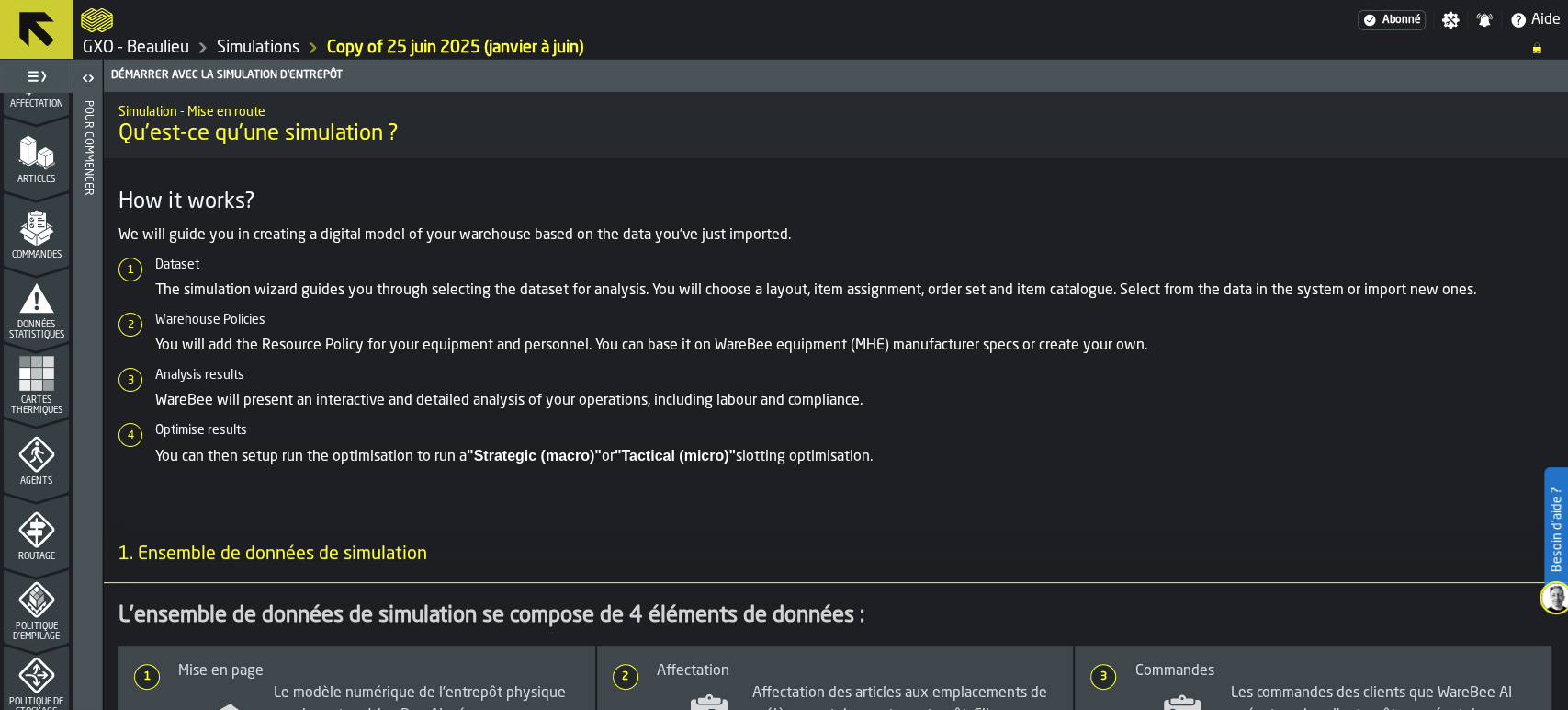
scroll to position [306, 0]
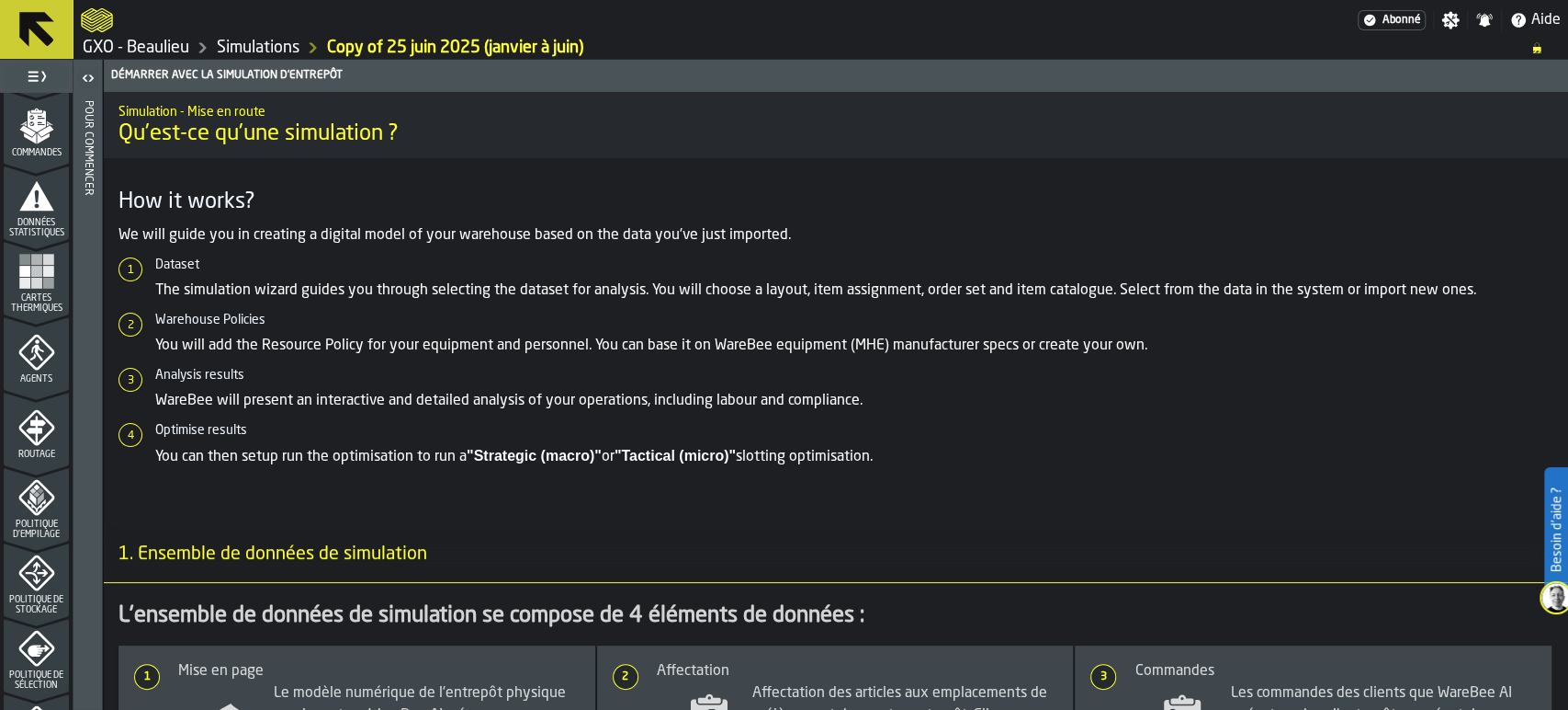
click at [37, 278] on rect "menu Cartes thermiques" at bounding box center [37, 283] width 11 height 11
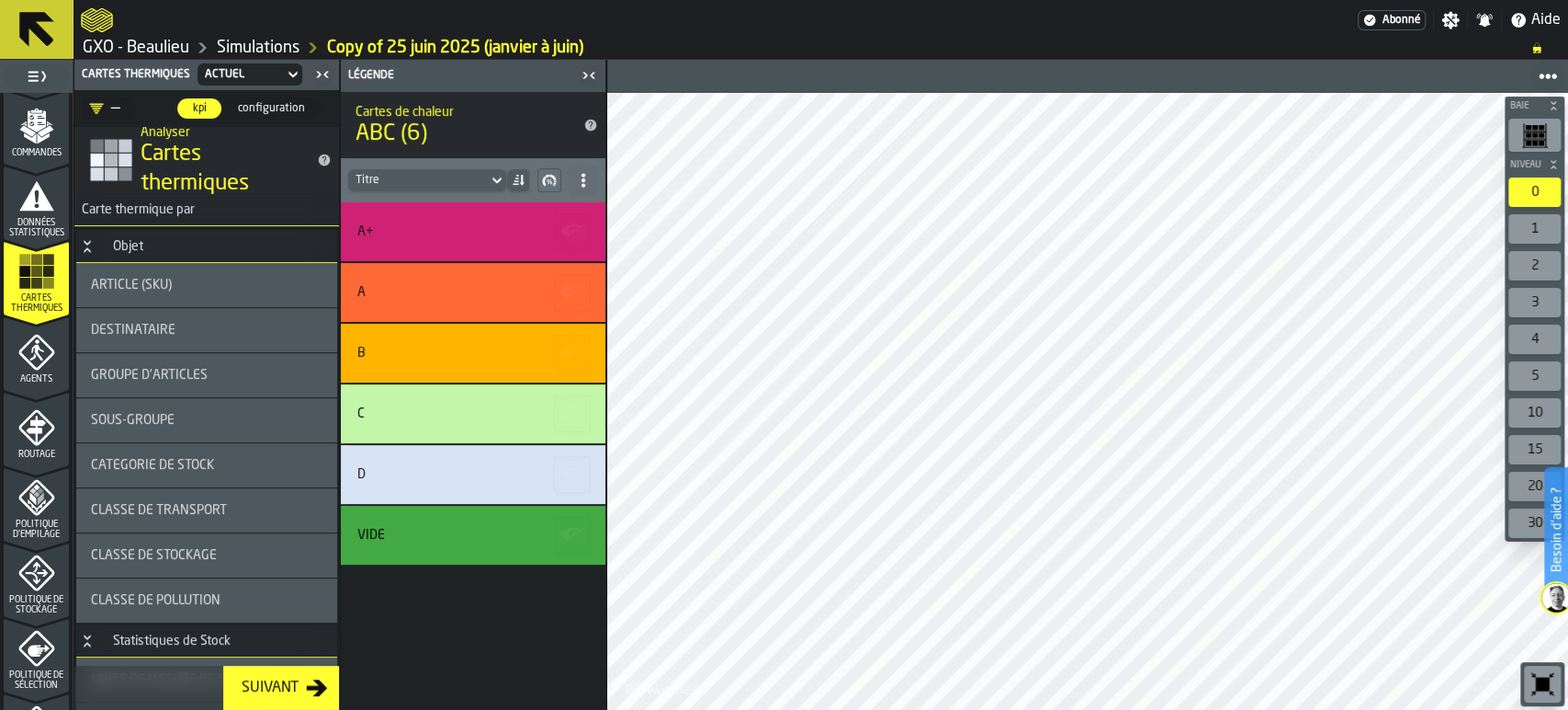
click at [324, 689] on icon "button-Suivant" at bounding box center [318, 687] width 21 height 16
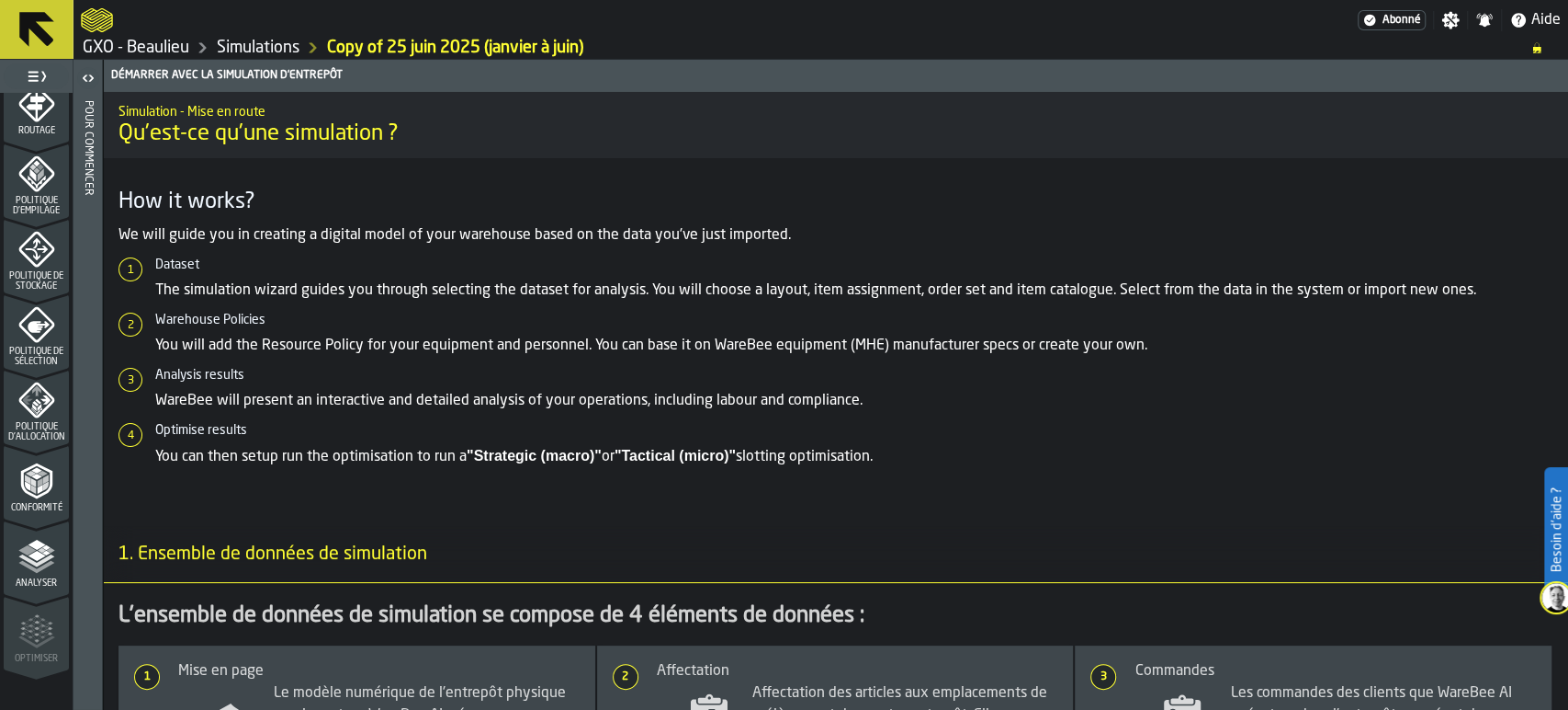
scroll to position [528, 0]
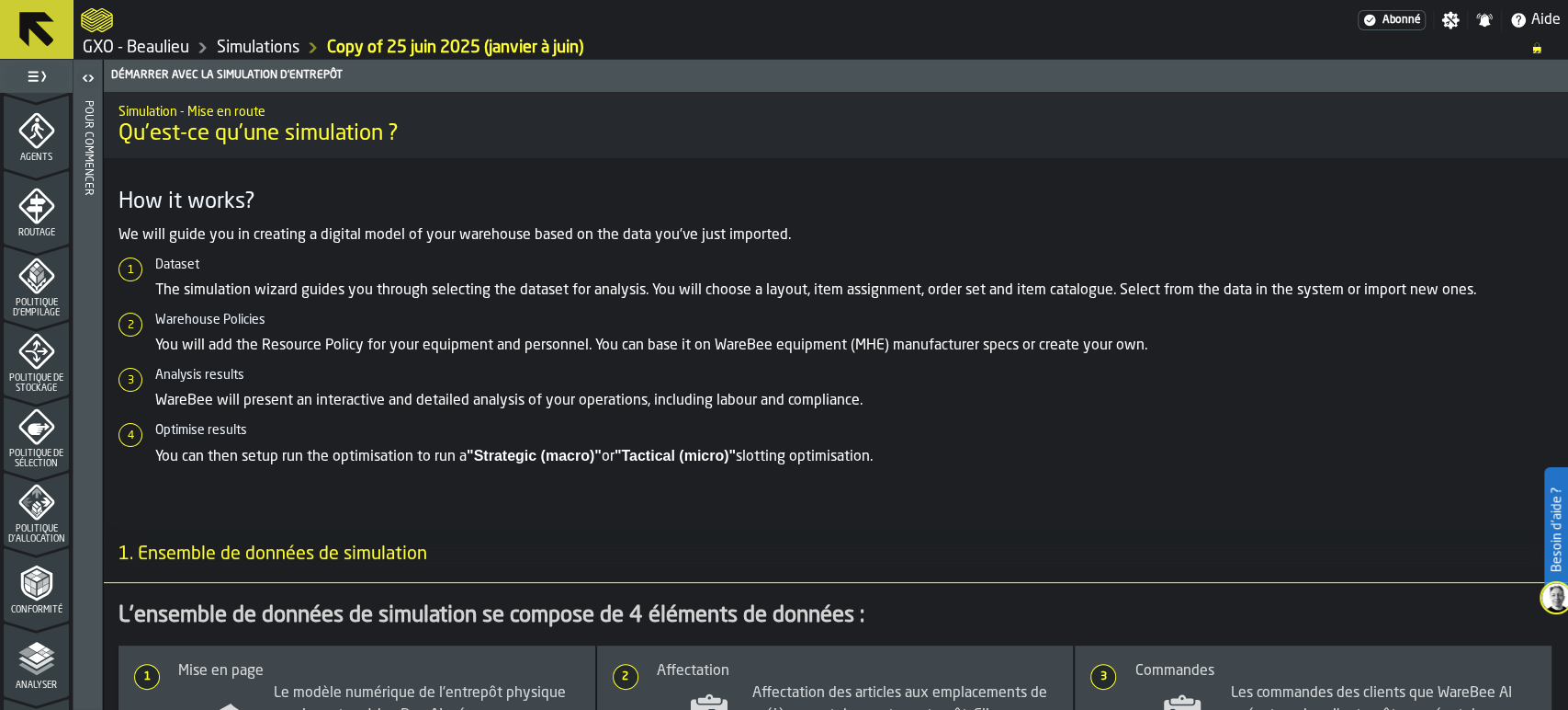
click at [36, 366] on icon "menu Politique de stockage" at bounding box center [36, 352] width 36 height 36
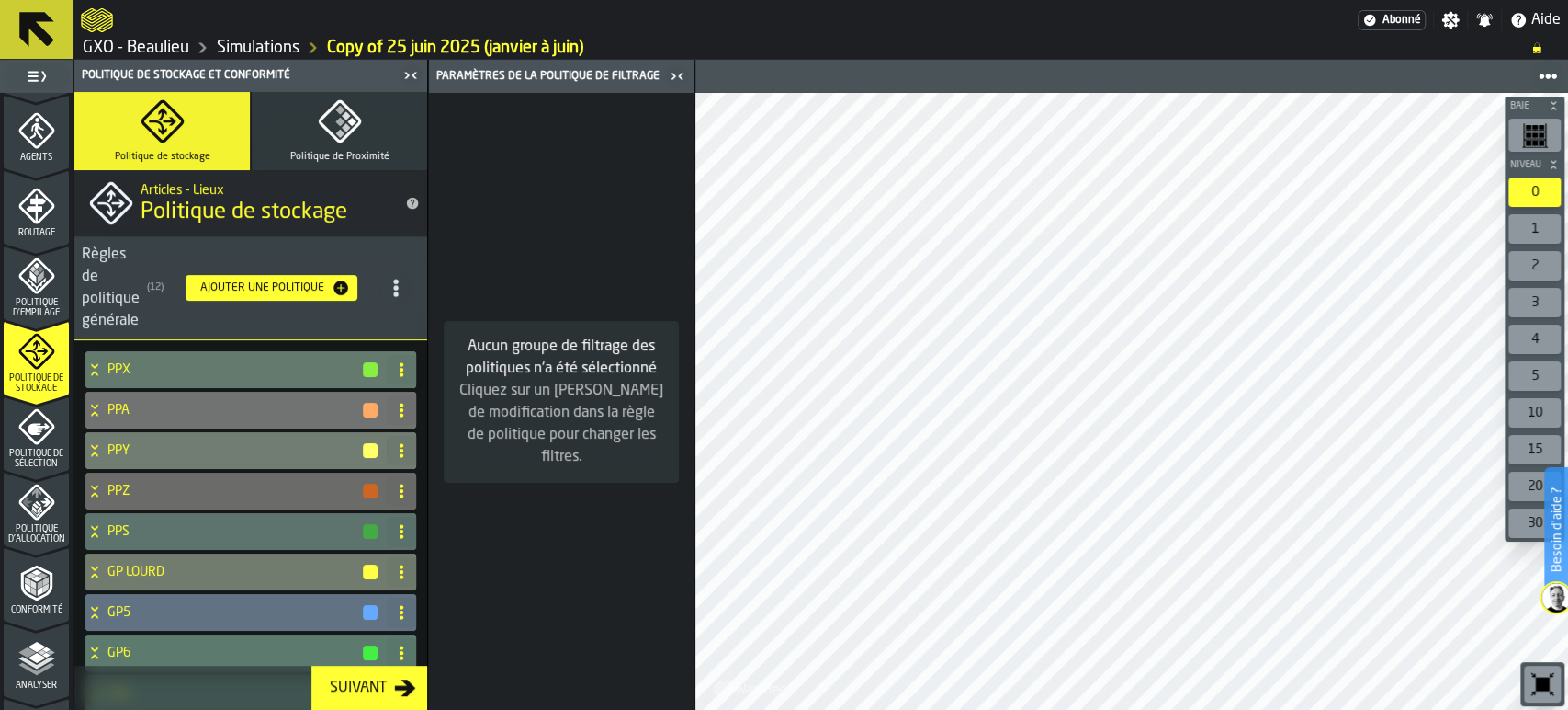
click at [40, 440] on icon "menu Politique de sélection" at bounding box center [36, 427] width 37 height 37
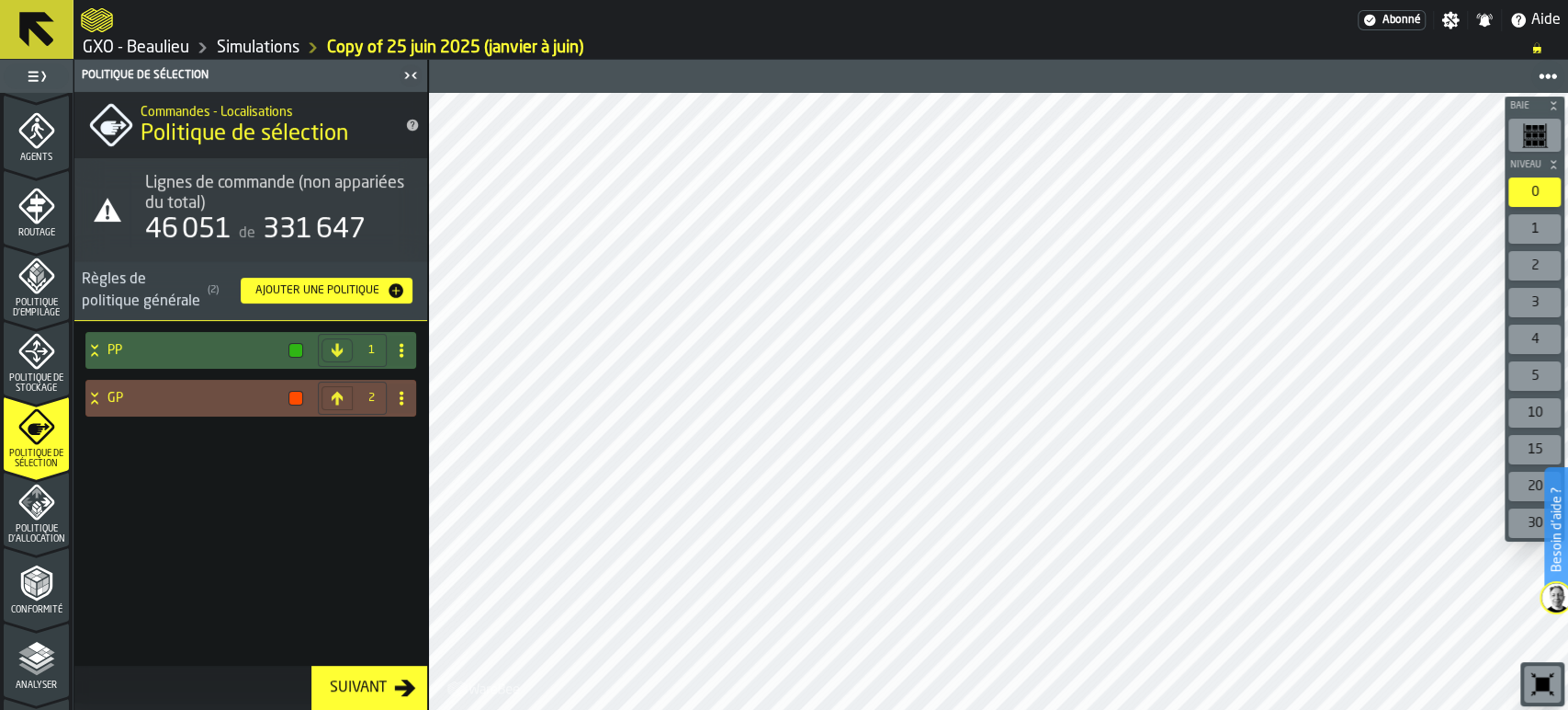
click at [50, 517] on icon "menu Politique d'Allocation" at bounding box center [36, 502] width 37 height 37
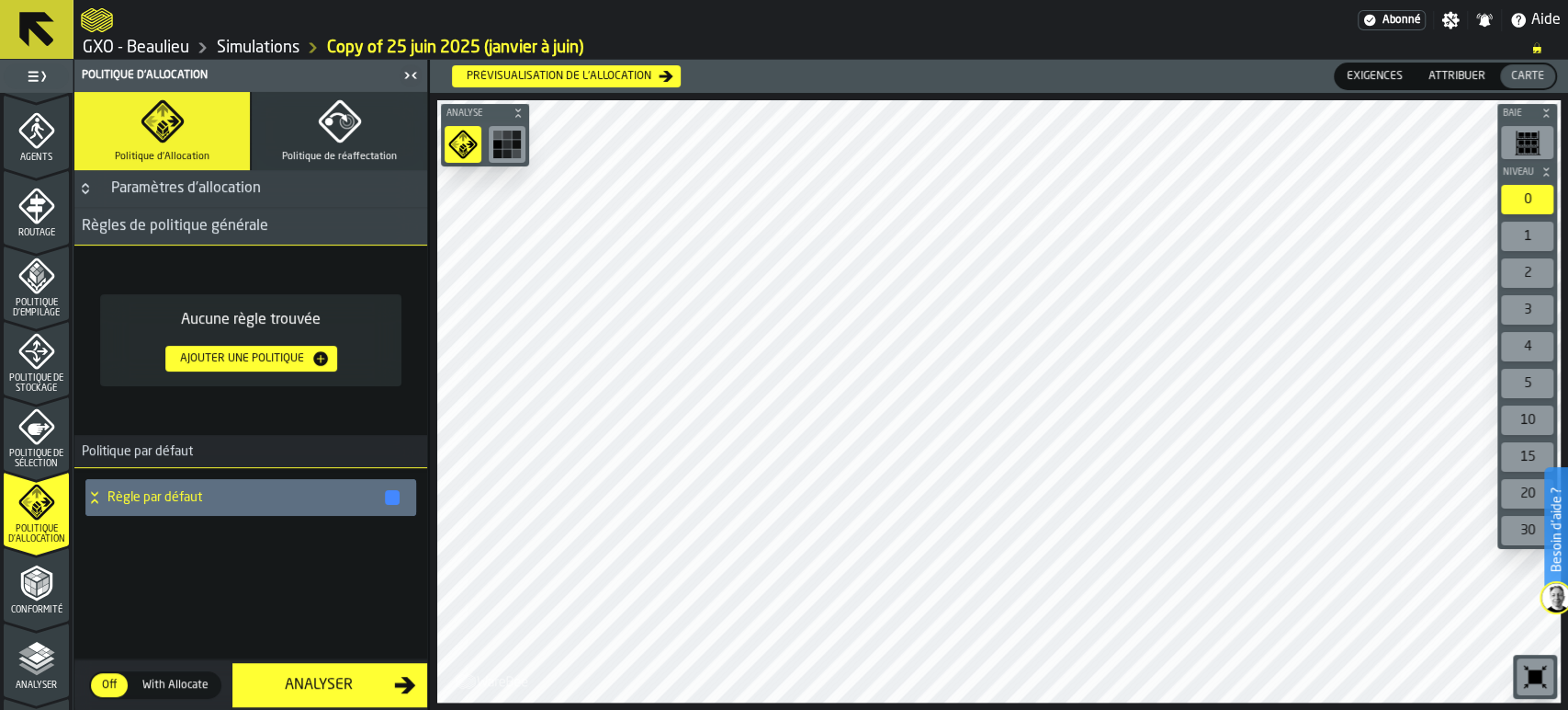
click at [323, 697] on button "Analyser" at bounding box center [330, 684] width 195 height 44
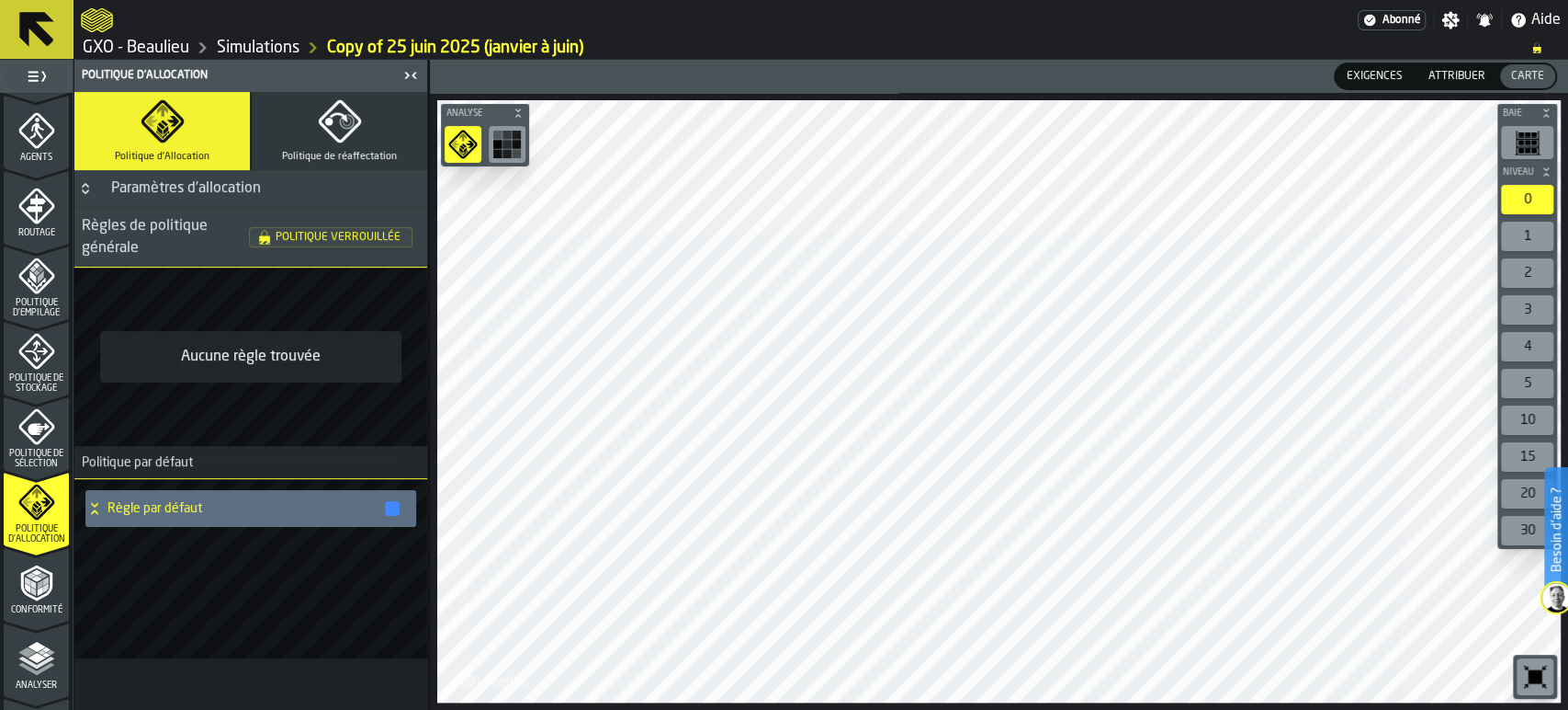
click at [47, 587] on icon "menu Conformité" at bounding box center [35, 582] width 31 height 36
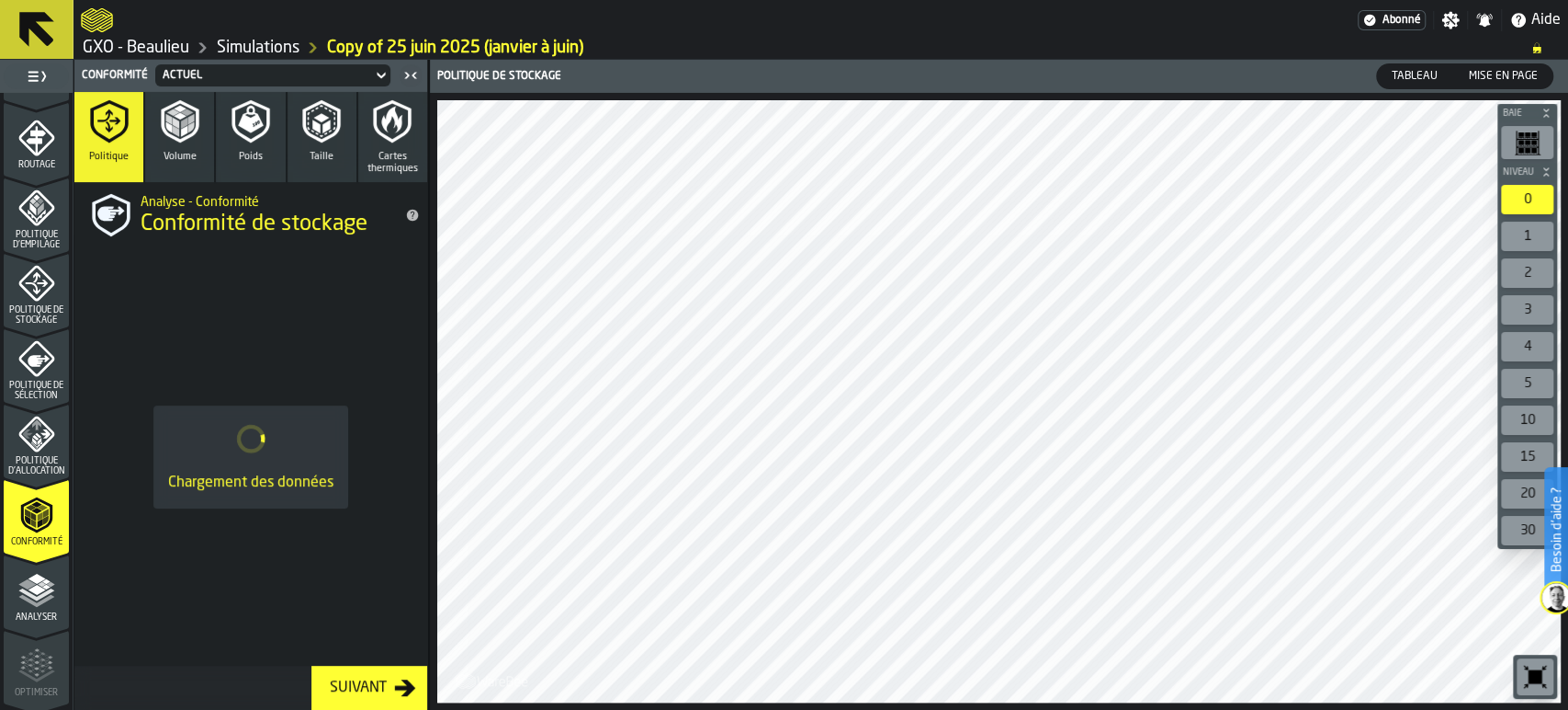
scroll to position [630, 0]
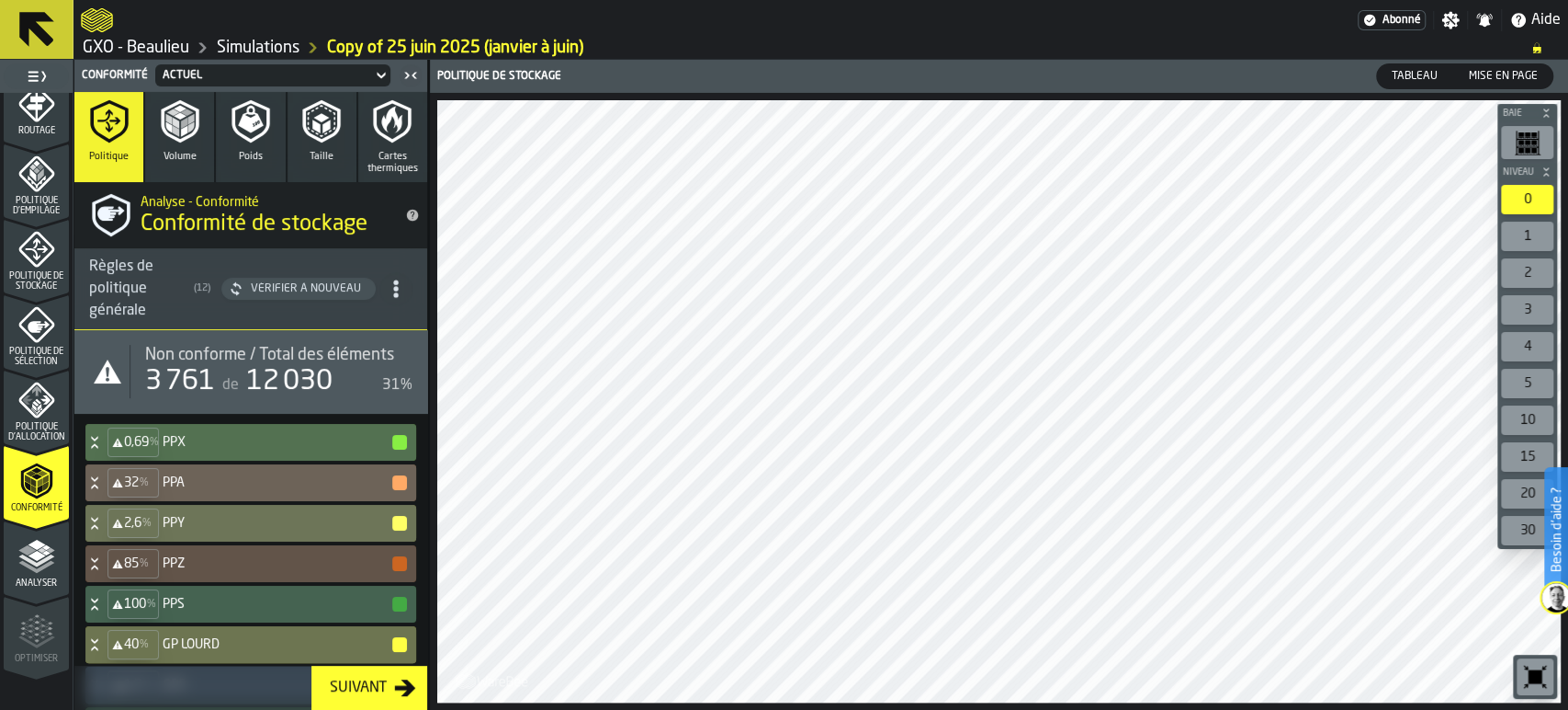
click at [382, 683] on div "Suivant" at bounding box center [358, 687] width 72 height 22
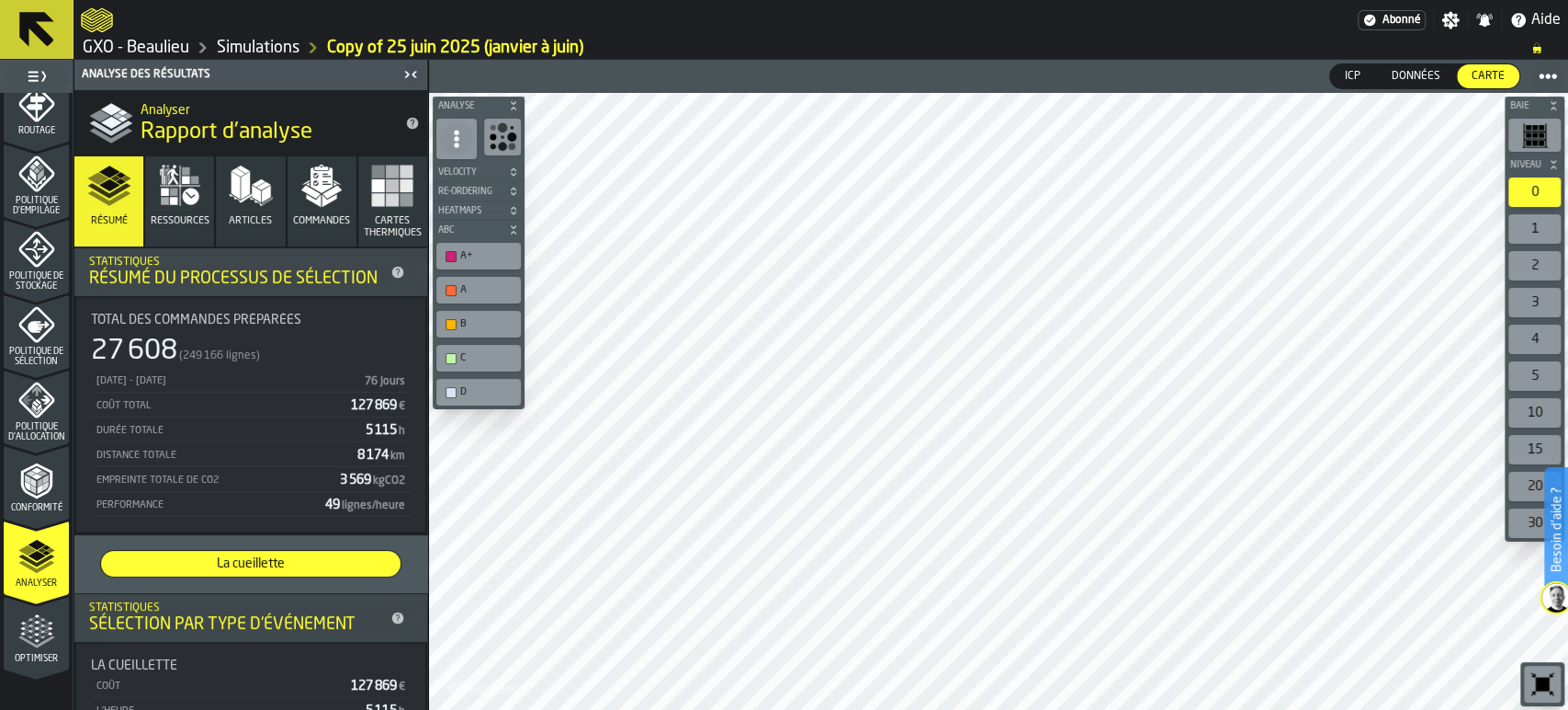
click at [1410, 73] on span "Données" at bounding box center [1415, 75] width 63 height 16
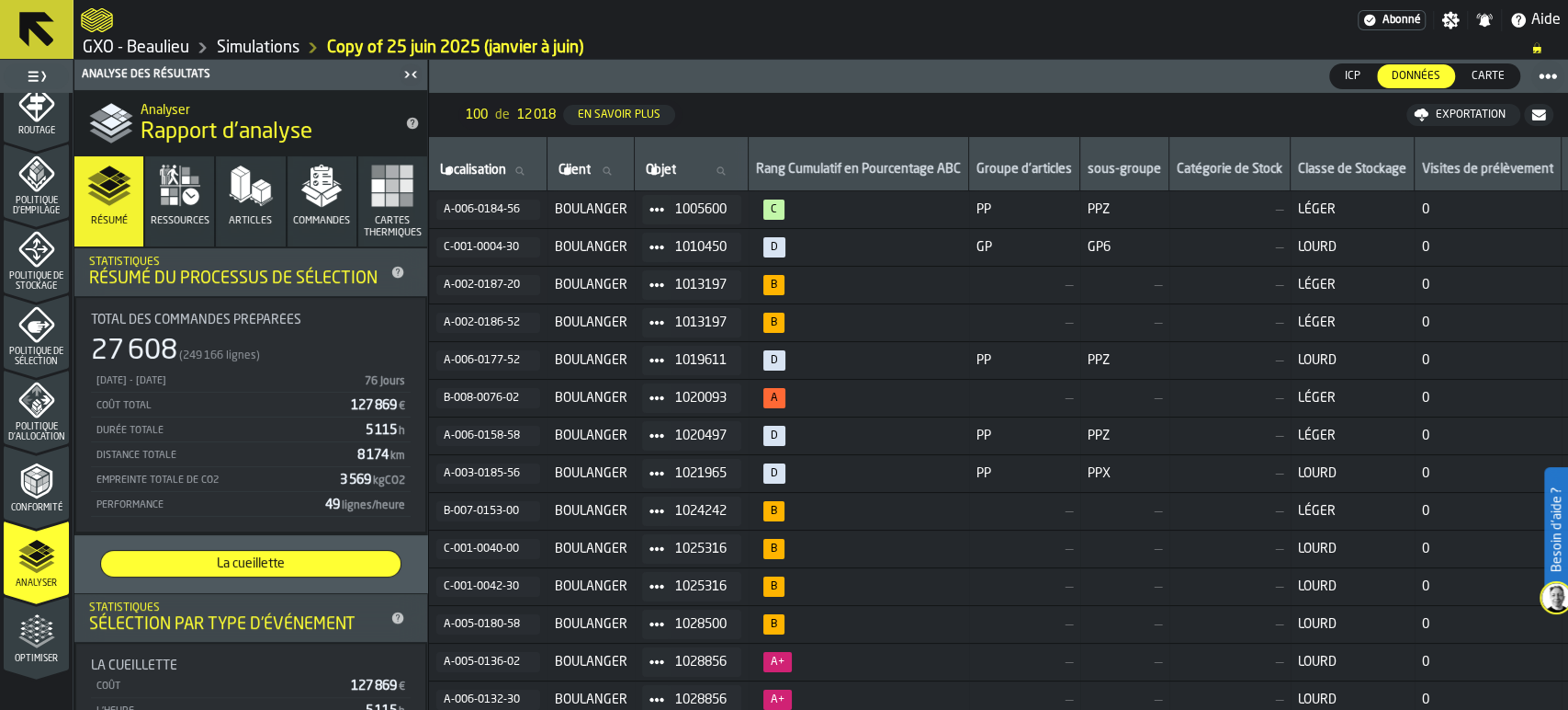
click at [1493, 68] on span "Carte" at bounding box center [1488, 75] width 48 height 16
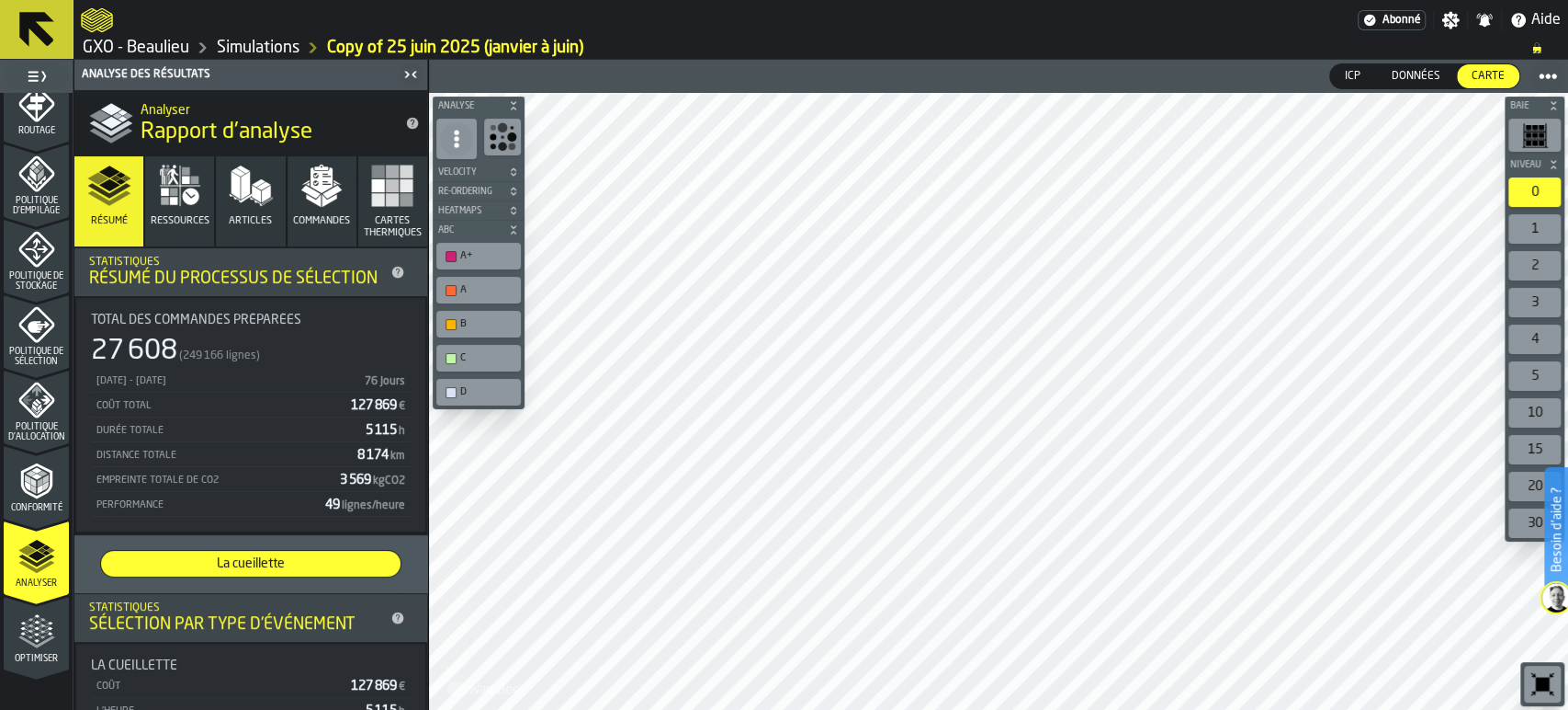
click at [1552, 73] on icon at bounding box center [1547, 75] width 18 height 18
click at [1487, 115] on span "Exporter PNG" at bounding box center [1501, 114] width 87 height 22
click at [1404, 74] on span "Données" at bounding box center [1415, 75] width 63 height 16
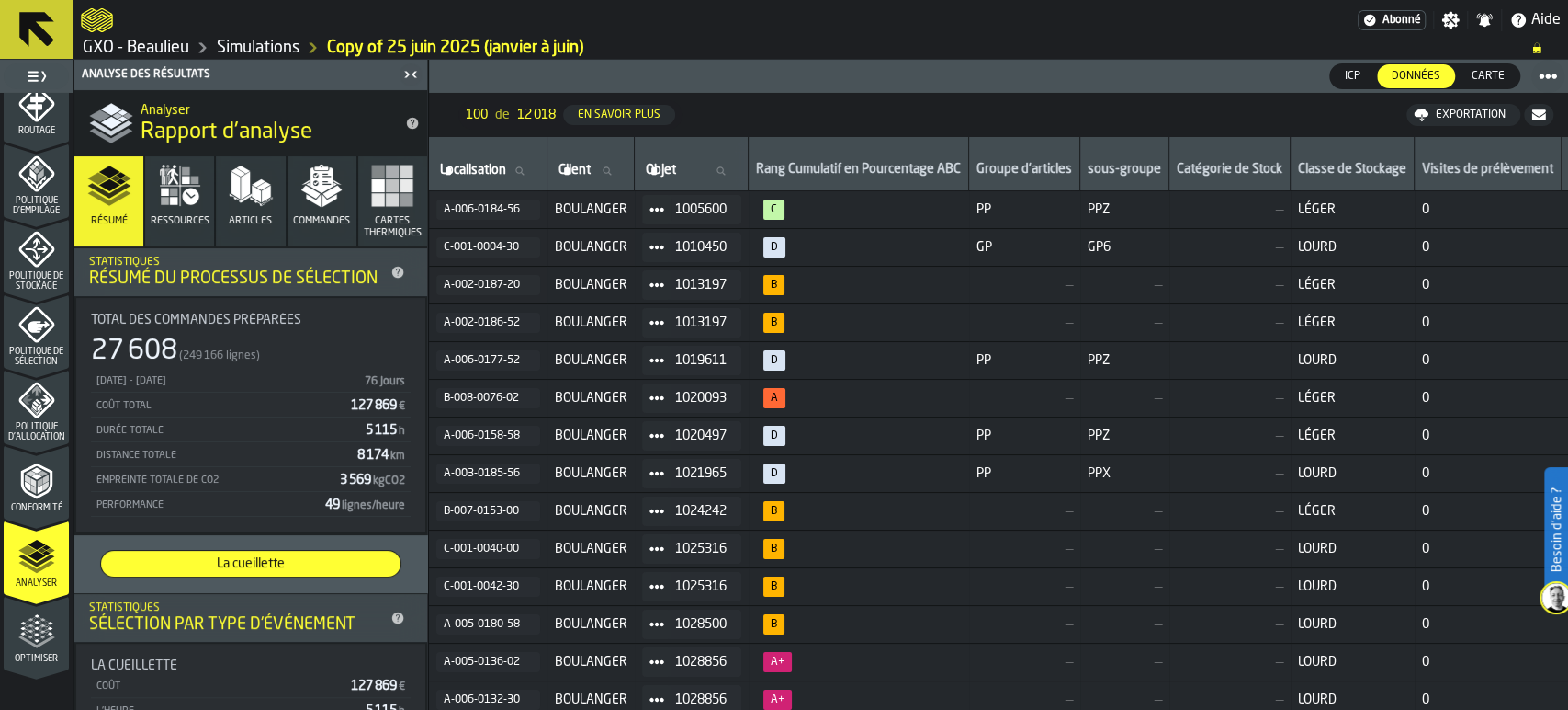
click at [1470, 113] on div "Exportation" at bounding box center [1471, 115] width 85 height 12
click at [1472, 111] on div "Exportation" at bounding box center [1471, 115] width 85 height 12
